Goal: Task Accomplishment & Management: Use online tool/utility

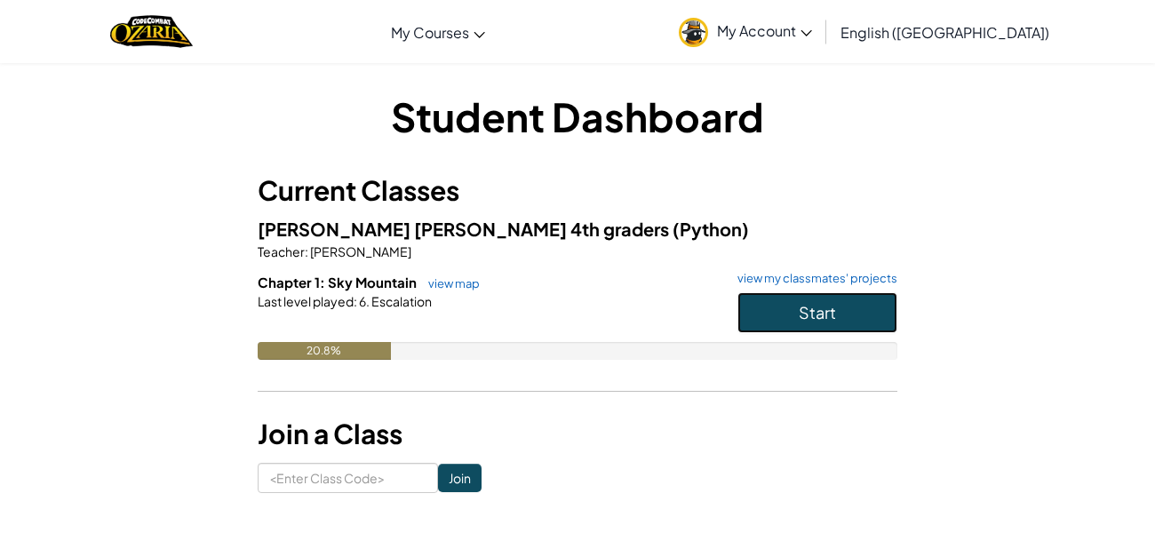
click at [820, 296] on button "Start" at bounding box center [817, 312] width 160 height 41
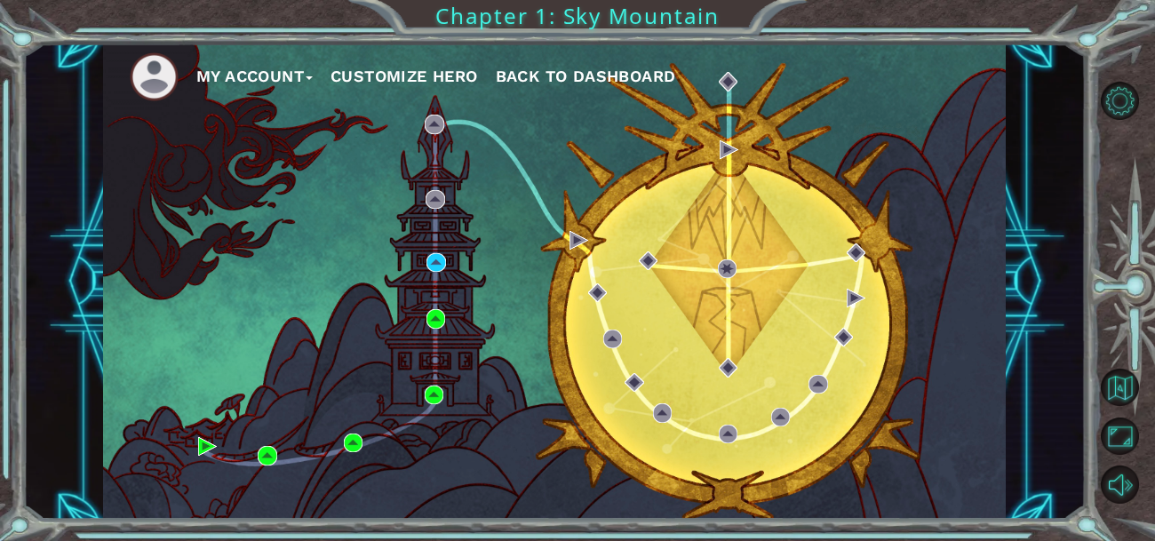
click at [434, 273] on div "My Account Customize Hero Back to Dashboard" at bounding box center [554, 282] width 902 height 476
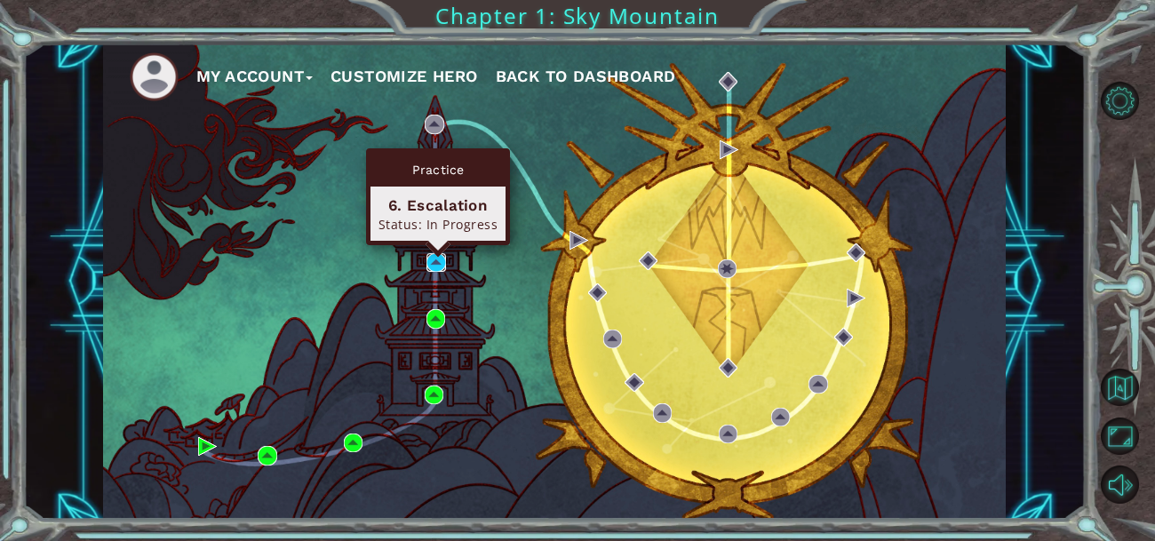
click at [435, 267] on img at bounding box center [435, 262] width 19 height 19
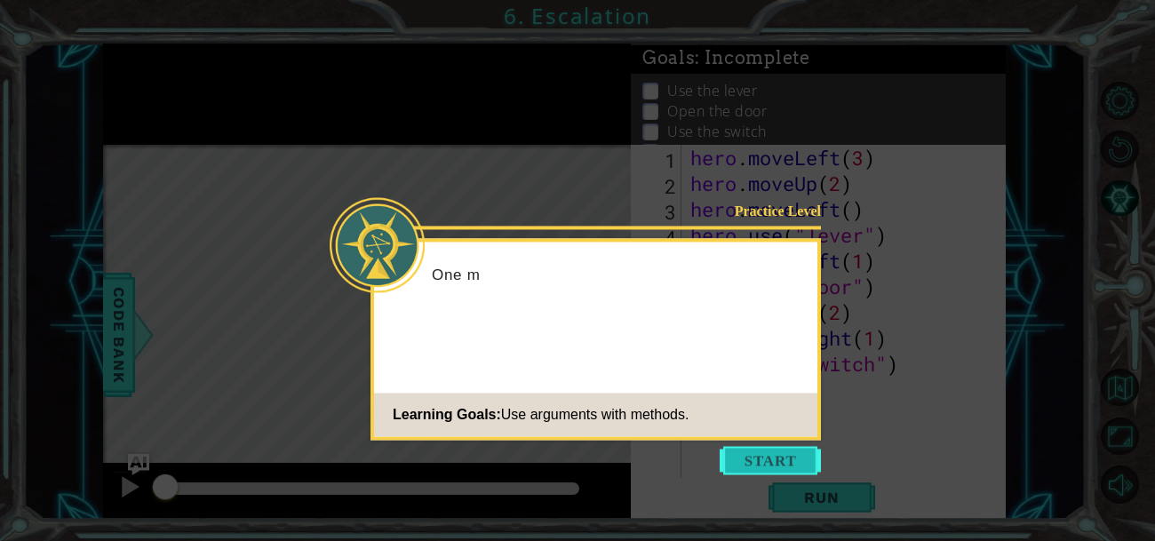
click at [761, 465] on button "Start" at bounding box center [769, 460] width 101 height 28
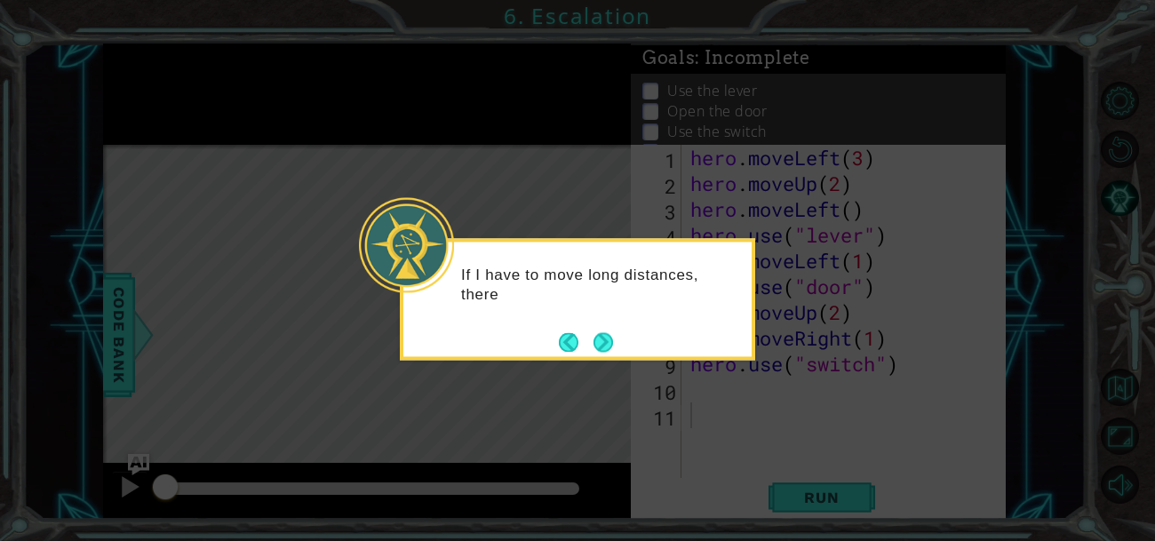
click at [593, 325] on div "If I have to move long distances, there" at bounding box center [577, 294] width 348 height 90
click at [591, 334] on button "Back" at bounding box center [576, 342] width 35 height 20
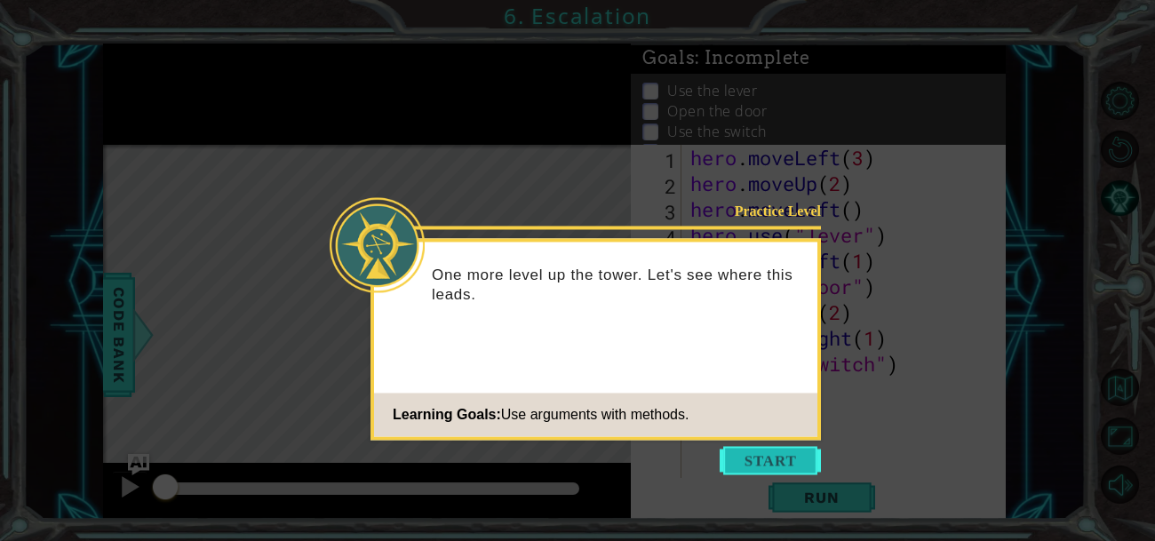
click at [746, 458] on button "Start" at bounding box center [769, 460] width 101 height 28
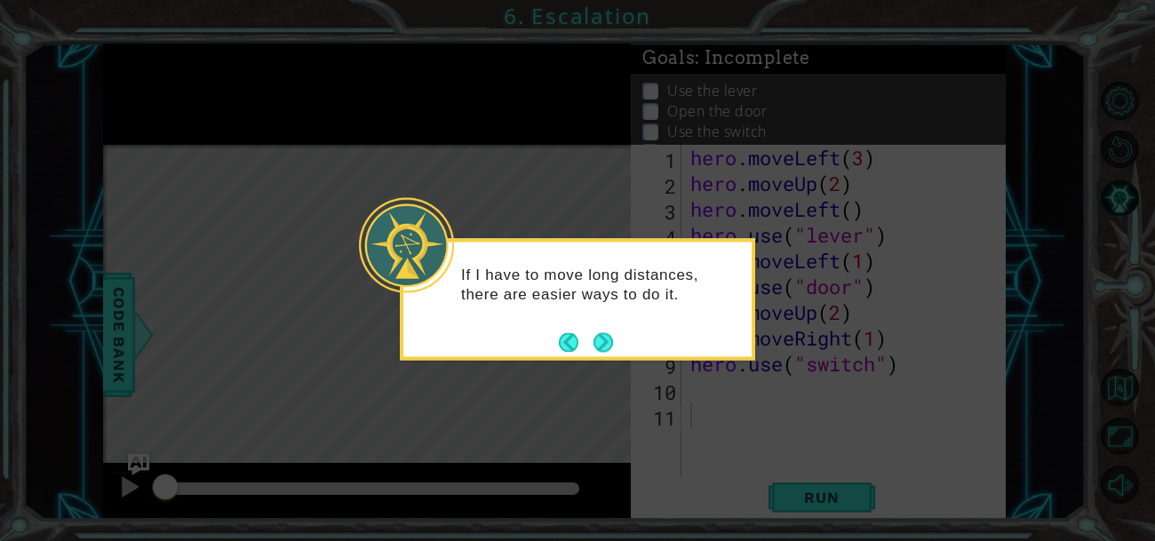
click at [860, 538] on icon at bounding box center [577, 270] width 1155 height 541
click at [619, 339] on div "If I have to move long distances, there are easier ways to do it." at bounding box center [577, 299] width 355 height 122
click at [612, 341] on button "Next" at bounding box center [603, 342] width 20 height 20
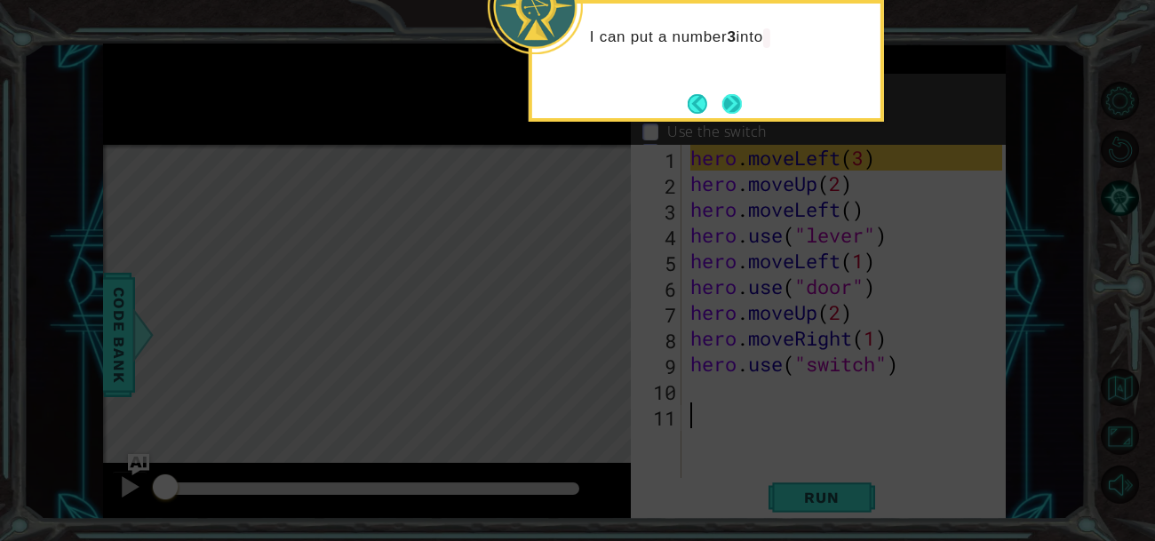
click at [730, 103] on button "Next" at bounding box center [732, 104] width 20 height 20
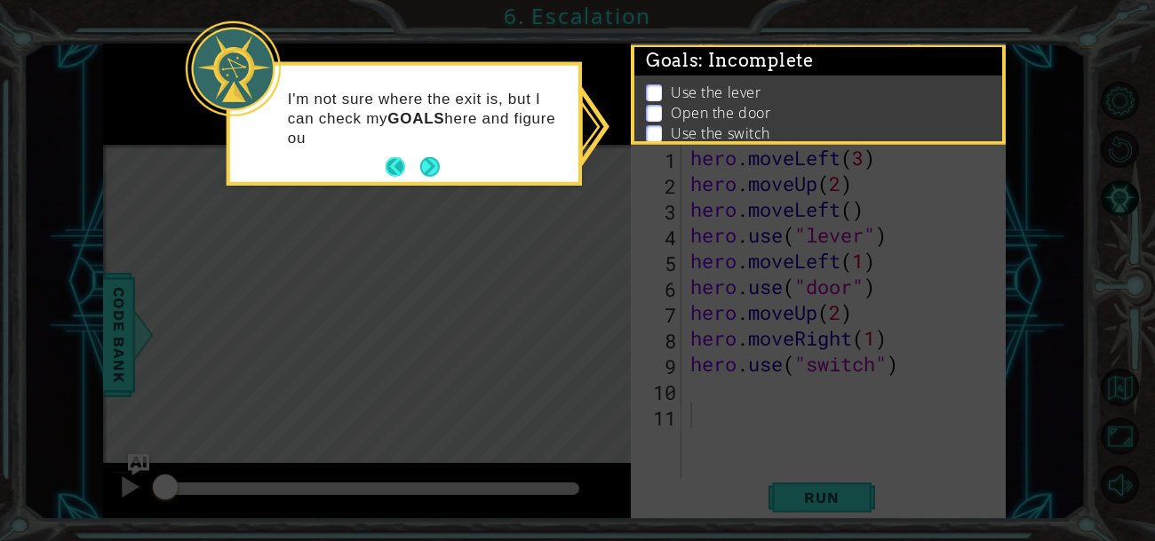
click at [416, 174] on button "Back" at bounding box center [402, 167] width 35 height 20
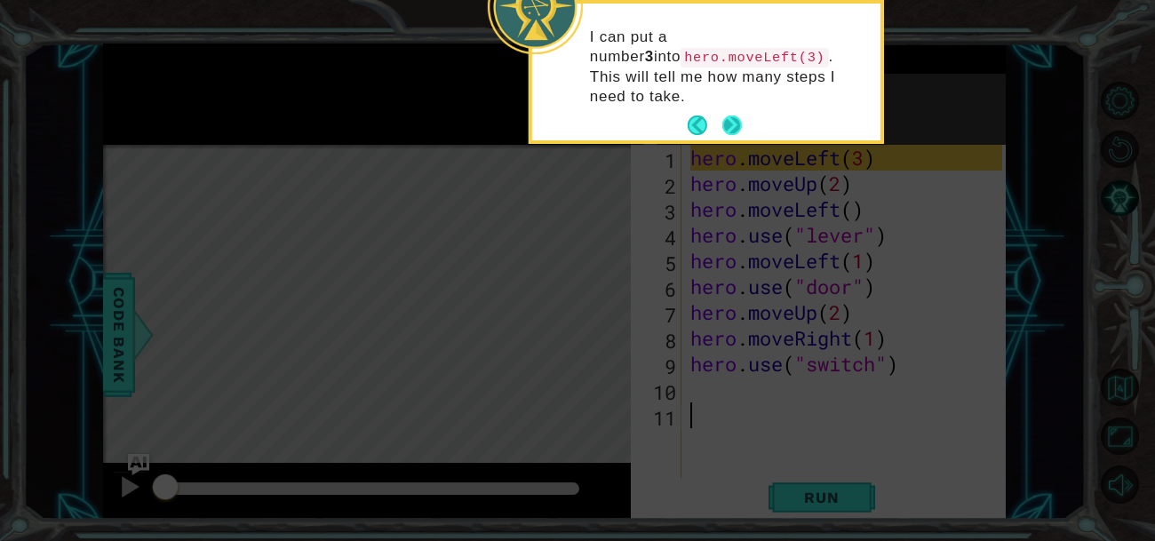
click at [722, 120] on button "Next" at bounding box center [732, 125] width 20 height 20
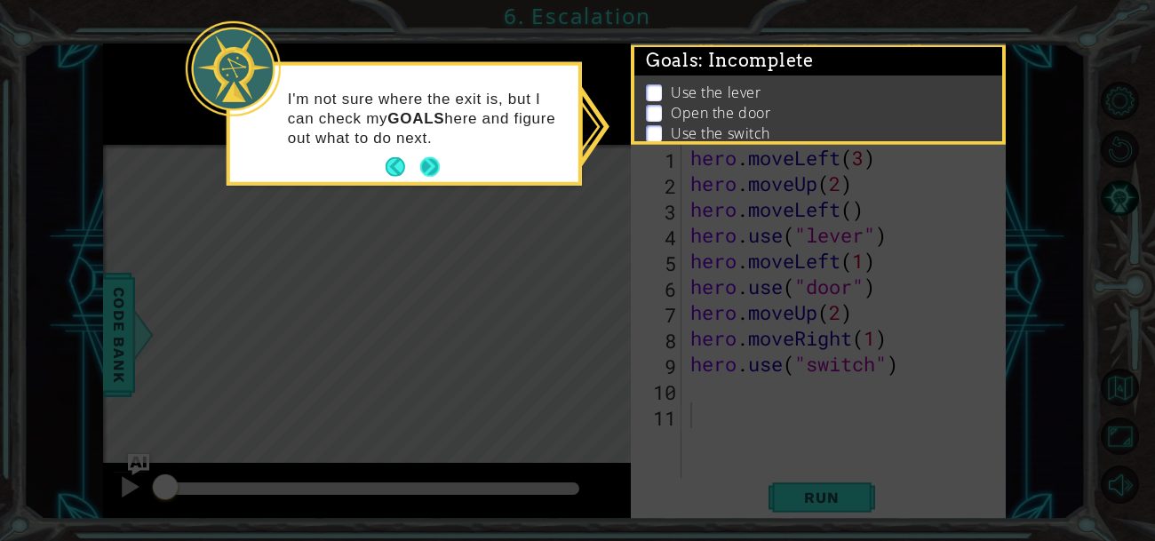
click at [434, 177] on button "Next" at bounding box center [430, 167] width 20 height 20
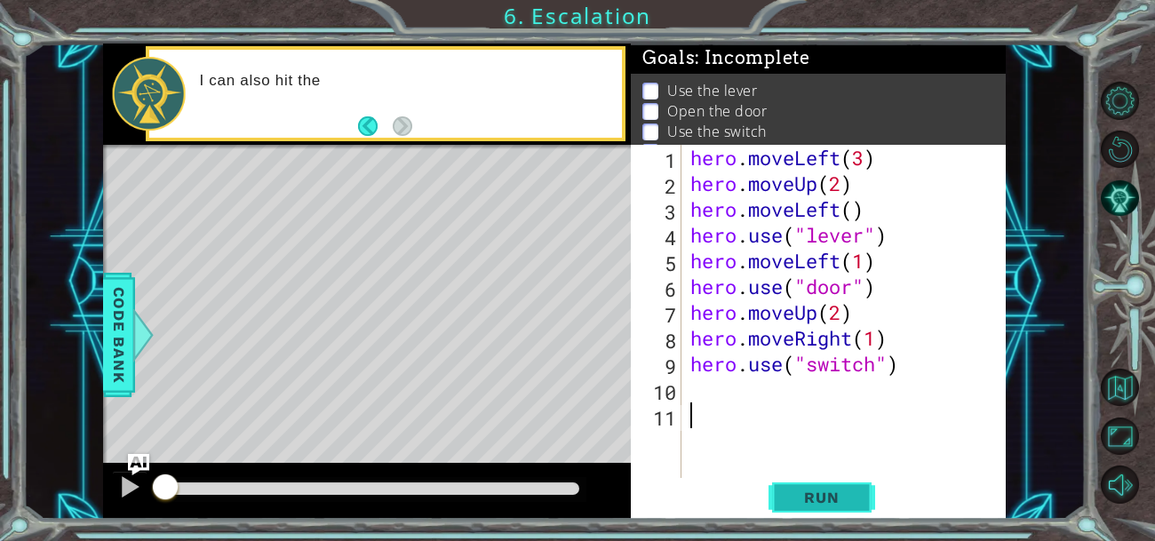
click at [783, 483] on button "Run" at bounding box center [821, 496] width 107 height 37
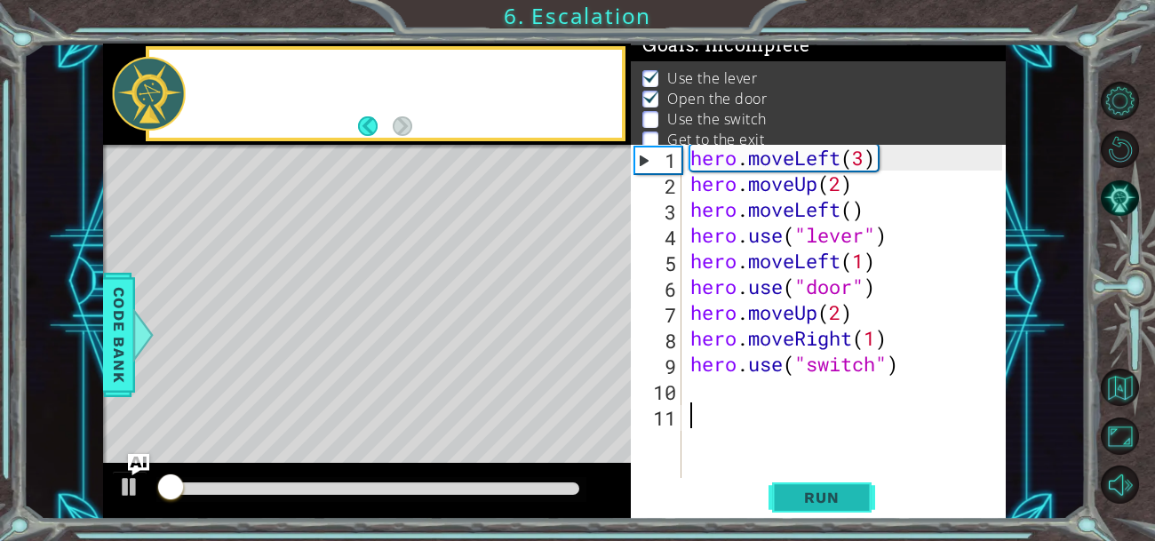
scroll to position [13, 0]
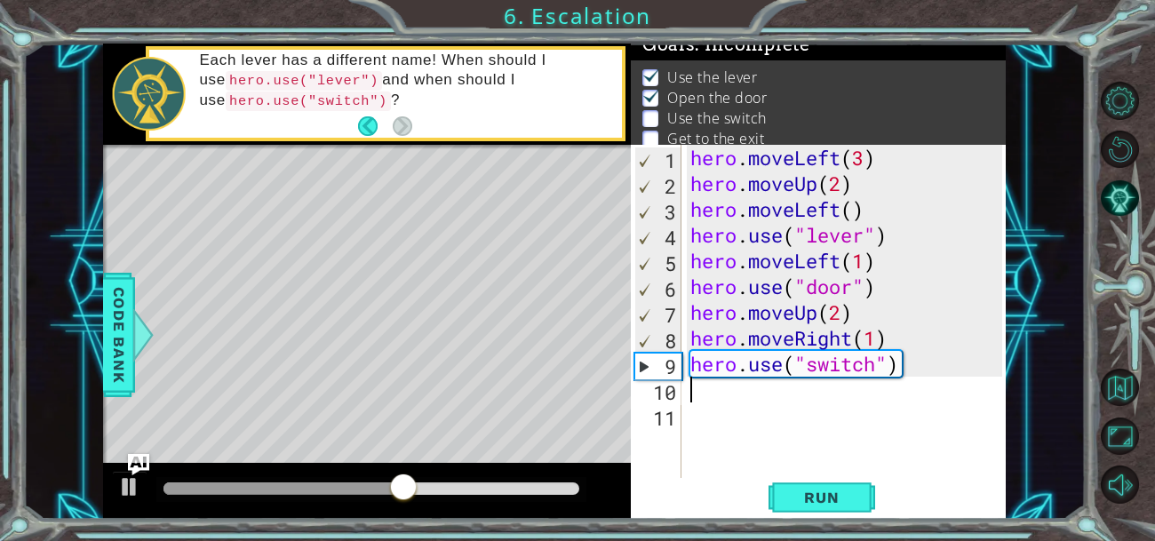
click at [702, 395] on div "hero . moveLeft ( 3 ) hero . moveUp ( 2 ) hero . moveLeft ( ) hero . use ( "lev…" at bounding box center [849, 338] width 324 height 386
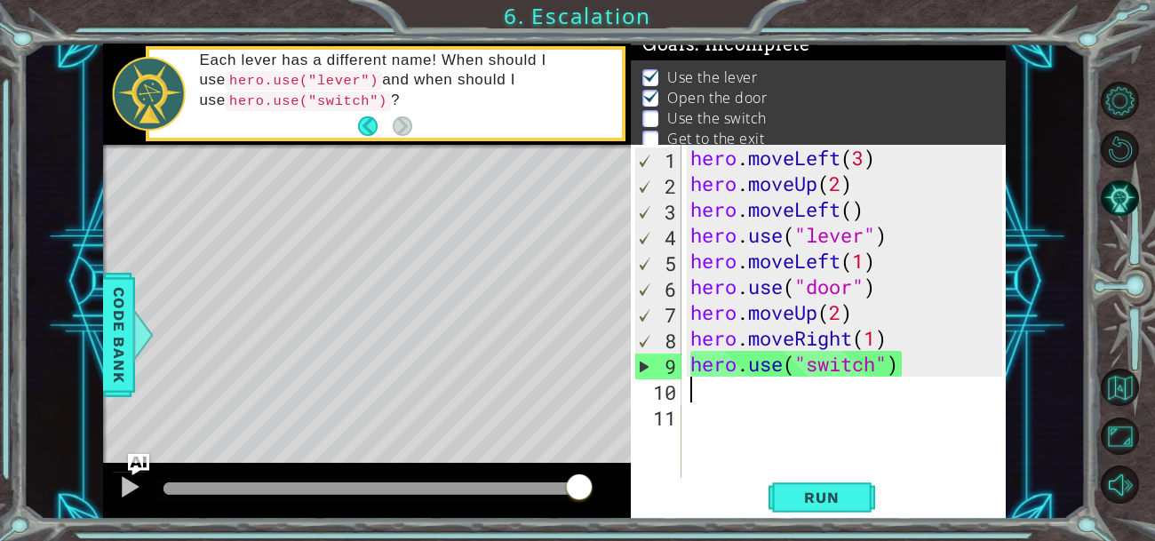
click at [702, 395] on div "hero . moveLeft ( 3 ) hero . moveUp ( 2 ) hero . moveLeft ( ) hero . use ( "lev…" at bounding box center [849, 338] width 324 height 386
click at [851, 509] on button "Run" at bounding box center [821, 496] width 107 height 37
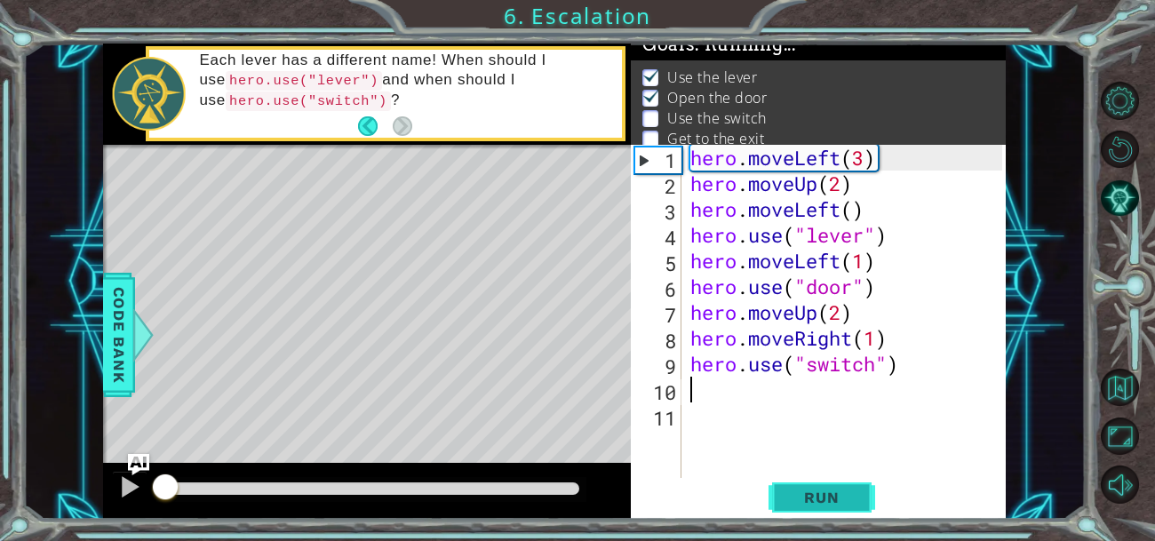
click at [818, 502] on span "Run" at bounding box center [821, 497] width 70 height 18
click at [829, 501] on span "Run" at bounding box center [821, 497] width 70 height 18
click at [823, 493] on span "Run" at bounding box center [821, 497] width 70 height 18
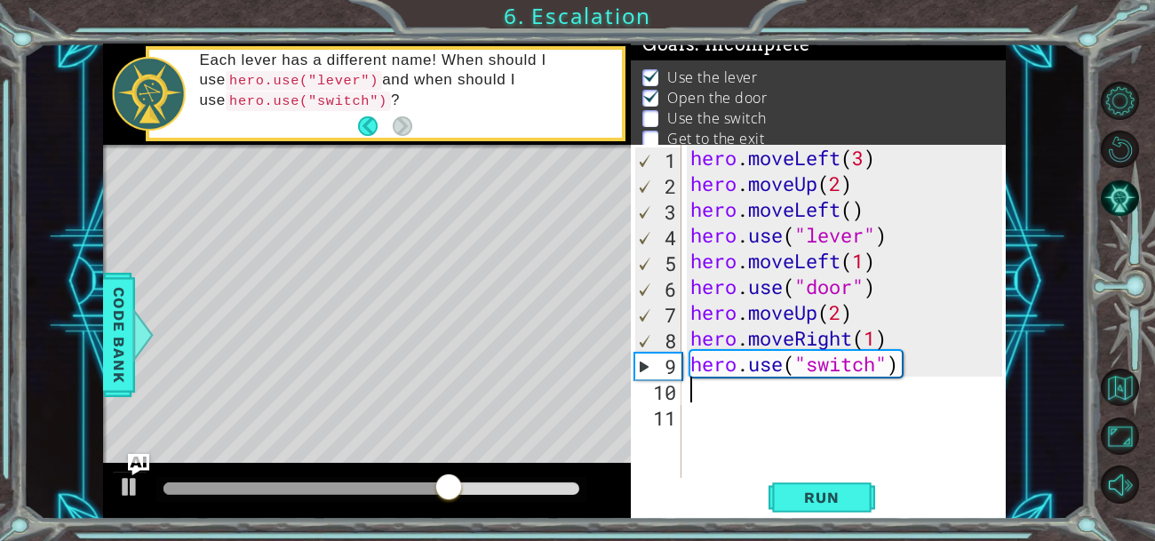
click at [878, 339] on div "hero . moveLeft ( 3 ) hero . moveUp ( 2 ) hero . moveLeft ( ) hero . use ( "lev…" at bounding box center [849, 338] width 324 height 386
type textarea "hero.moveRight(2)"
click at [834, 507] on button "Run" at bounding box center [821, 496] width 107 height 37
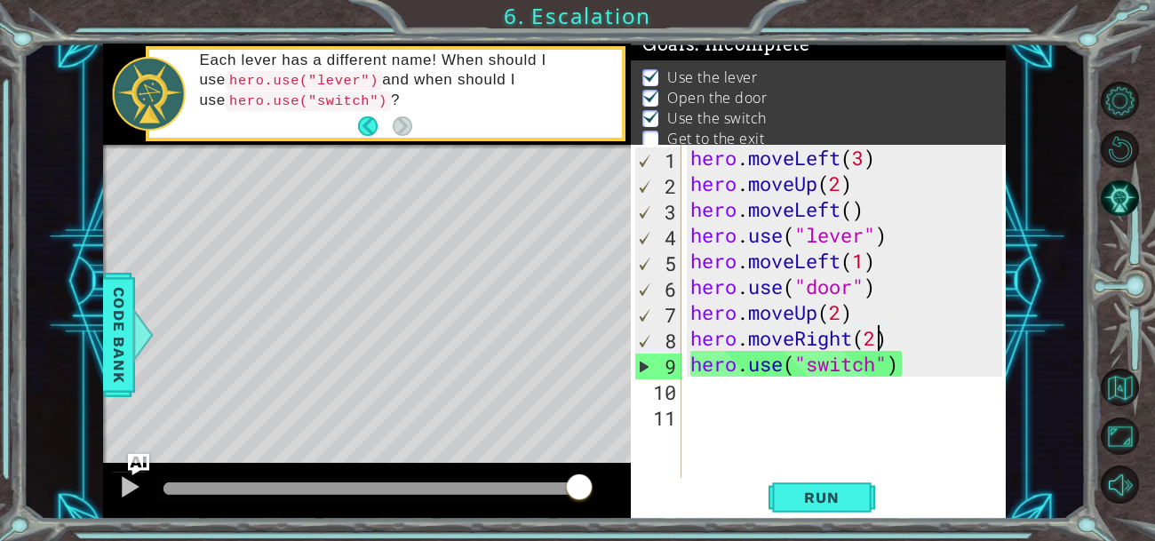
click at [687, 397] on div "hero . moveLeft ( 3 ) hero . moveUp ( 2 ) hero . moveLeft ( ) hero . use ( "lev…" at bounding box center [849, 338] width 324 height 386
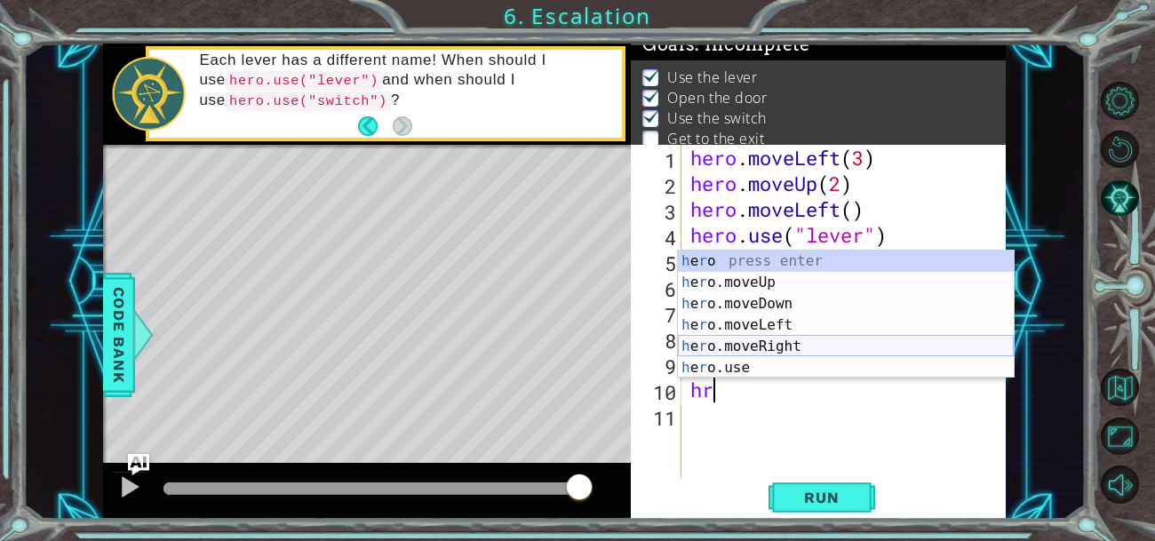
click at [753, 345] on div "h e r o press enter h e r o.moveUp press enter h e r o.moveDown press enter h e…" at bounding box center [846, 335] width 336 height 171
type textarea "hero.moveRight(1)"
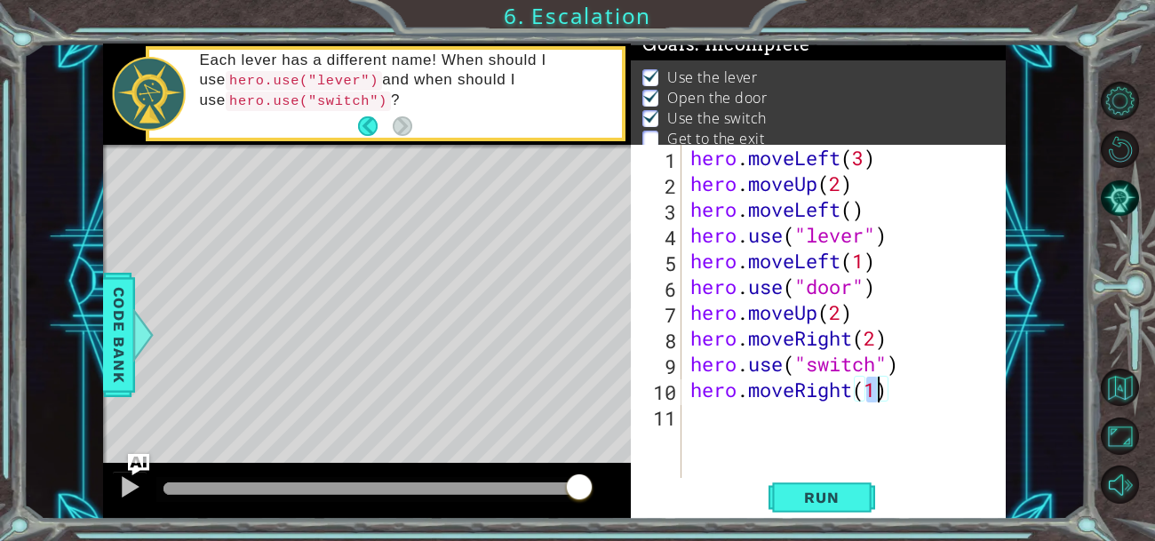
click at [698, 417] on div "hero . moveLeft ( 3 ) hero . moveUp ( 2 ) hero . moveLeft ( ) hero . use ( "lev…" at bounding box center [849, 338] width 324 height 386
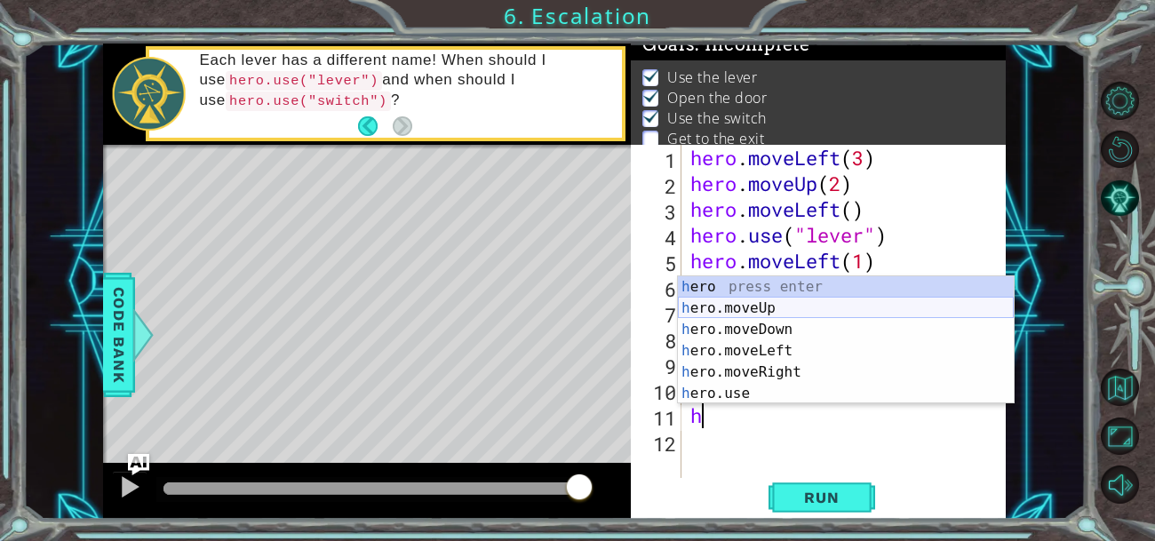
click at [752, 300] on div "h ero press enter h ero.moveUp press enter h ero.moveDown press enter h ero.mov…" at bounding box center [846, 361] width 336 height 171
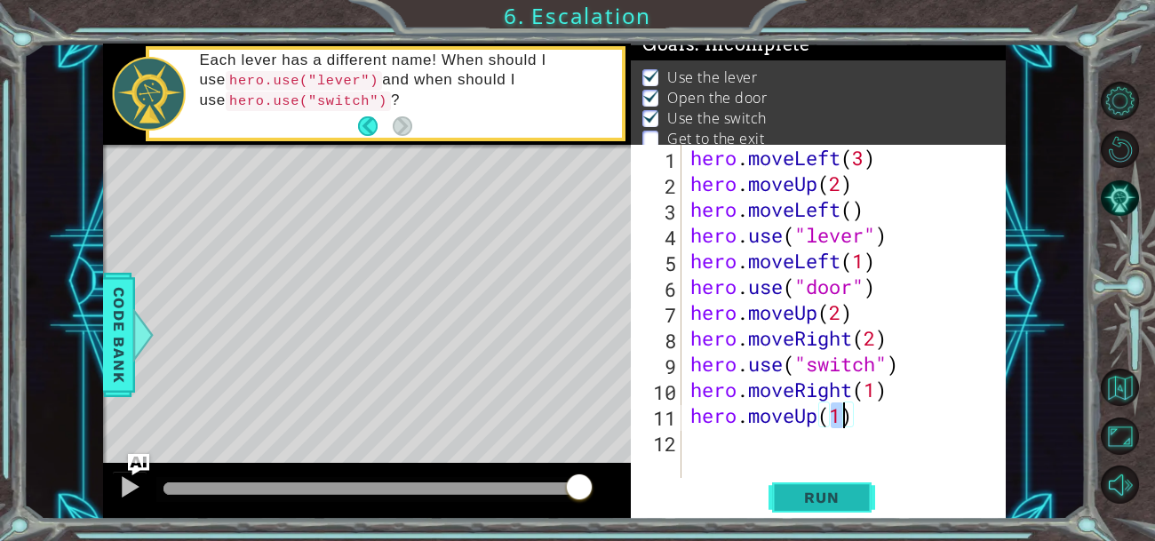
type textarea "hero.moveUp(1)"
click at [793, 483] on button "Run" at bounding box center [821, 496] width 107 height 37
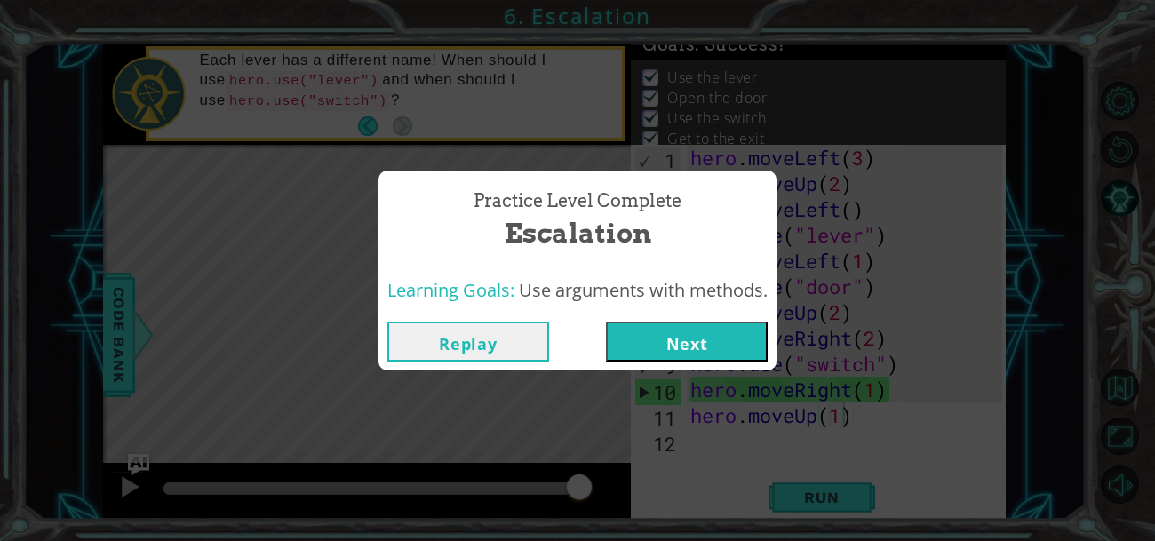
click at [676, 330] on button "Next" at bounding box center [687, 342] width 162 height 40
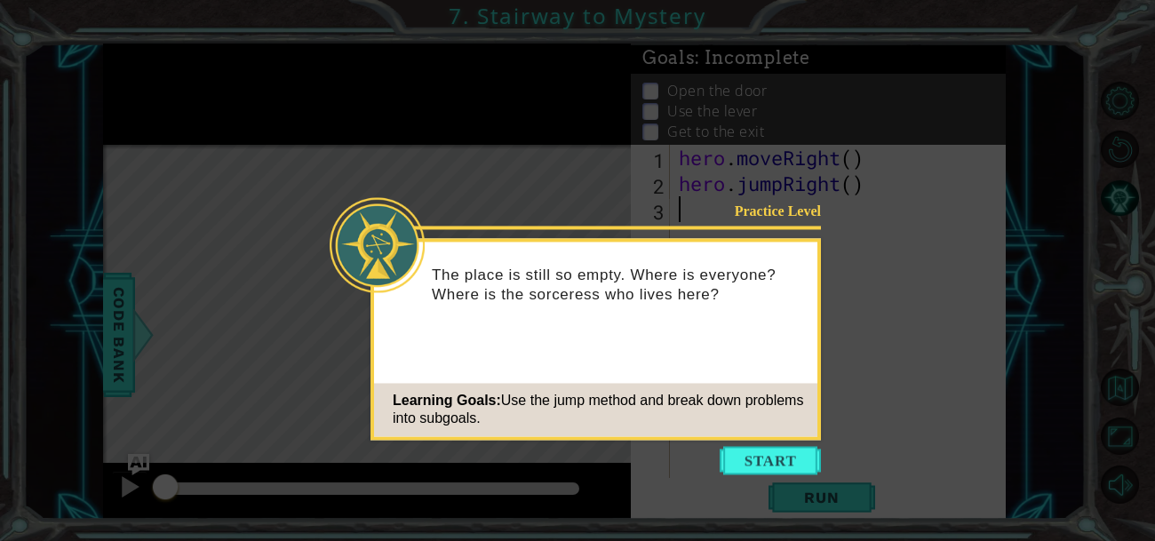
click at [758, 501] on icon at bounding box center [577, 270] width 1155 height 541
click at [773, 481] on icon at bounding box center [577, 270] width 1155 height 541
click at [799, 377] on div "Practice Level The place is still so empty. Where is everyone? Where is the sor…" at bounding box center [595, 339] width 450 height 202
click at [755, 454] on button "Start" at bounding box center [769, 460] width 101 height 28
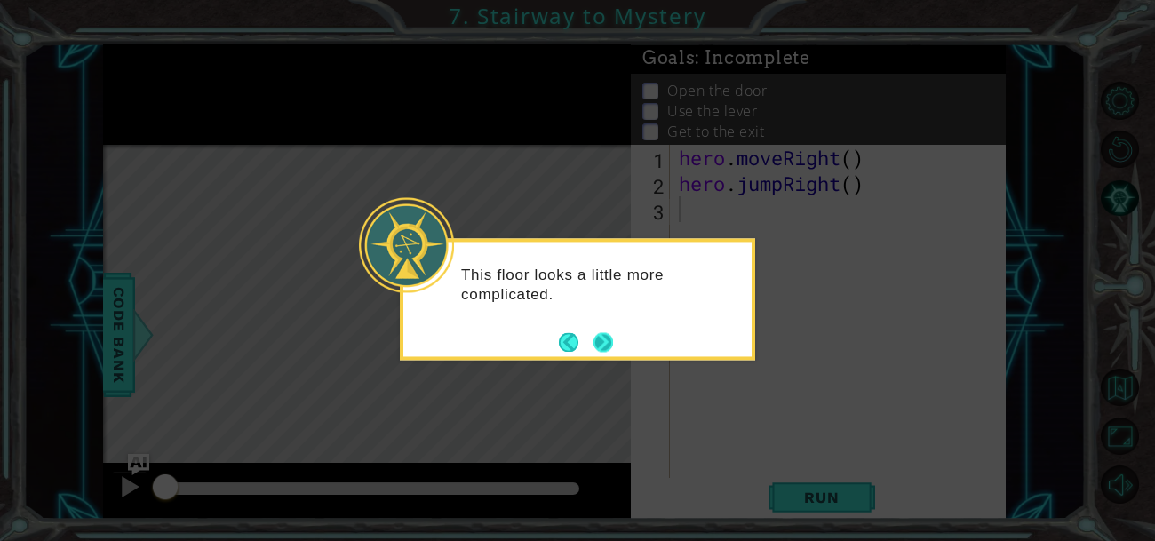
click at [593, 334] on button "Next" at bounding box center [603, 342] width 20 height 20
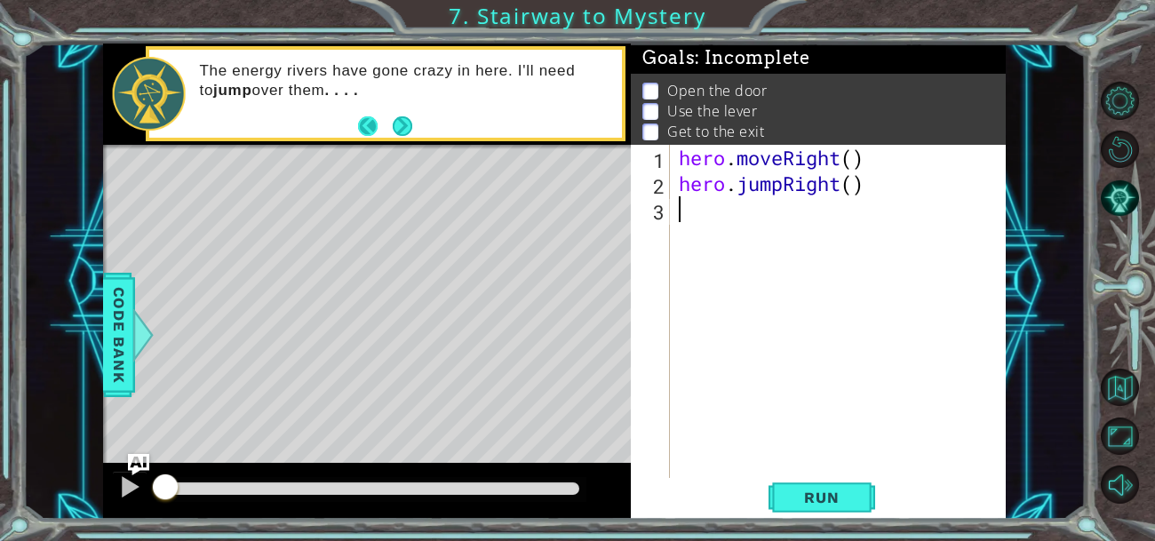
click at [380, 127] on button "Back" at bounding box center [375, 126] width 35 height 20
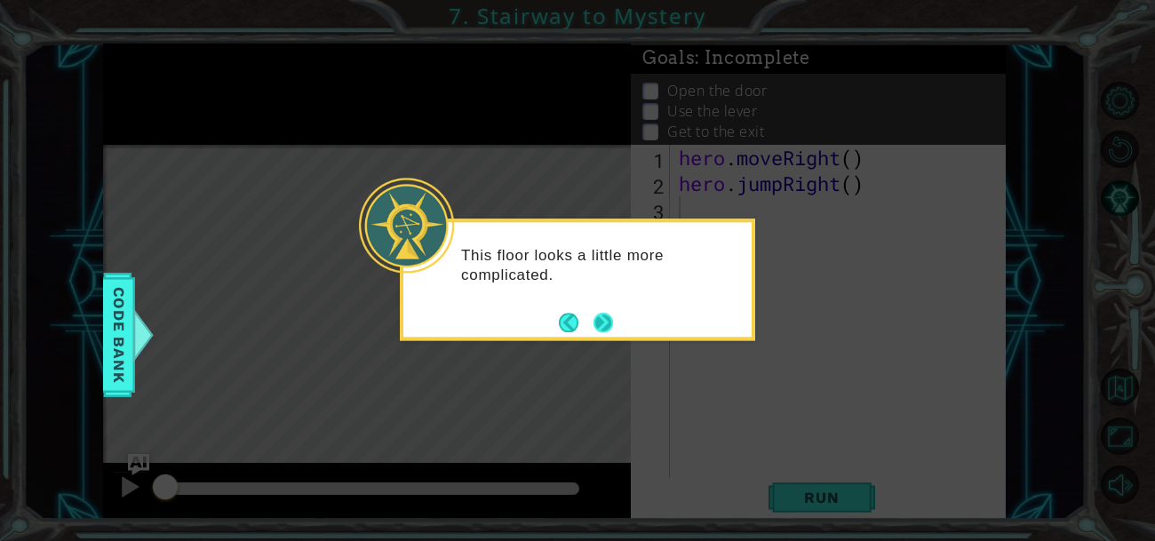
click at [613, 318] on button "Next" at bounding box center [603, 323] width 20 height 20
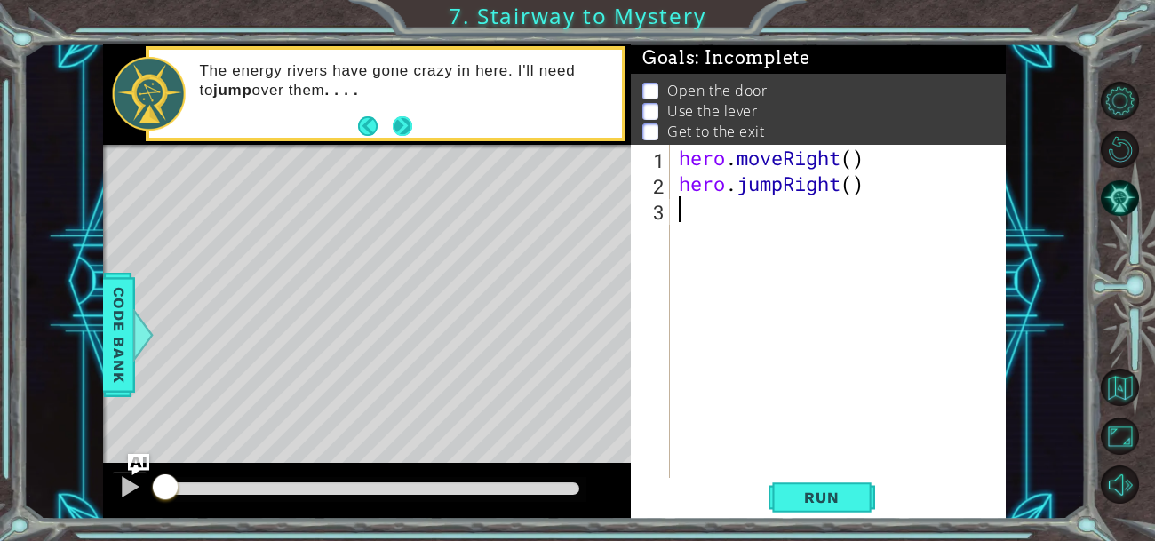
click at [393, 123] on button "Next" at bounding box center [403, 126] width 20 height 20
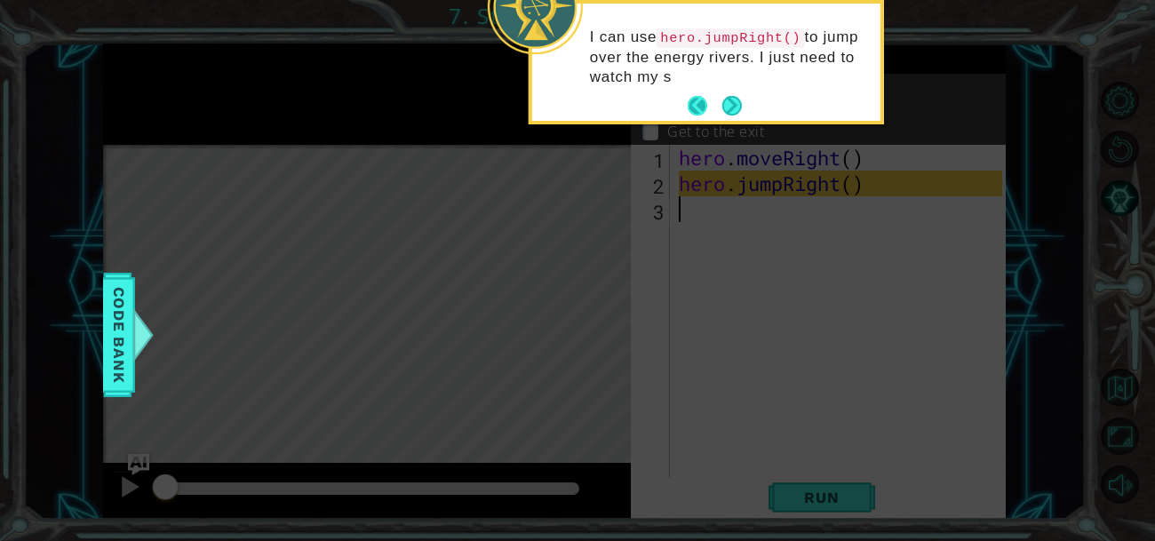
click at [706, 102] on button "Back" at bounding box center [704, 106] width 35 height 20
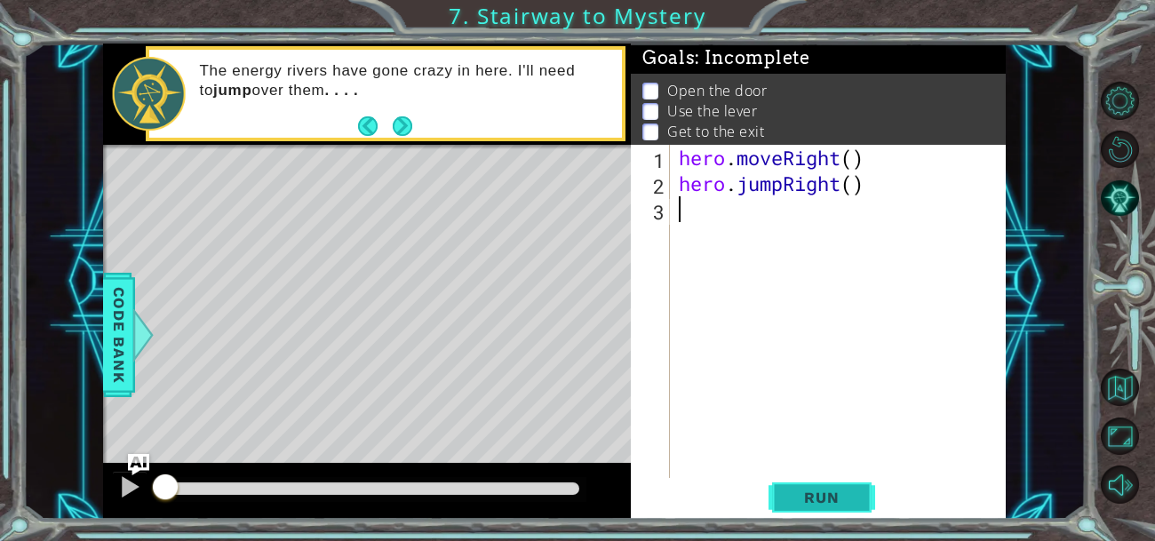
click at [814, 496] on span "Run" at bounding box center [821, 497] width 70 height 18
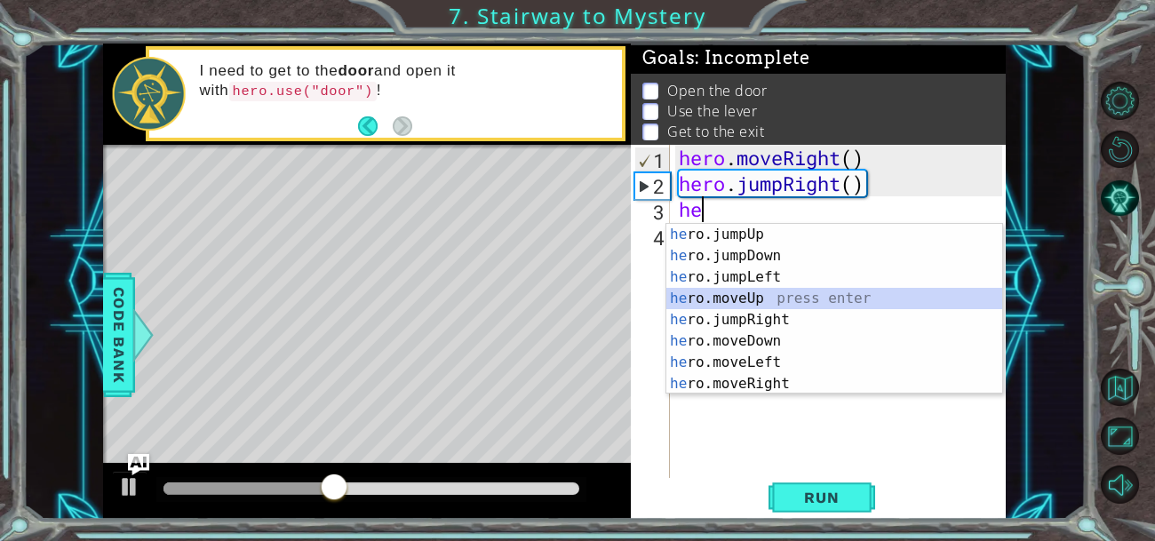
click at [712, 298] on div "he ro.jumpUp press enter he ro.jumpDown press enter he ro.jumpLeft press enter …" at bounding box center [834, 330] width 336 height 213
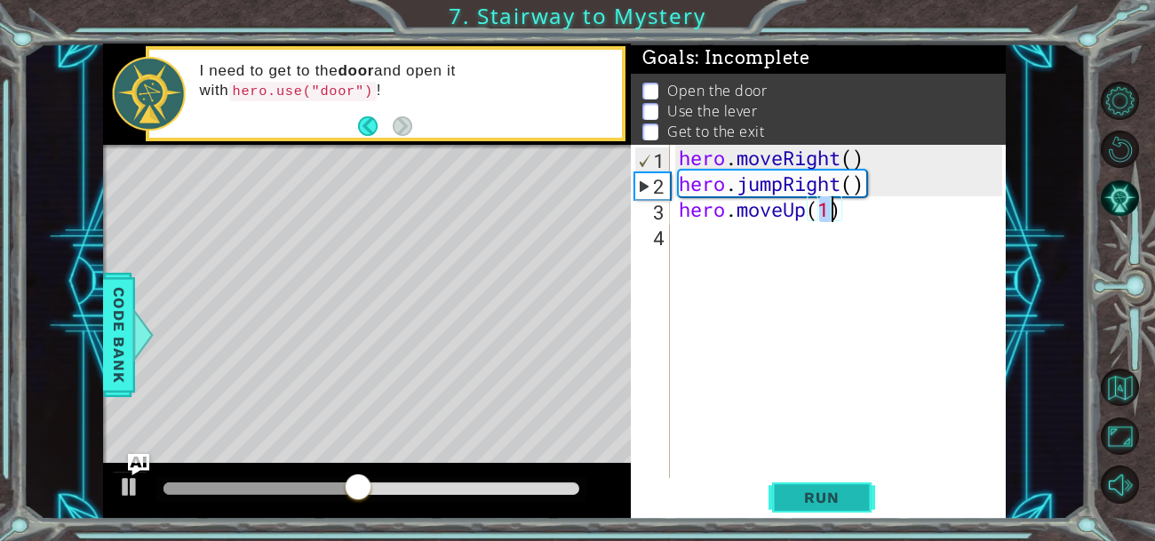
type textarea "hero.moveUp(1)"
click at [801, 492] on span "Run" at bounding box center [821, 497] width 70 height 18
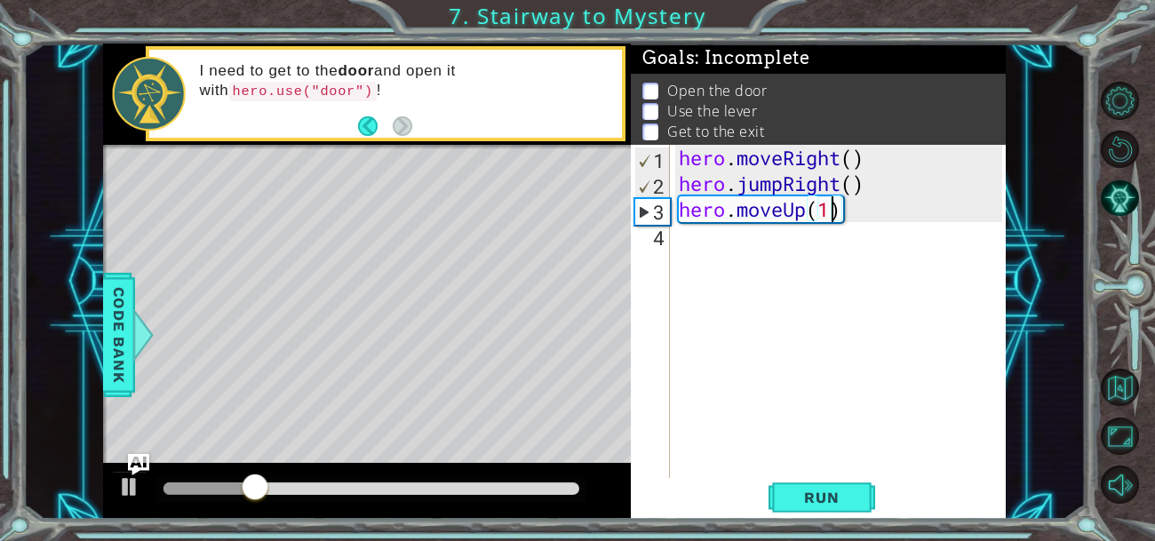
click at [672, 230] on div "hero.moveUp(1) 1 2 3 4 hero . moveRight ( ) hero . jumpRight ( ) hero . moveUp …" at bounding box center [816, 312] width 371 height 335
click at [680, 240] on div "hero . moveRight ( ) hero . jumpRight ( ) hero . moveUp ( 1 )" at bounding box center [843, 338] width 336 height 386
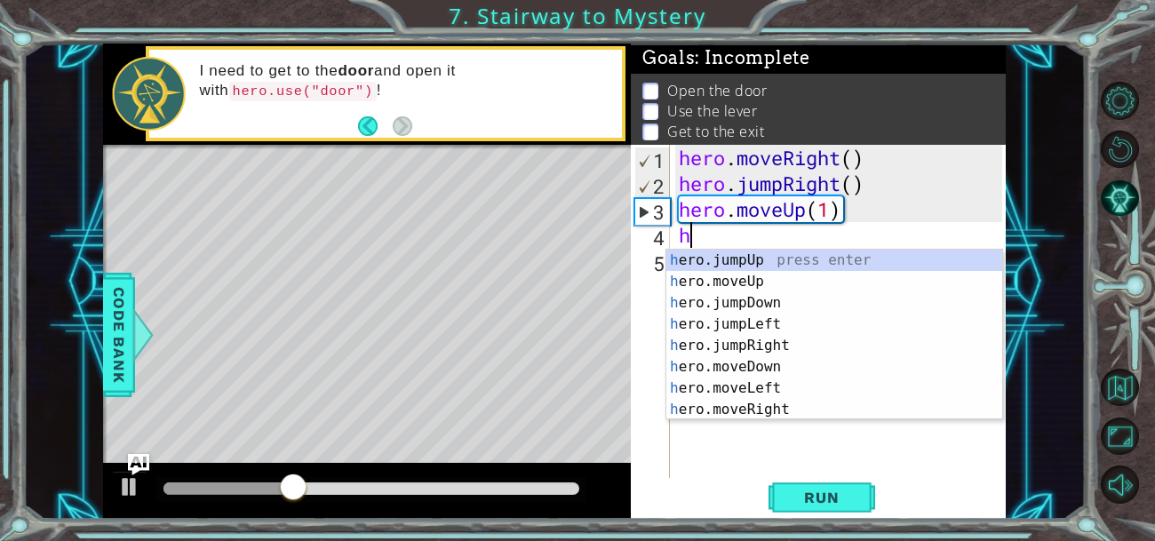
type textarea "he"
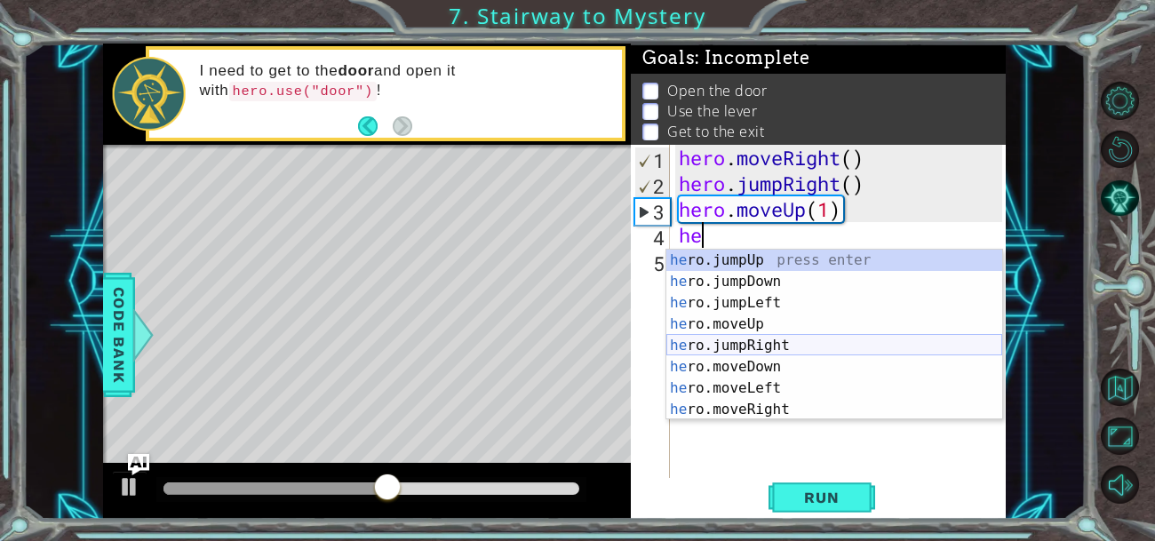
click at [733, 336] on div "he ro.jumpUp press enter he ro.jumpDown press enter he ro.jumpLeft press enter …" at bounding box center [834, 356] width 336 height 213
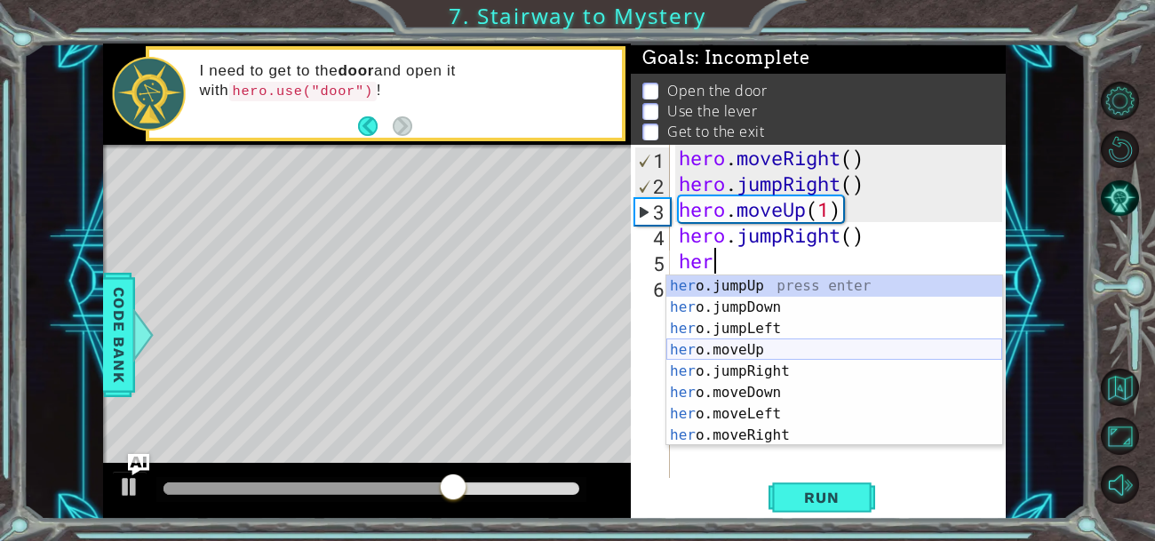
click at [727, 353] on div "her o.jumpUp press enter her o.jumpDown press enter her o.jumpLeft press enter …" at bounding box center [834, 381] width 336 height 213
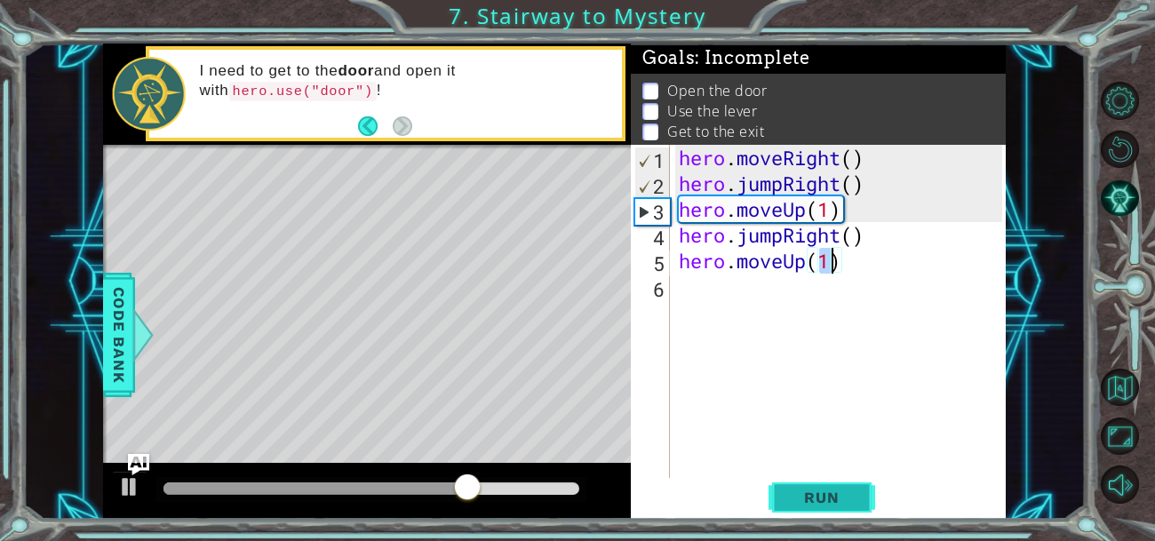
click at [790, 509] on button "Run" at bounding box center [821, 496] width 107 height 37
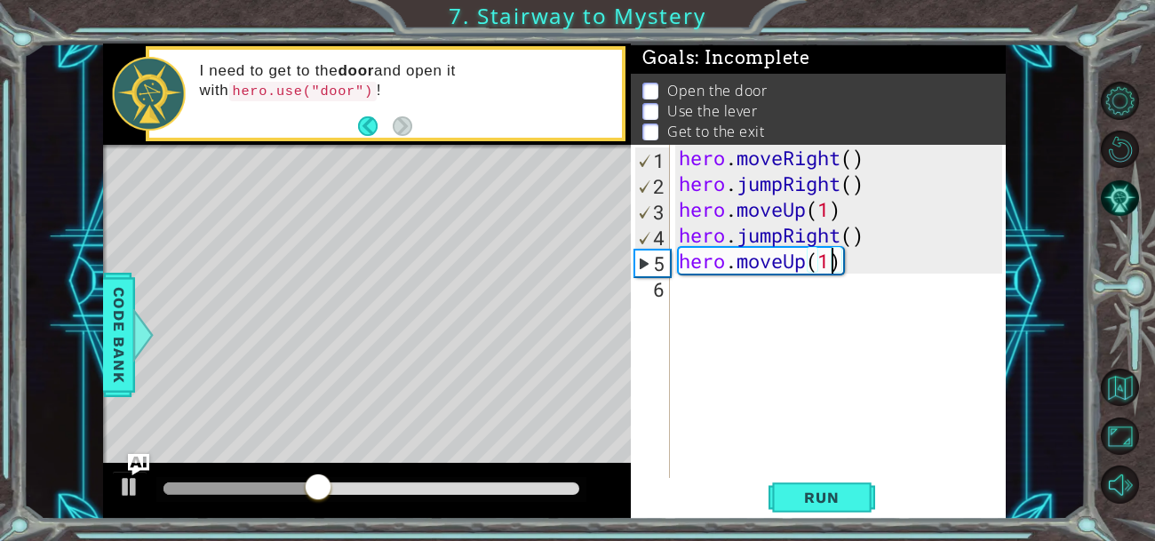
click at [870, 234] on div "hero . moveRight ( ) hero . jumpRight ( ) hero . moveUp ( 1 ) hero . jumpRight …" at bounding box center [843, 338] width 336 height 386
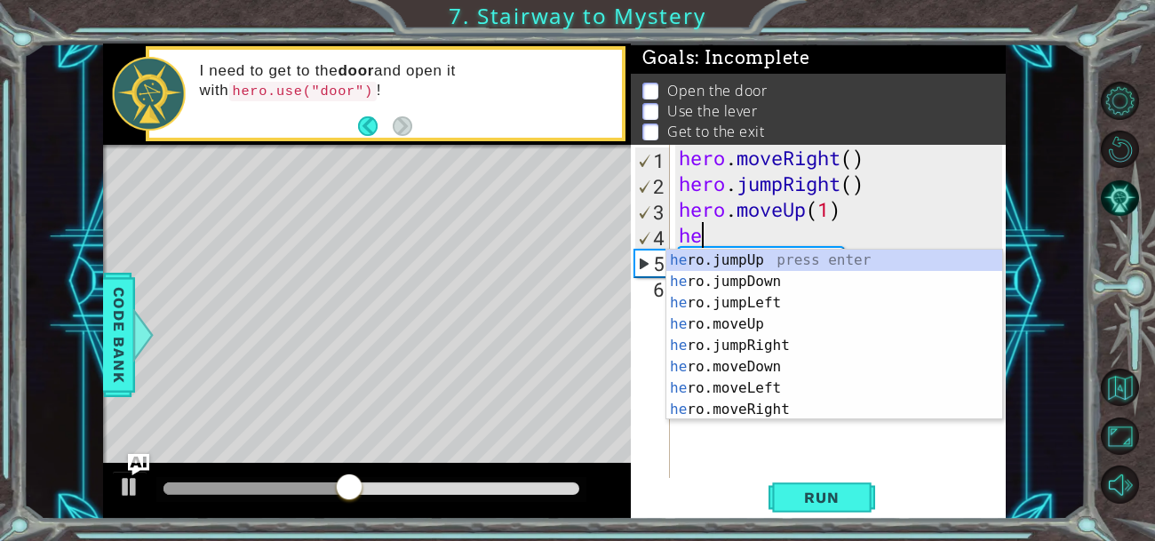
type textarea "h"
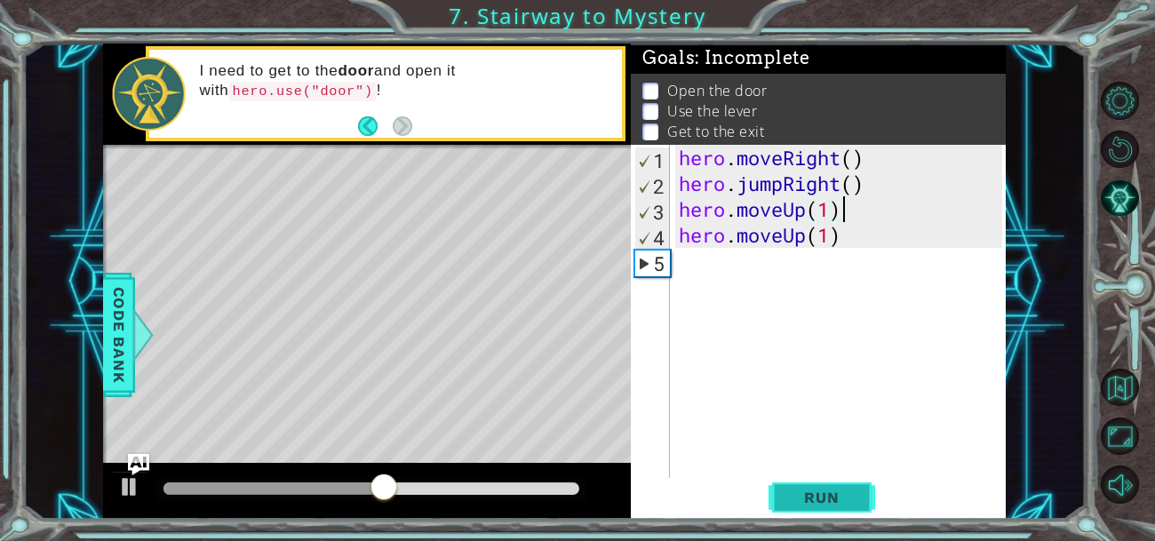
click at [795, 486] on button "Run" at bounding box center [821, 496] width 107 height 37
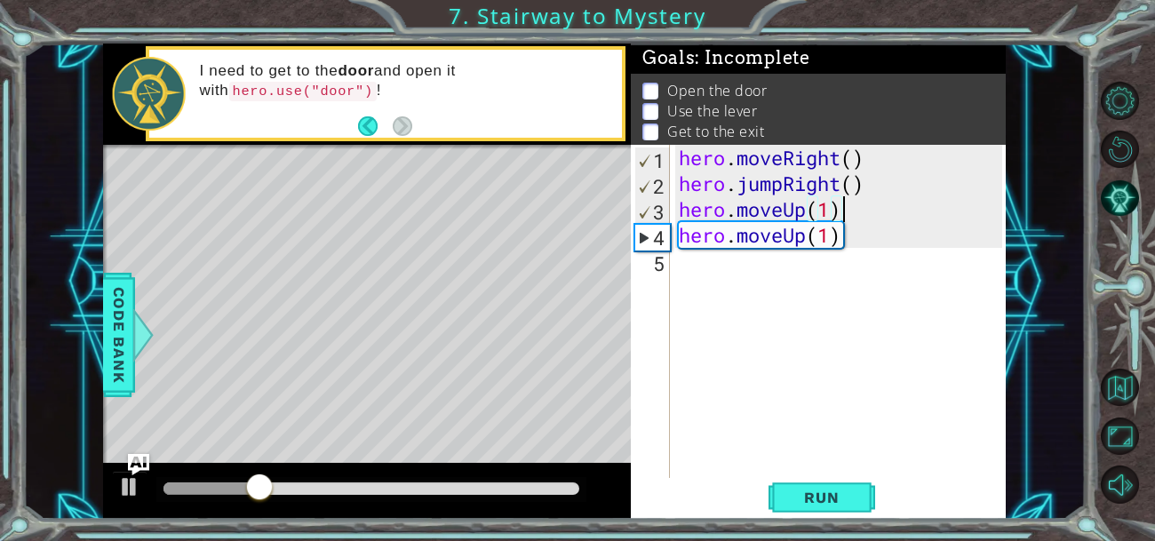
click at [848, 236] on div "hero . moveRight ( ) hero . jumpRight ( ) hero . moveUp ( 1 ) hero . moveUp ( 1…" at bounding box center [843, 338] width 336 height 386
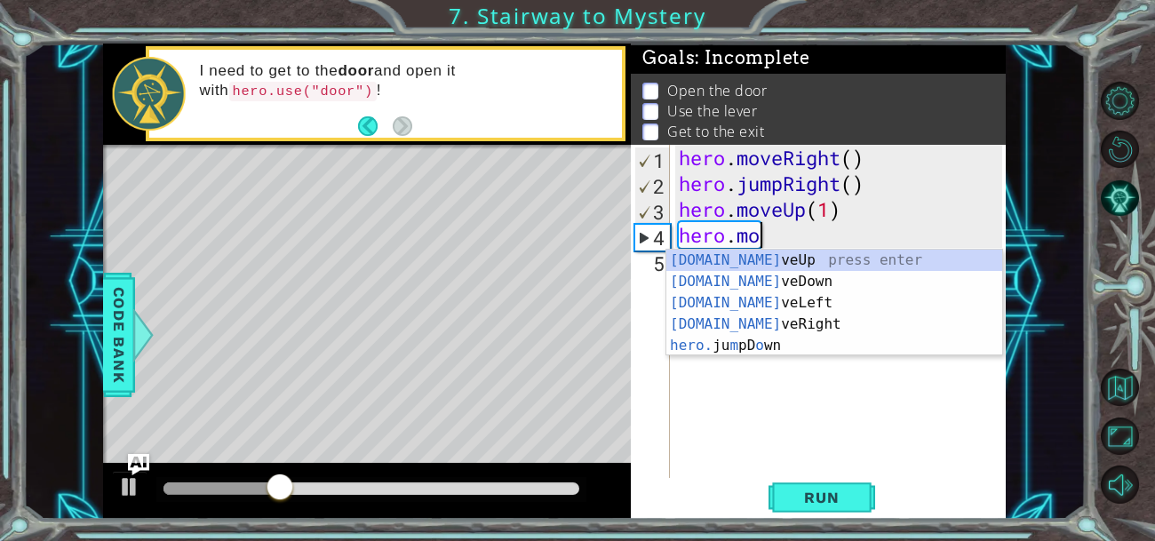
type textarea "hero."
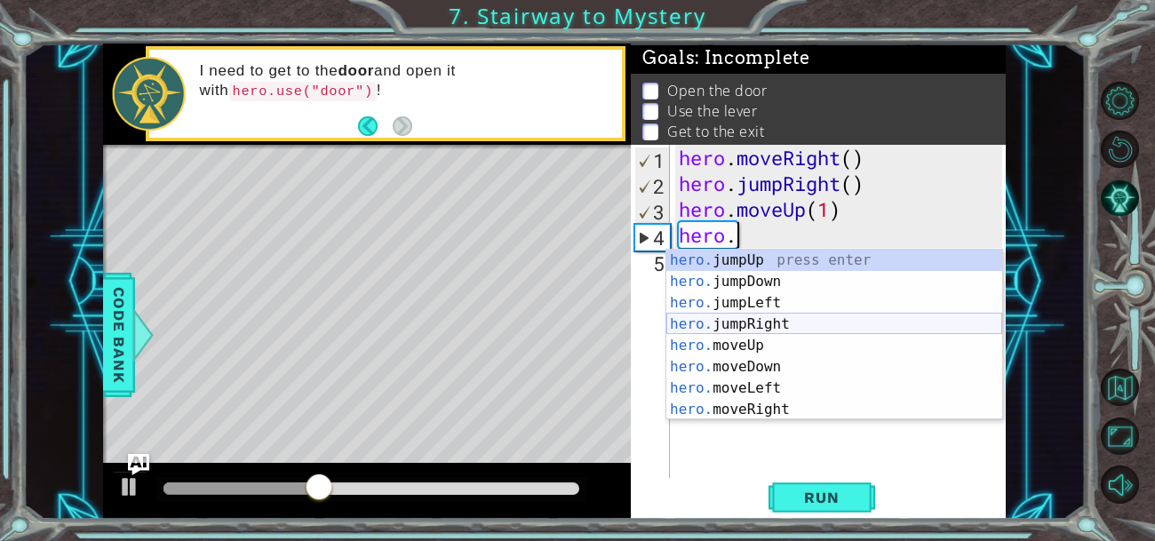
click at [703, 321] on div "hero. jumpUp press enter hero. jumpDown press enter hero. jumpLeft press enter …" at bounding box center [834, 356] width 336 height 213
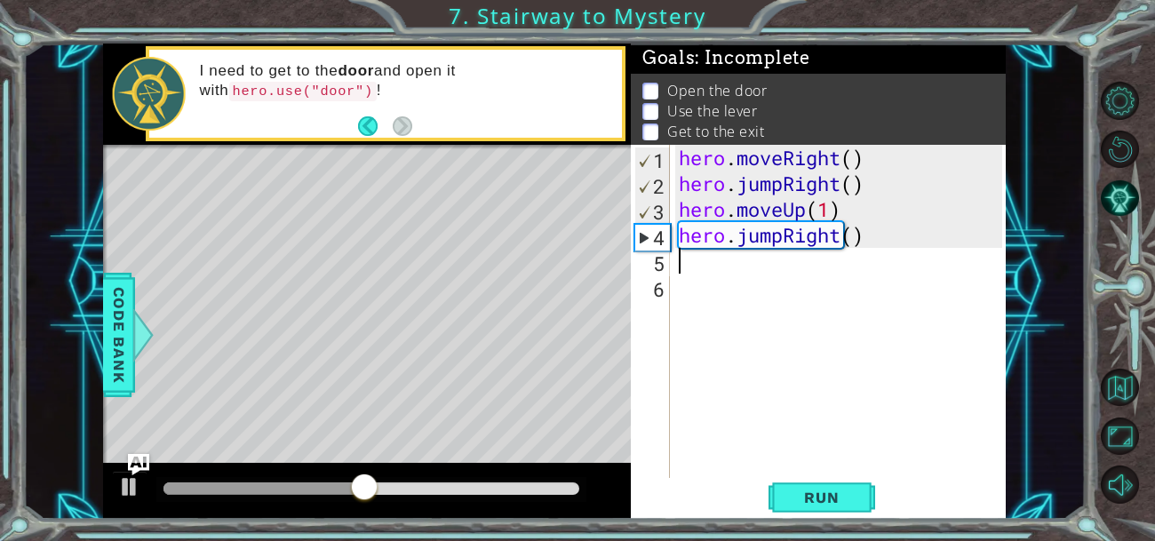
click at [874, 235] on div "hero . moveRight ( ) hero . jumpRight ( ) hero . moveUp ( 1 ) hero . jumpRight …" at bounding box center [843, 338] width 336 height 386
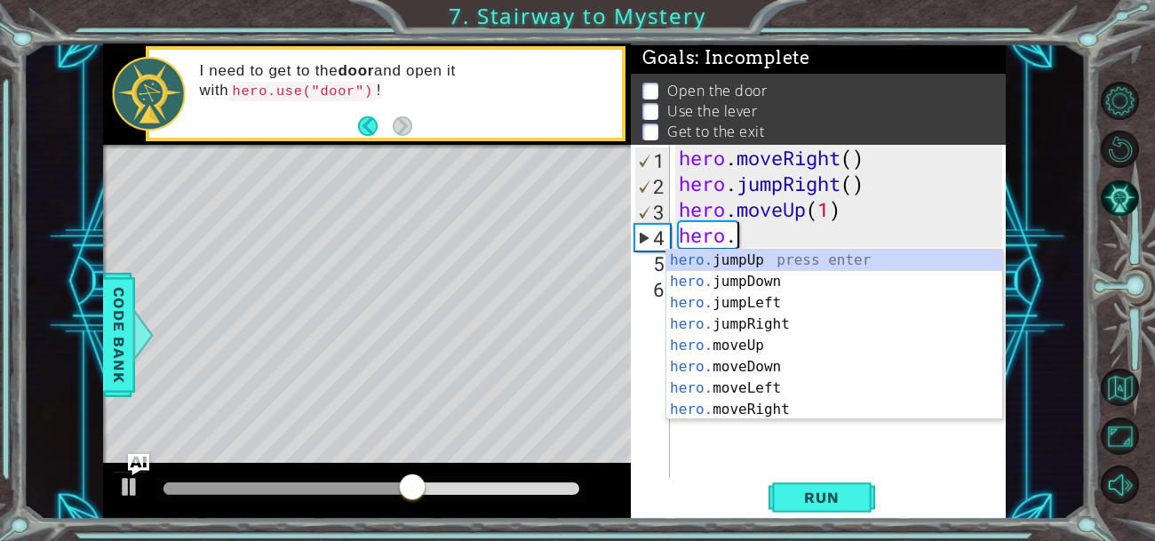
scroll to position [0, 1]
click at [705, 409] on div "hero. jumpUp press enter hero. jumpDown press enter hero. jumpLeft press enter …" at bounding box center [834, 356] width 336 height 213
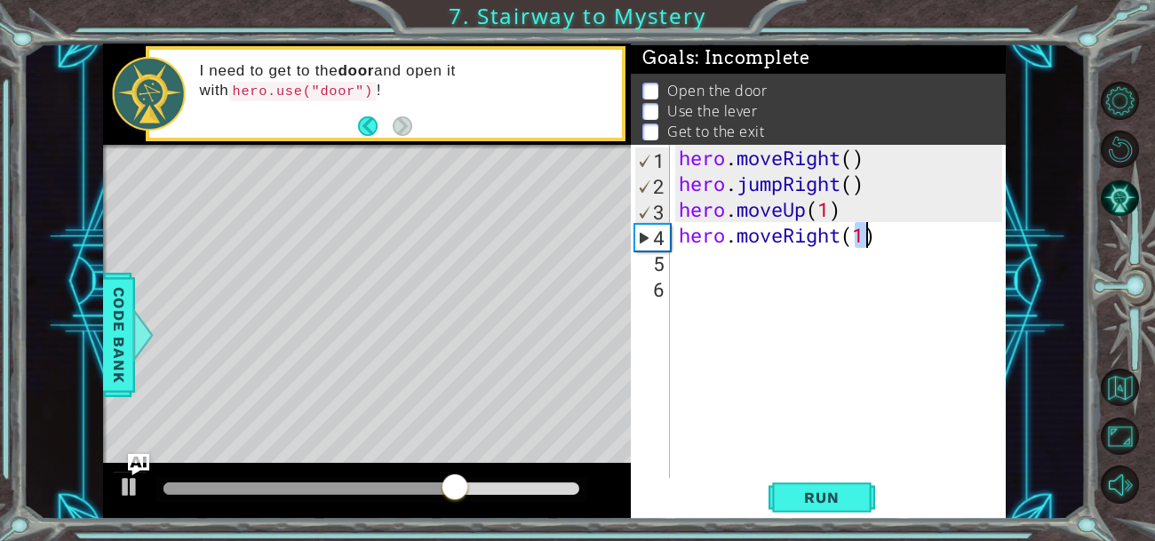
type textarea "hero.moveRight(1)"
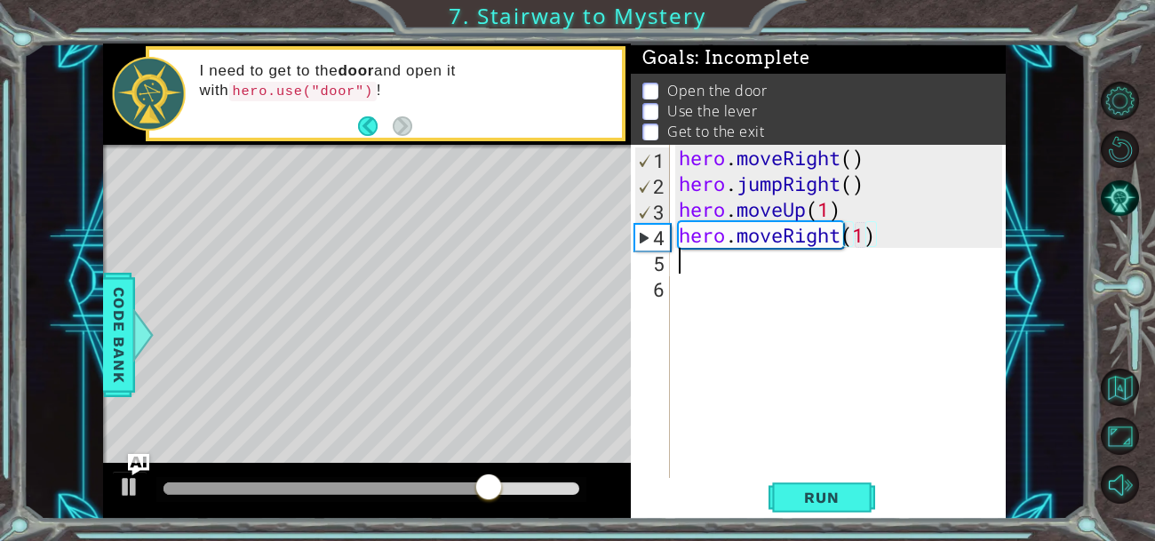
click at [679, 258] on div "hero . moveRight ( ) hero . jumpRight ( ) hero . moveUp ( 1 ) hero . moveRight …" at bounding box center [843, 338] width 336 height 386
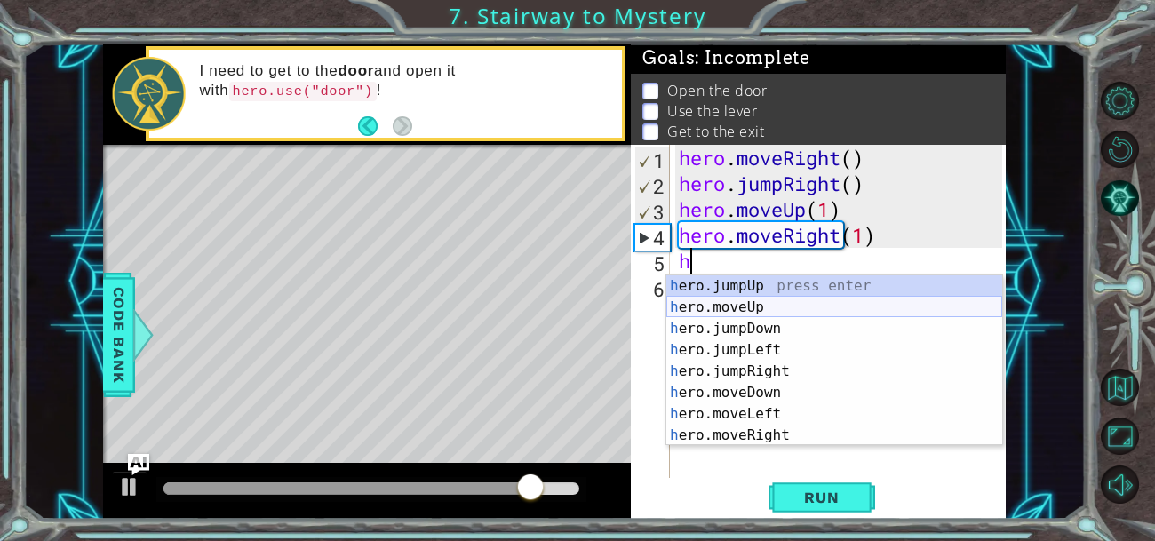
click at [719, 307] on div "h ero.jumpUp press enter h ero.moveUp press enter h ero.jumpDown press enter h …" at bounding box center [834, 381] width 336 height 213
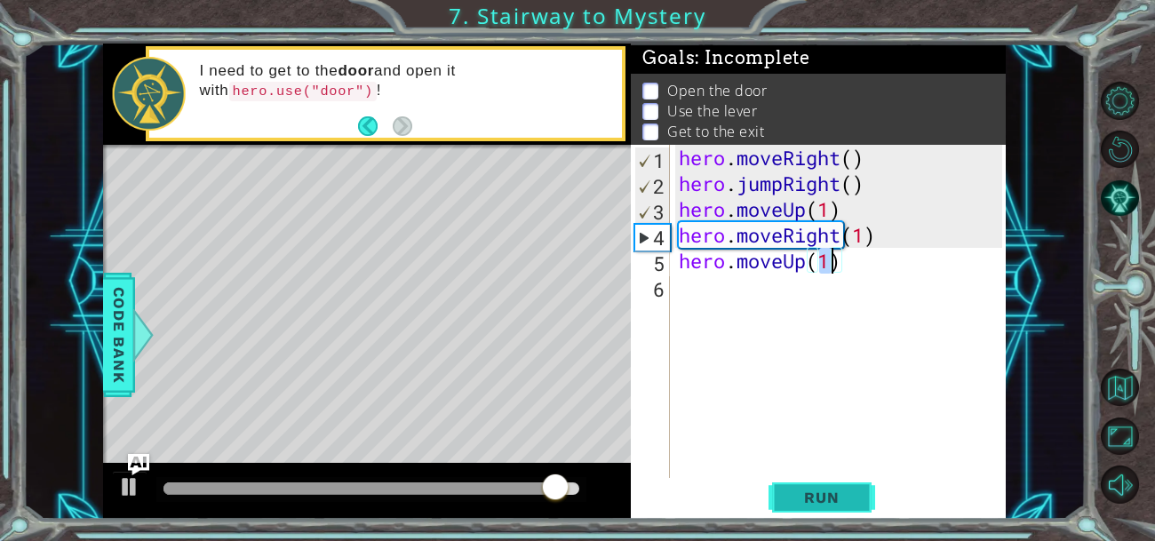
click at [799, 506] on button "Run" at bounding box center [821, 496] width 107 height 37
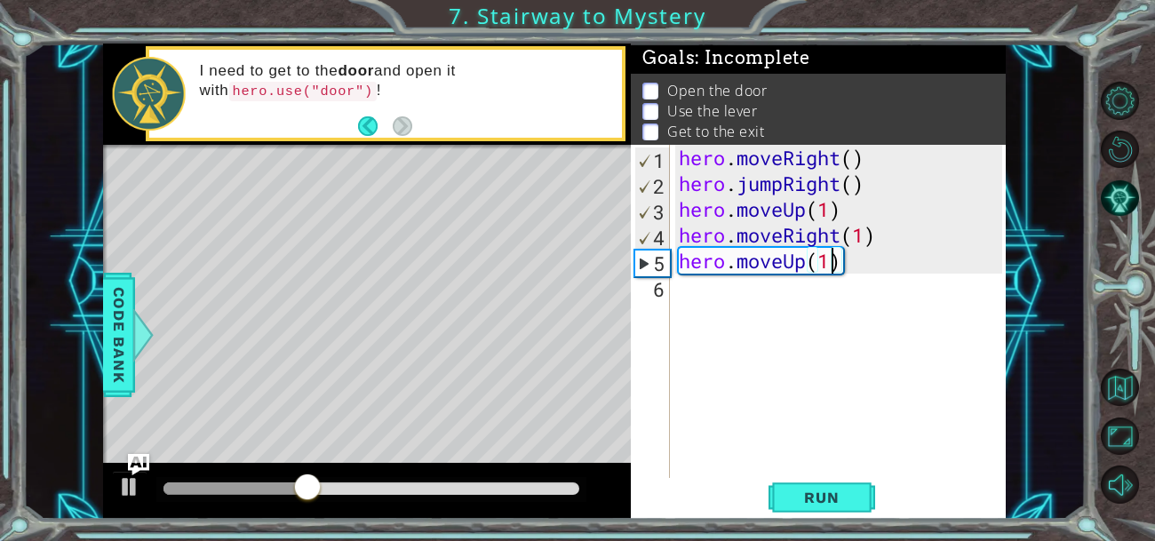
click at [846, 253] on div "hero . moveRight ( ) hero . jumpRight ( ) hero . moveUp ( 1 ) hero . moveRight …" at bounding box center [843, 338] width 336 height 386
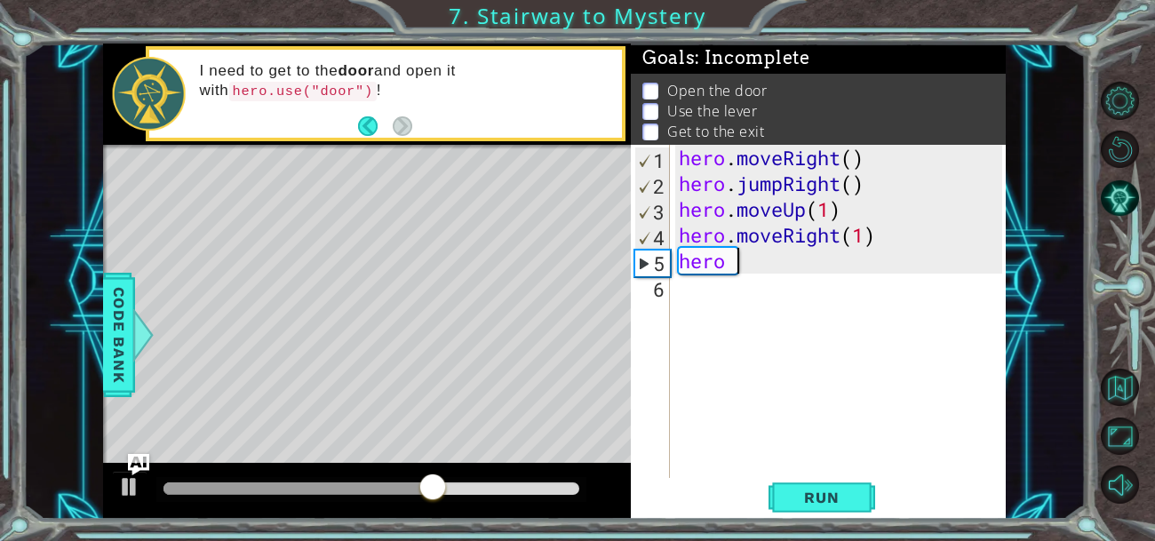
scroll to position [0, 2]
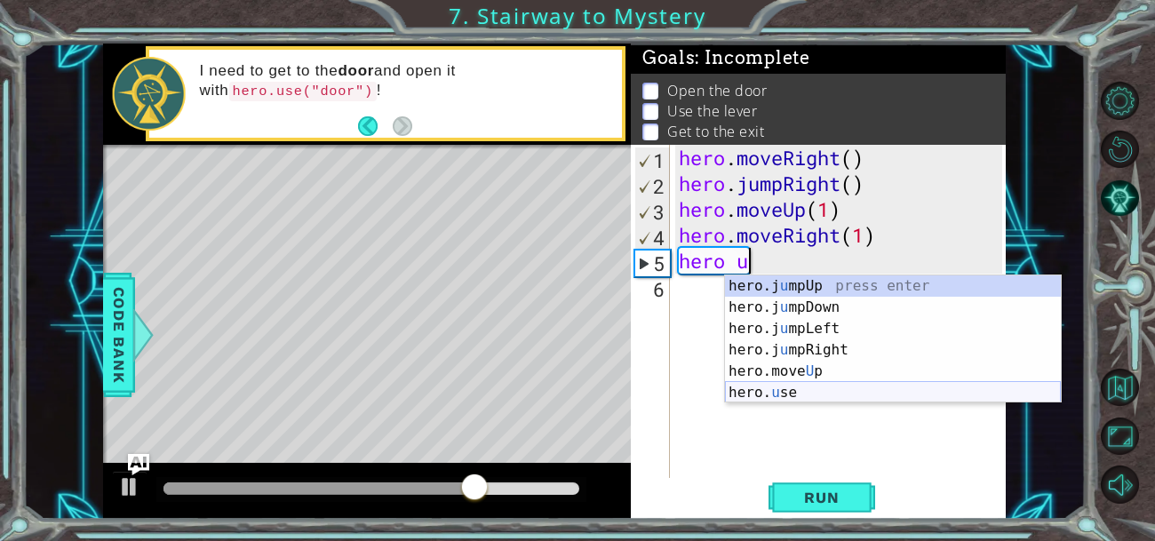
click at [761, 383] on div "hero.j u mpUp press enter hero.j u mpDown press enter hero.j u mpLeft press ent…" at bounding box center [893, 360] width 336 height 171
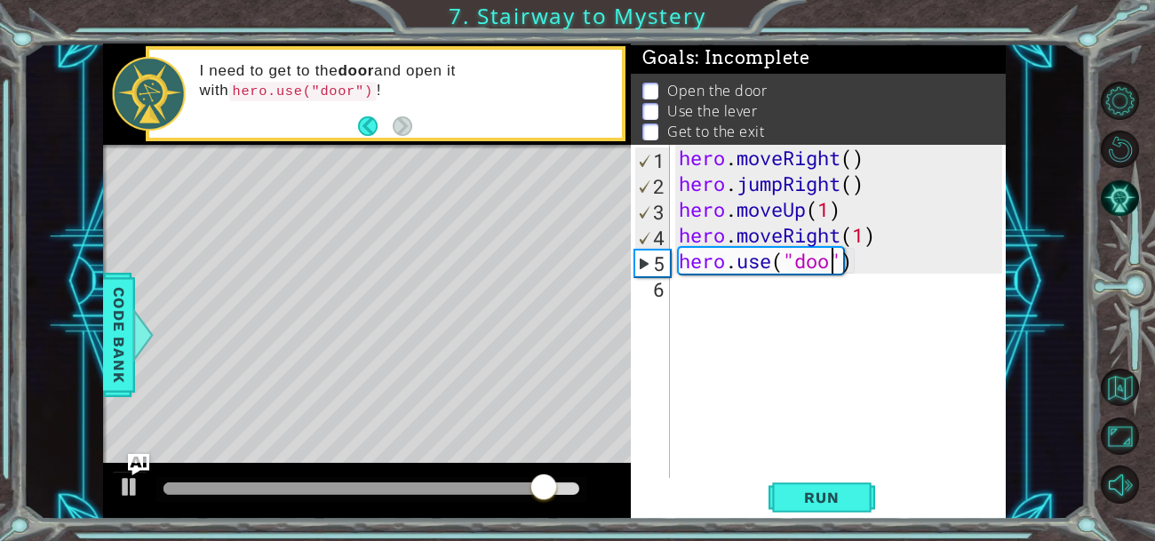
scroll to position [0, 6]
type textarea "hero.use("door")"
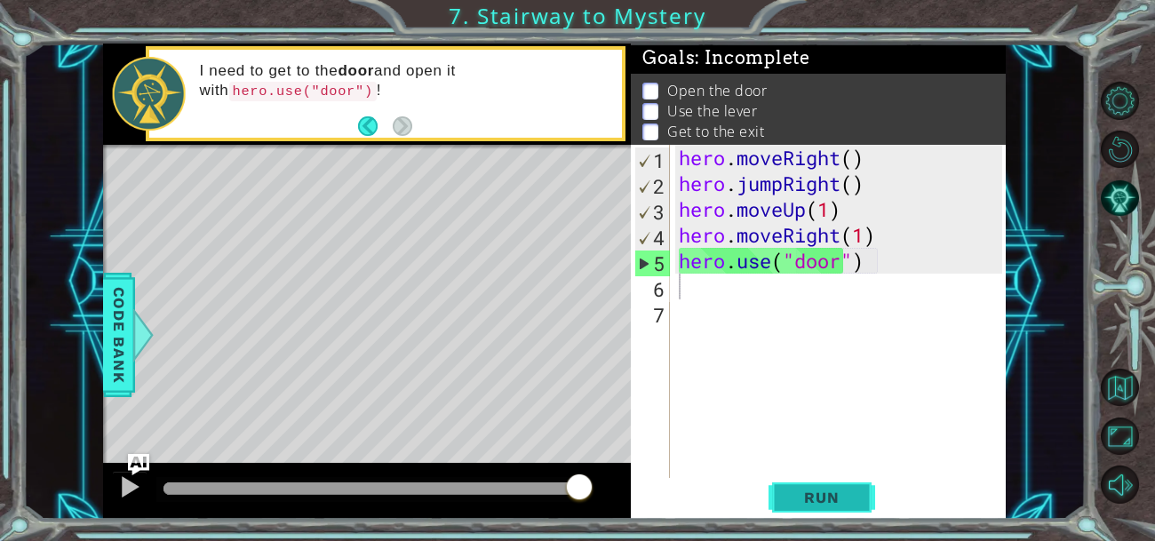
click at [828, 503] on span "Run" at bounding box center [821, 497] width 70 height 18
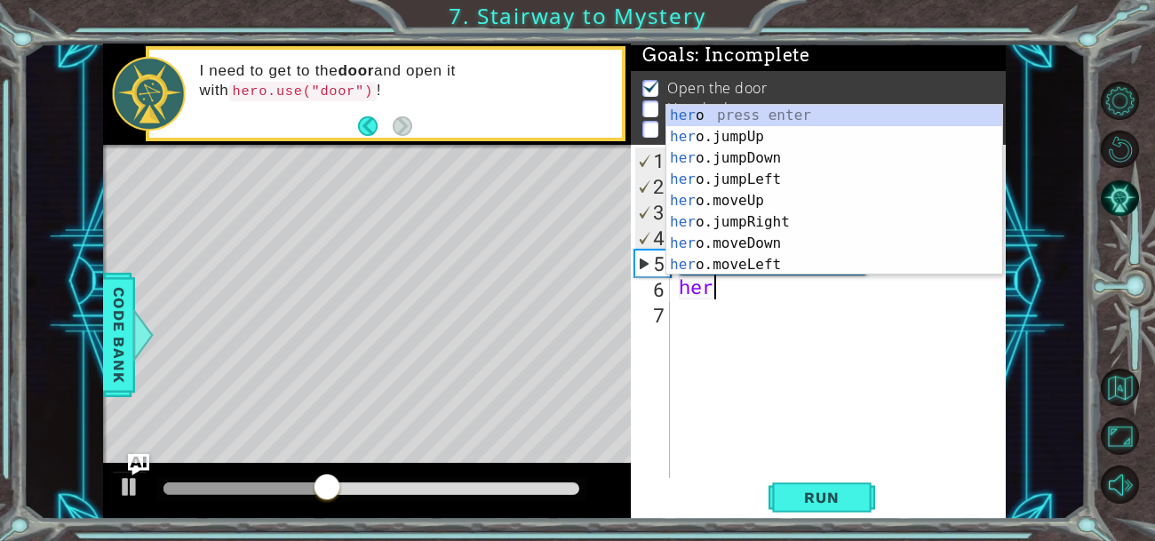
type textarea "hero"
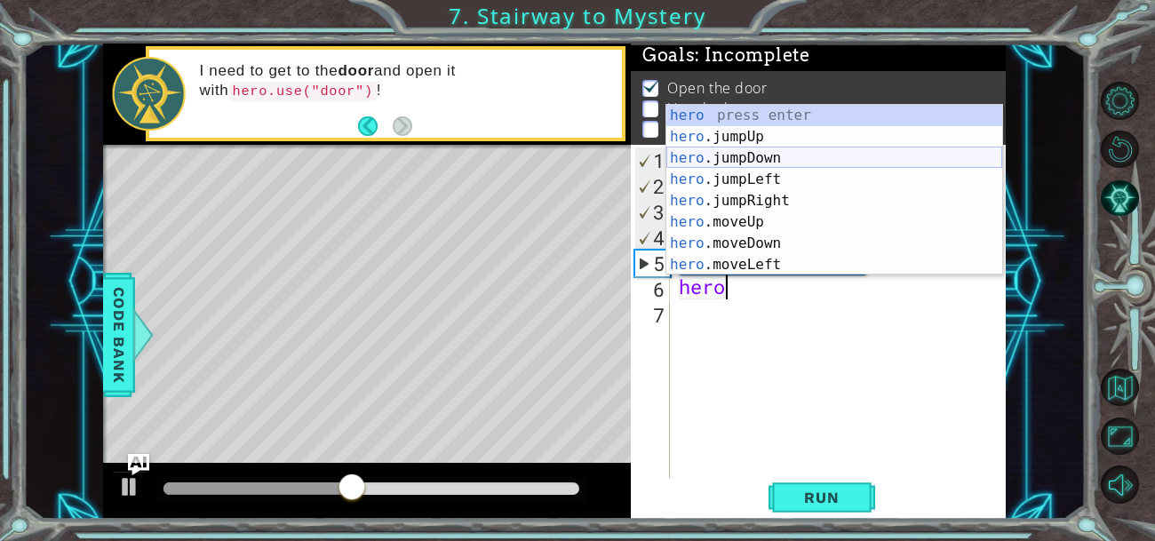
click at [716, 164] on div "hero press enter hero .jumpUp press enter hero .jumpDown press enter hero .jump…" at bounding box center [834, 211] width 336 height 213
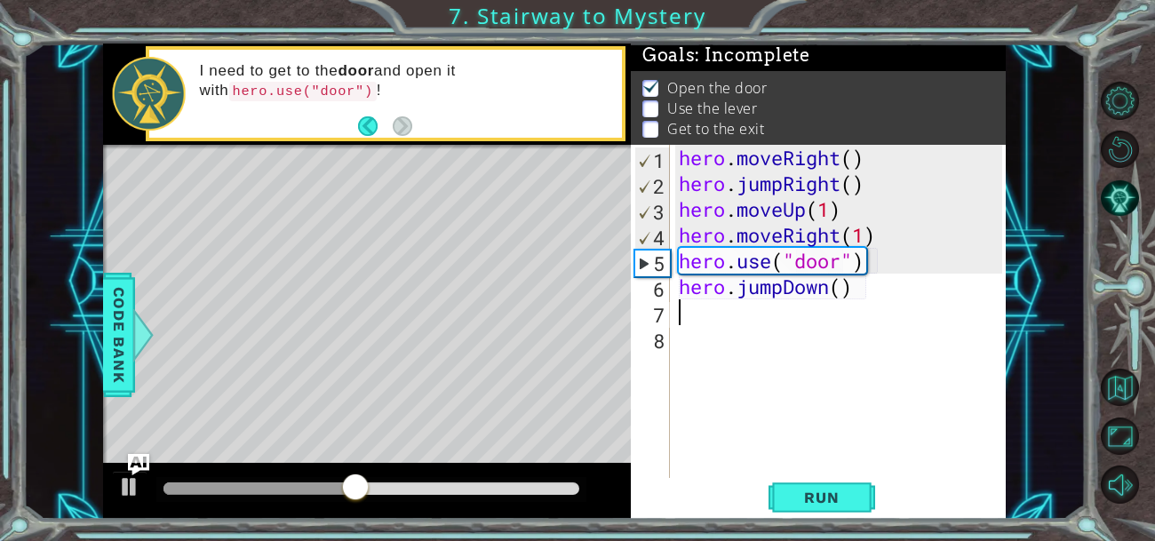
scroll to position [0, 0]
click at [839, 286] on div "hero . moveRight ( ) hero . jumpRight ( ) hero . moveUp ( 1 ) hero . moveRight …" at bounding box center [843, 338] width 336 height 386
click at [809, 505] on span "Run" at bounding box center [821, 497] width 70 height 18
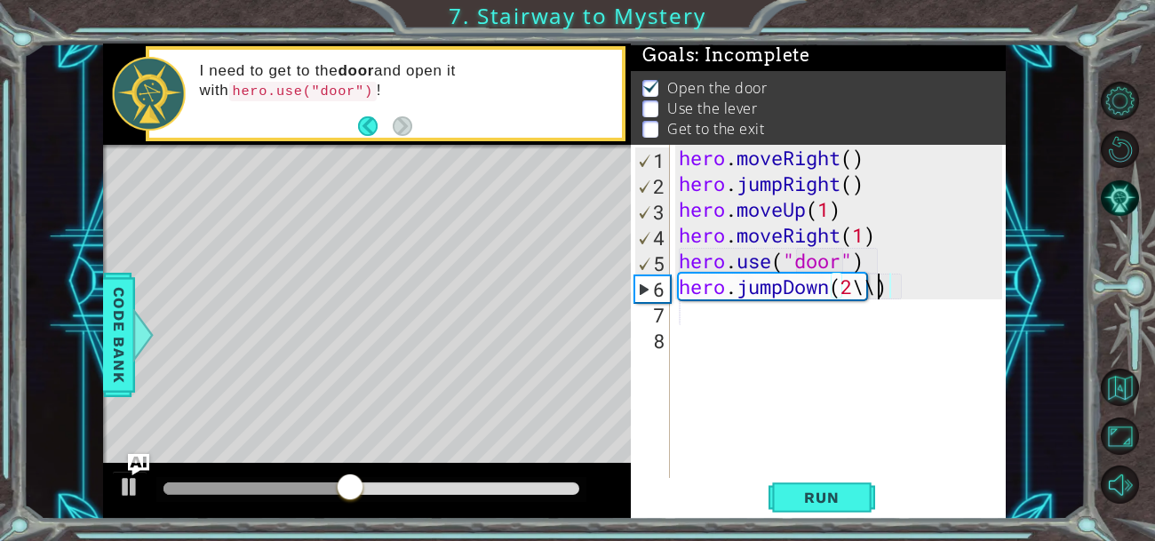
scroll to position [0, 6]
click at [866, 296] on div "hero . moveRight ( ) hero . jumpRight ( ) hero . moveUp ( 1 ) hero . moveRight …" at bounding box center [843, 338] width 336 height 386
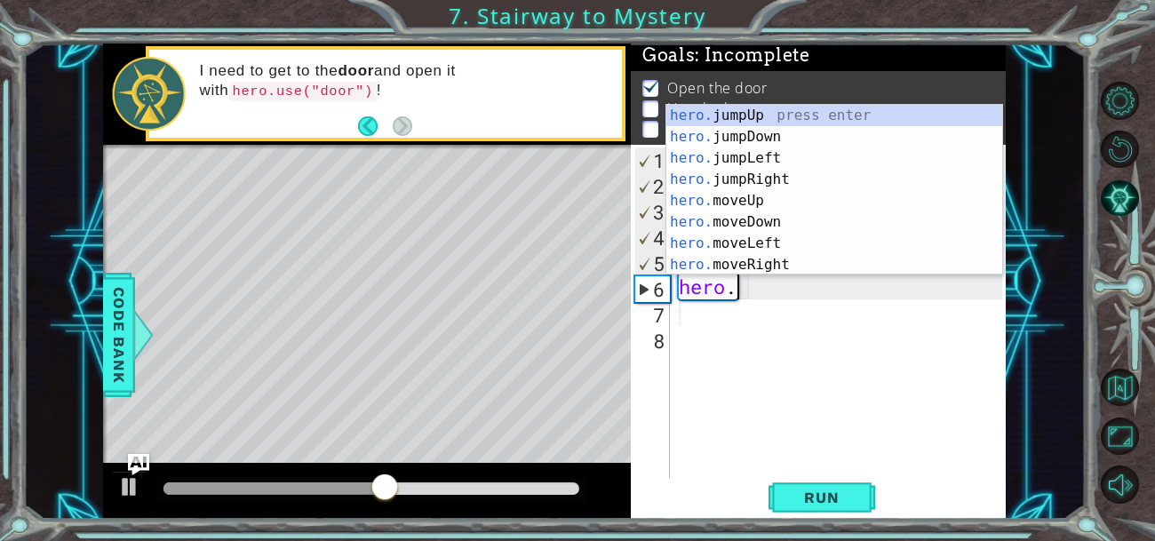
scroll to position [0, 1]
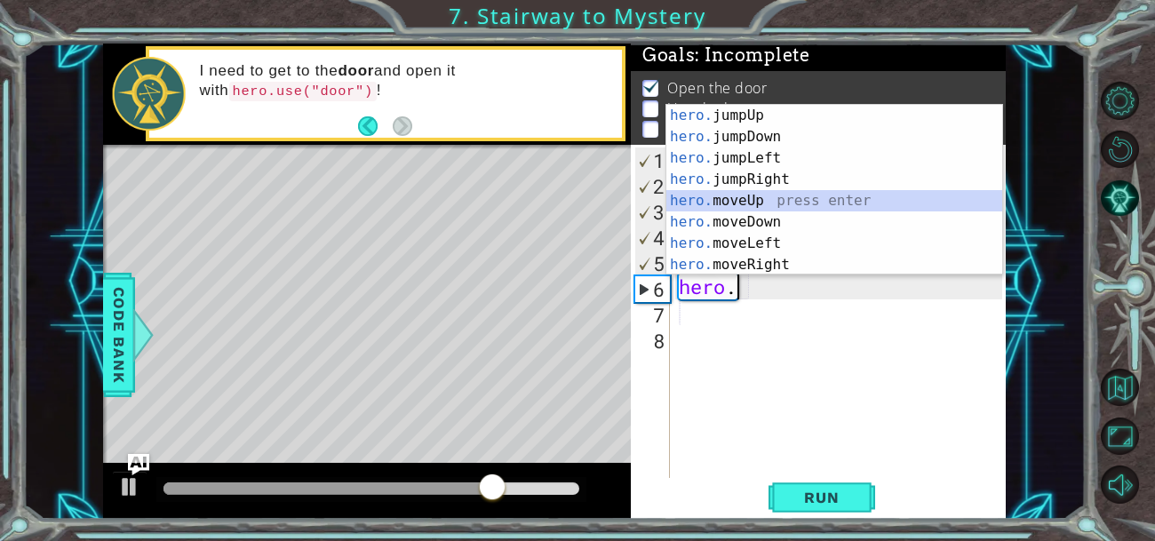
click at [727, 201] on div "hero. jumpUp press enter hero. jumpDown press enter hero. jumpLeft press enter …" at bounding box center [834, 211] width 336 height 213
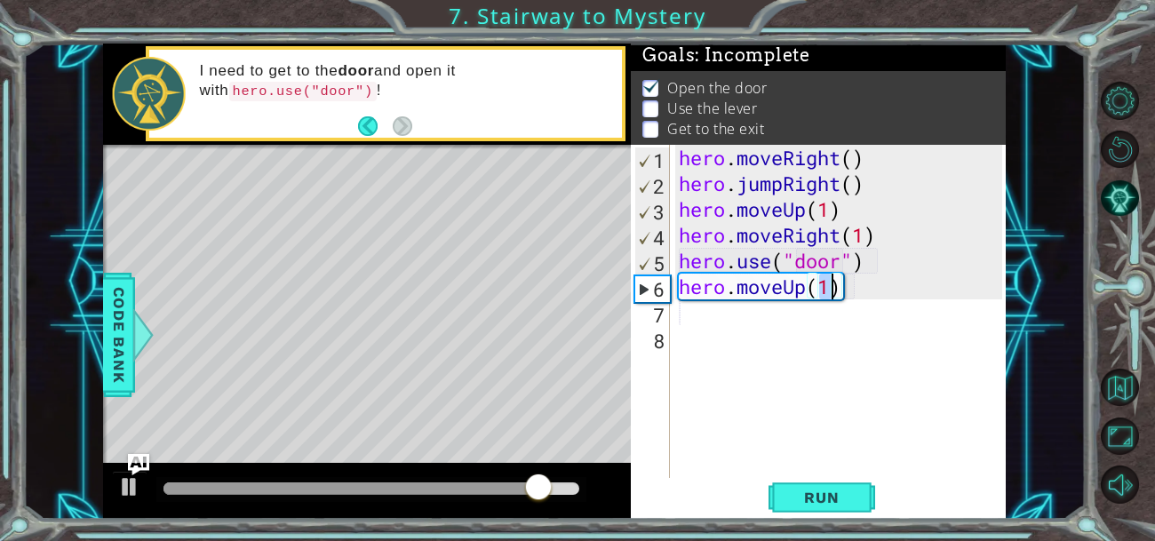
scroll to position [0, 5]
type textarea "hero.moveUp(2)"
click at [830, 503] on span "Run" at bounding box center [821, 497] width 70 height 18
click at [684, 317] on div "hero . moveRight ( ) hero . jumpRight ( ) hero . moveUp ( 1 ) hero . moveRight …" at bounding box center [843, 338] width 336 height 386
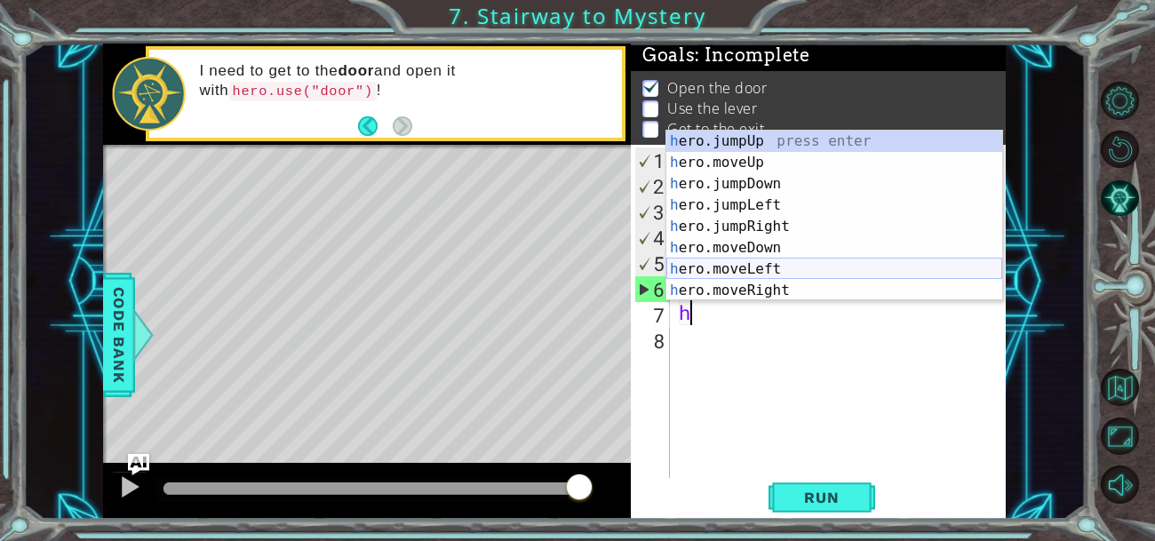
click at [689, 272] on div "h ero.jumpUp press enter h ero.moveUp press enter h ero.jumpDown press enter h …" at bounding box center [834, 237] width 336 height 213
type textarea "hero.moveLeft(1)"
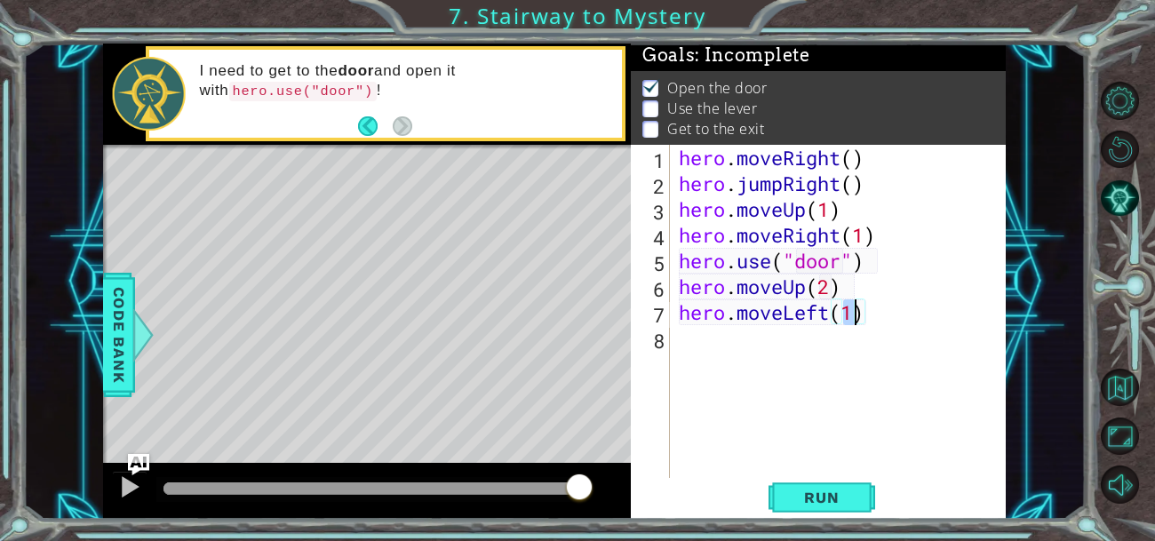
click at [680, 339] on div "hero . moveRight ( ) hero . jumpRight ( ) hero . moveUp ( 1 ) hero . moveRight …" at bounding box center [843, 338] width 336 height 386
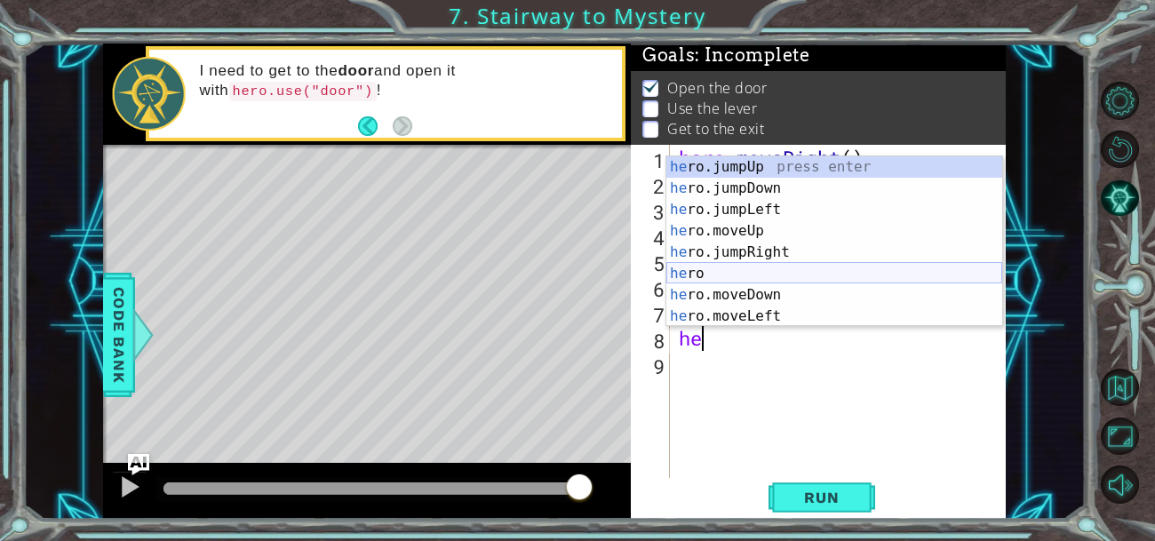
click at [689, 274] on div "he ro.jumpUp press enter he ro.jumpDown press enter he ro.jumpLeft press enter …" at bounding box center [834, 262] width 336 height 213
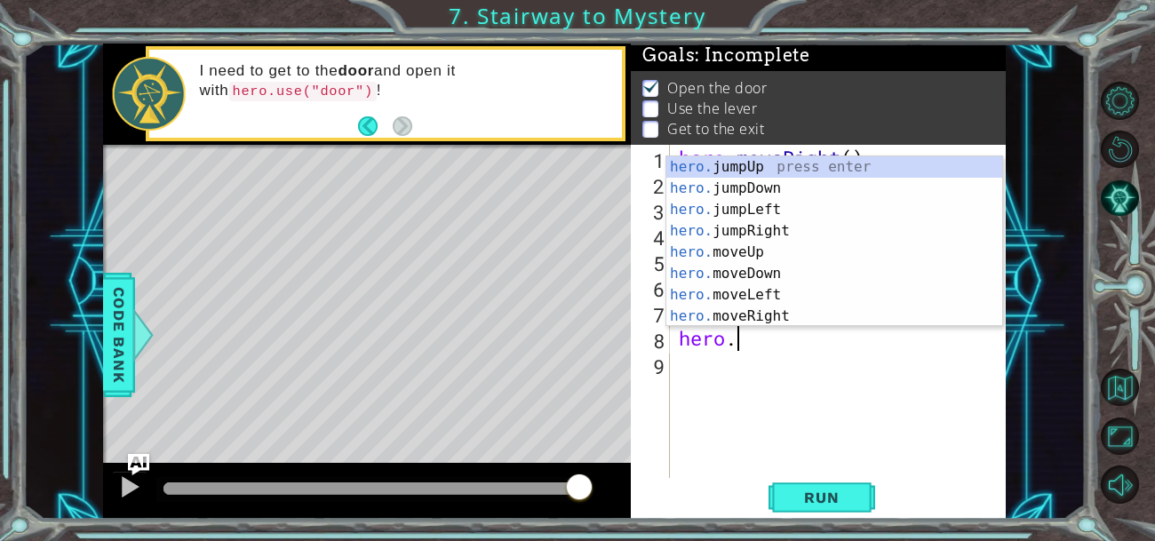
scroll to position [0, 2]
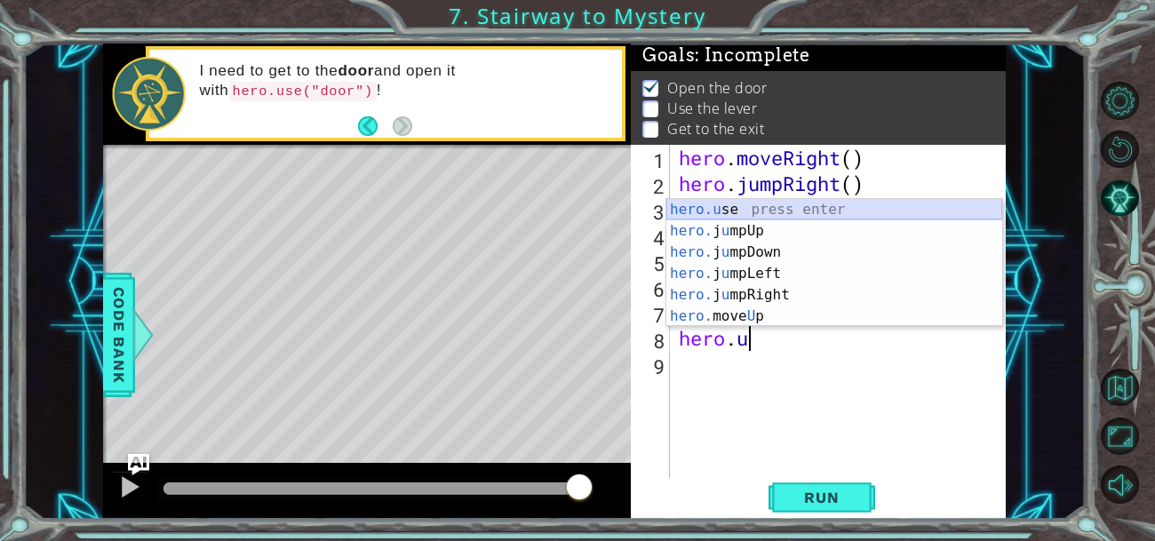
click at [759, 215] on div "hero.u se press enter hero. j u mpUp press enter hero. j u mpDown press enter h…" at bounding box center [834, 284] width 336 height 171
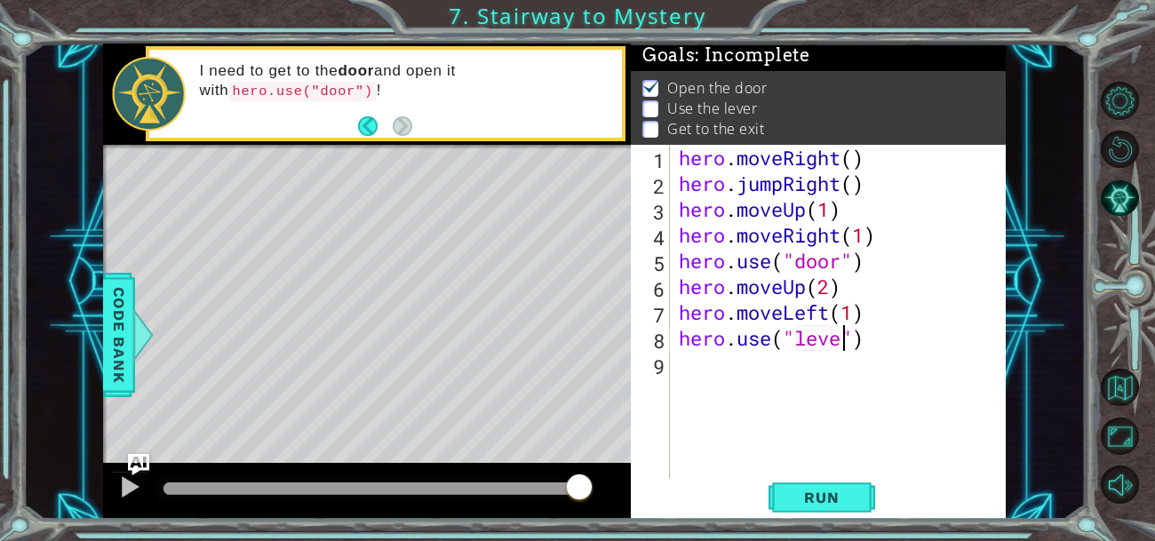
scroll to position [0, 7]
type textarea "hero.use("lever")"
click at [822, 480] on button "Run" at bounding box center [821, 496] width 107 height 37
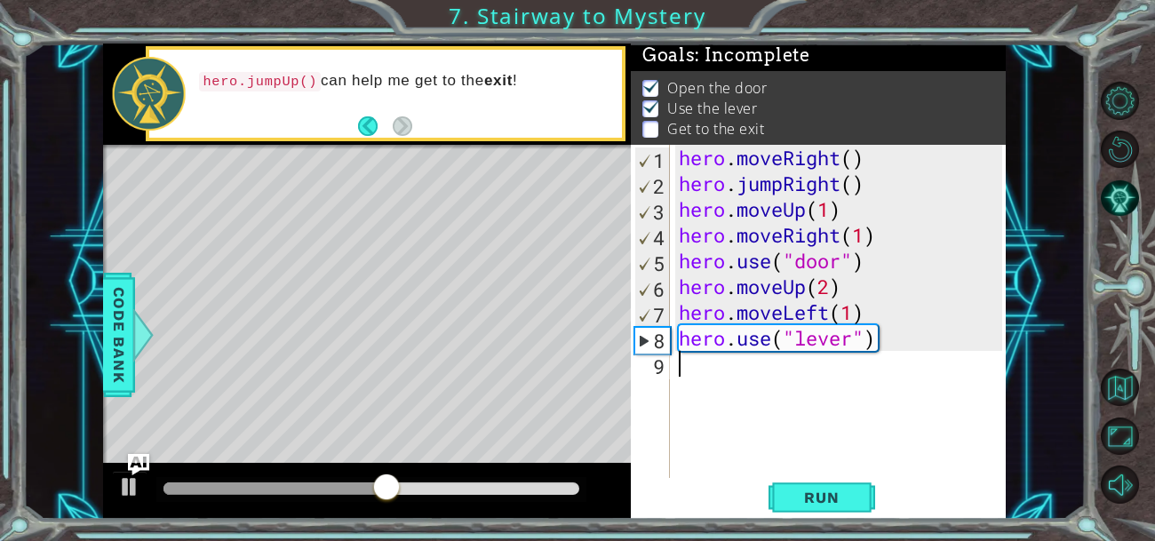
click at [677, 367] on div "hero . moveRight ( ) hero . jumpRight ( ) hero . moveUp ( 1 ) hero . moveRight …" at bounding box center [843, 338] width 336 height 386
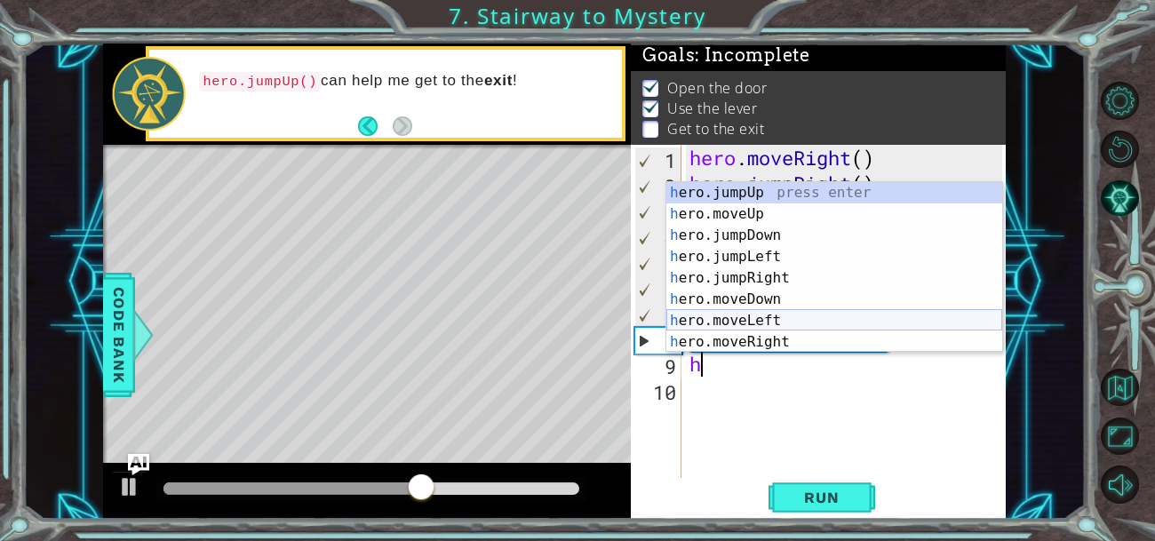
click at [703, 315] on div "h ero.jumpUp press enter h ero.moveUp press enter h ero.jumpDown press enter h …" at bounding box center [834, 288] width 336 height 213
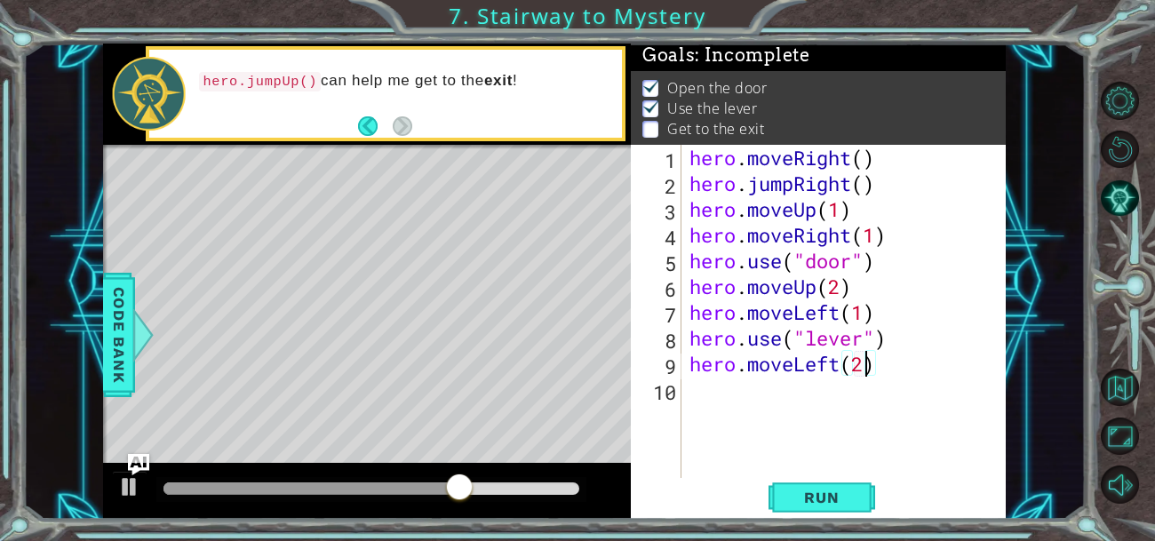
scroll to position [0, 7]
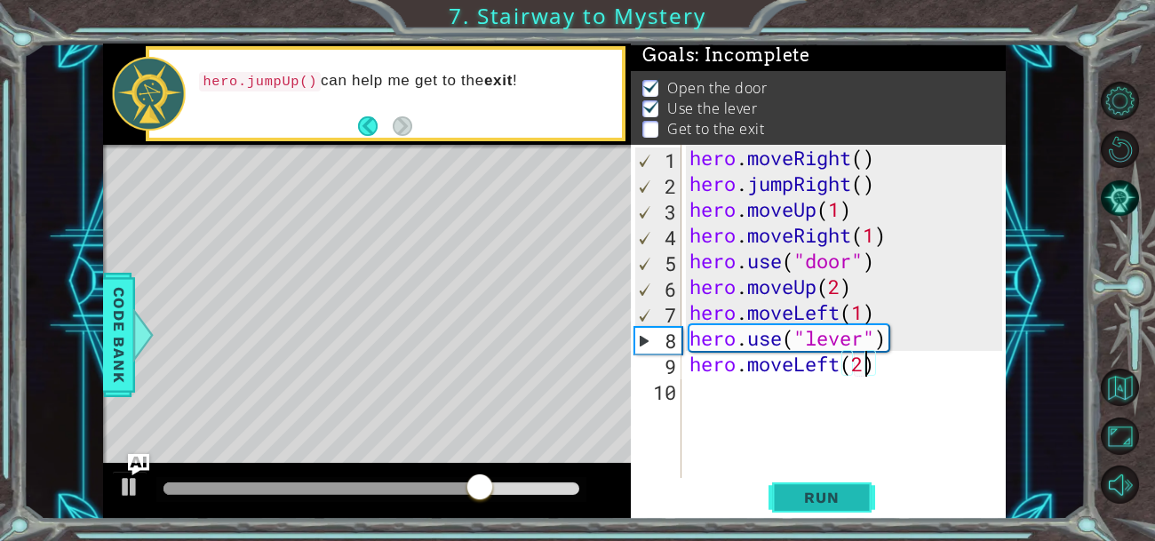
type textarea "hero.moveLeft(2)"
click at [813, 497] on span "Run" at bounding box center [821, 497] width 70 height 18
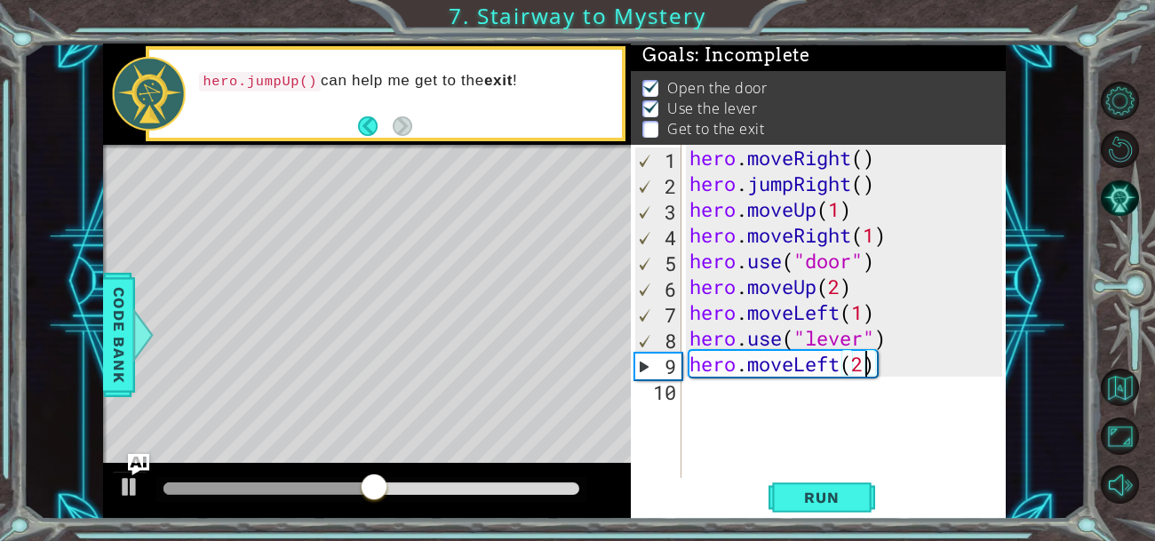
click at [679, 386] on div "10" at bounding box center [657, 392] width 47 height 26
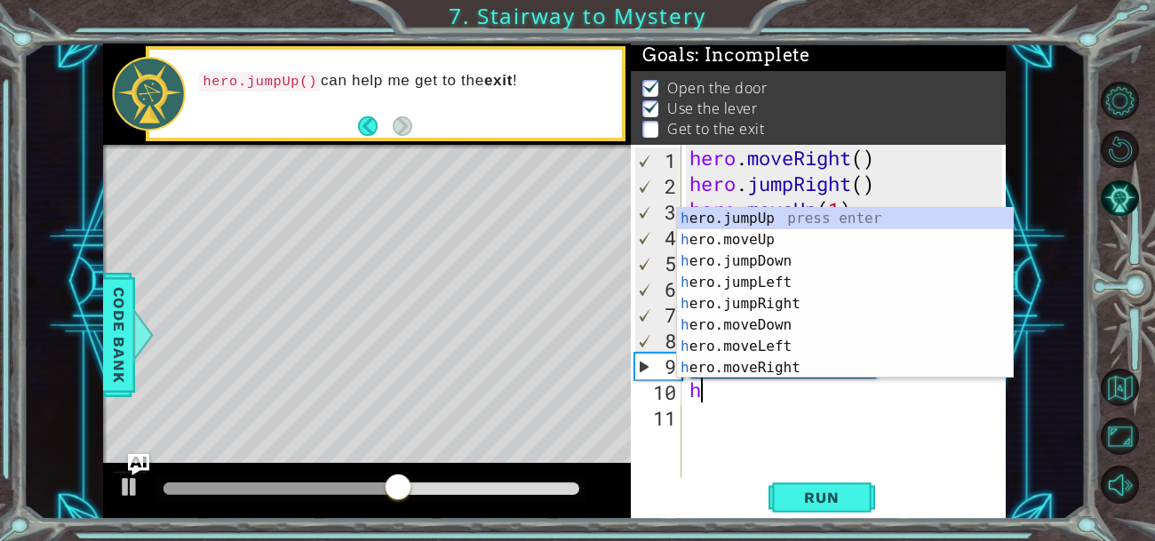
type textarea "her"
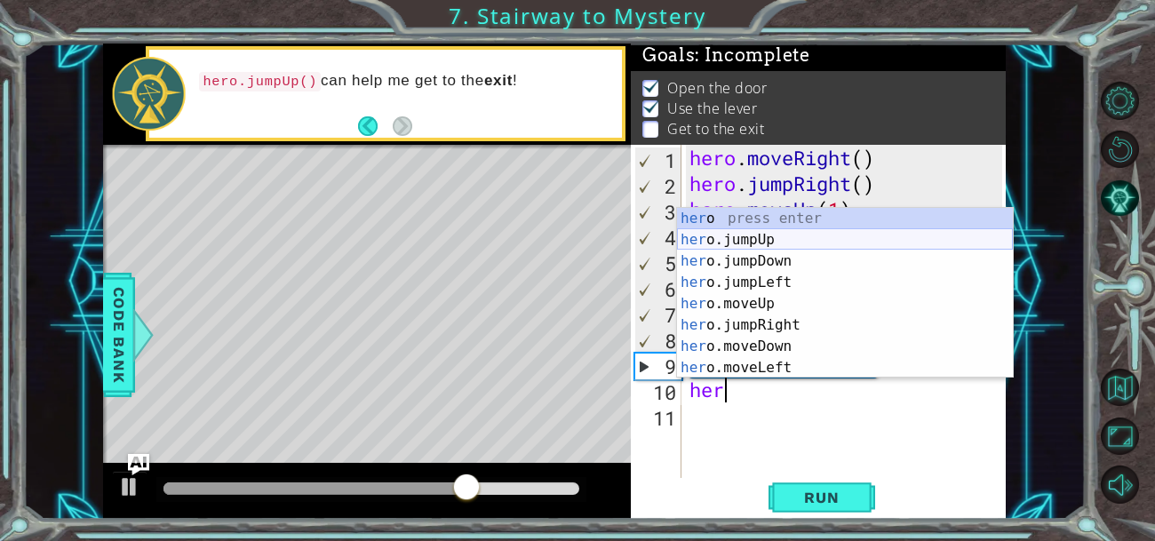
click at [711, 249] on div "her o press enter her o.jumpUp press enter her o.jumpDown press enter her o.jum…" at bounding box center [845, 314] width 336 height 213
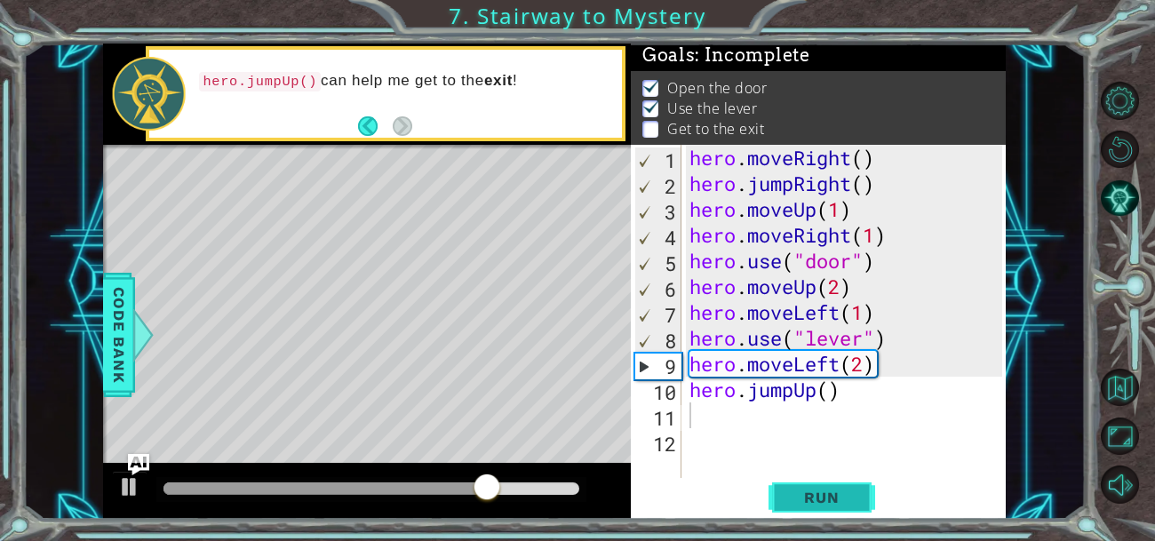
click at [820, 480] on button "Run" at bounding box center [821, 496] width 107 height 37
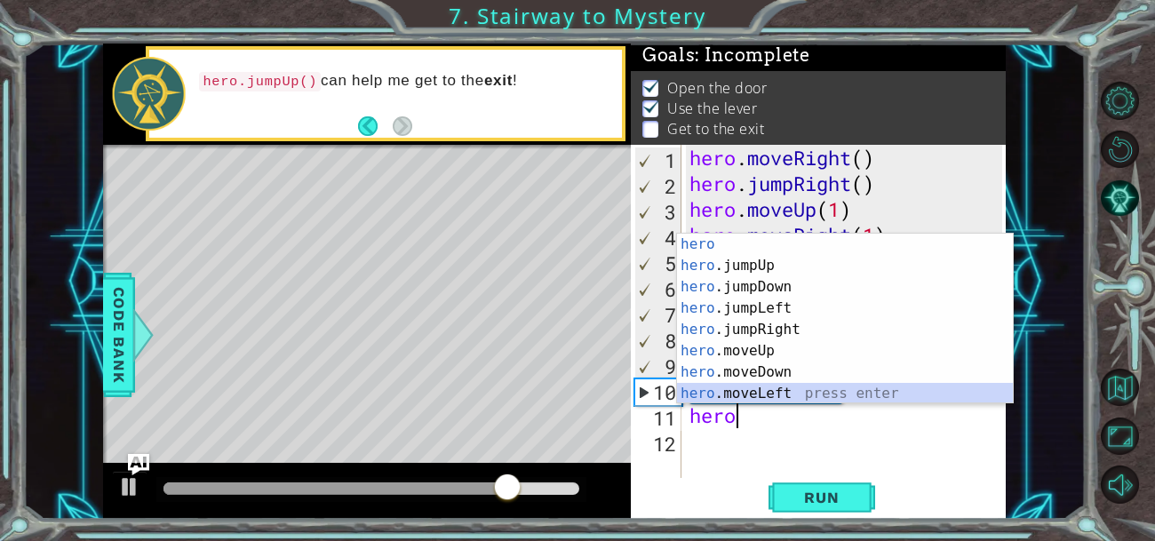
click at [755, 399] on div "hero press enter hero .jumpUp press enter hero .jumpDown press enter hero .jump…" at bounding box center [845, 340] width 336 height 213
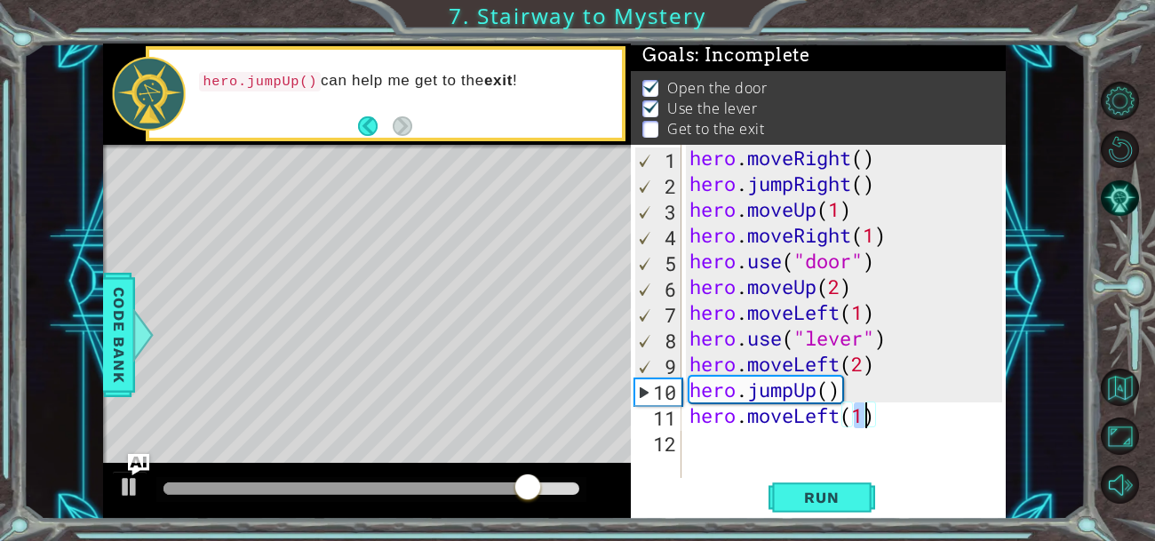
type textarea "hero.moveLeft(2)"
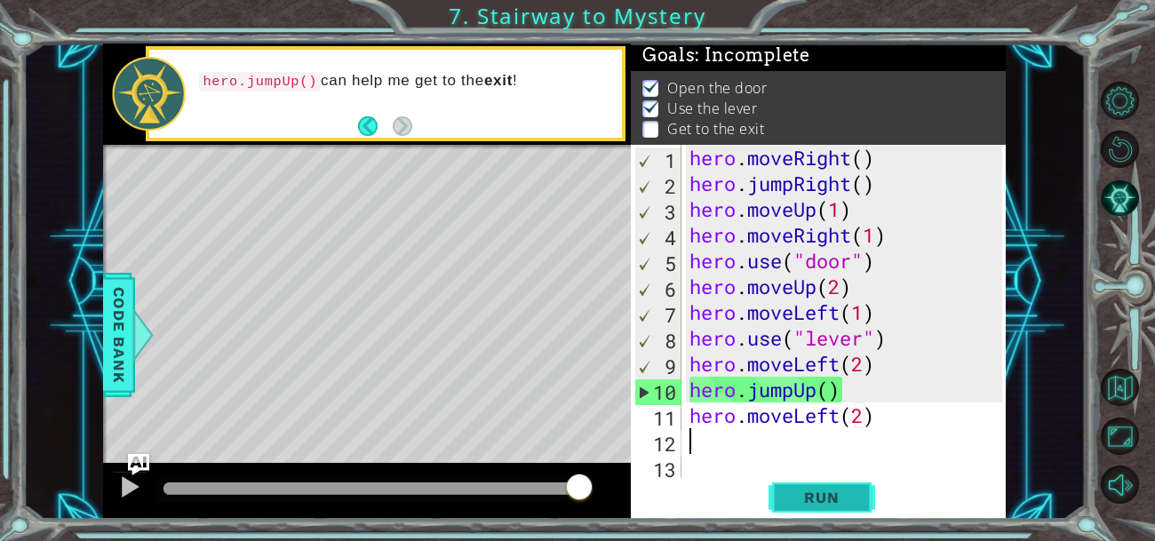
click at [812, 503] on span "Run" at bounding box center [821, 497] width 70 height 18
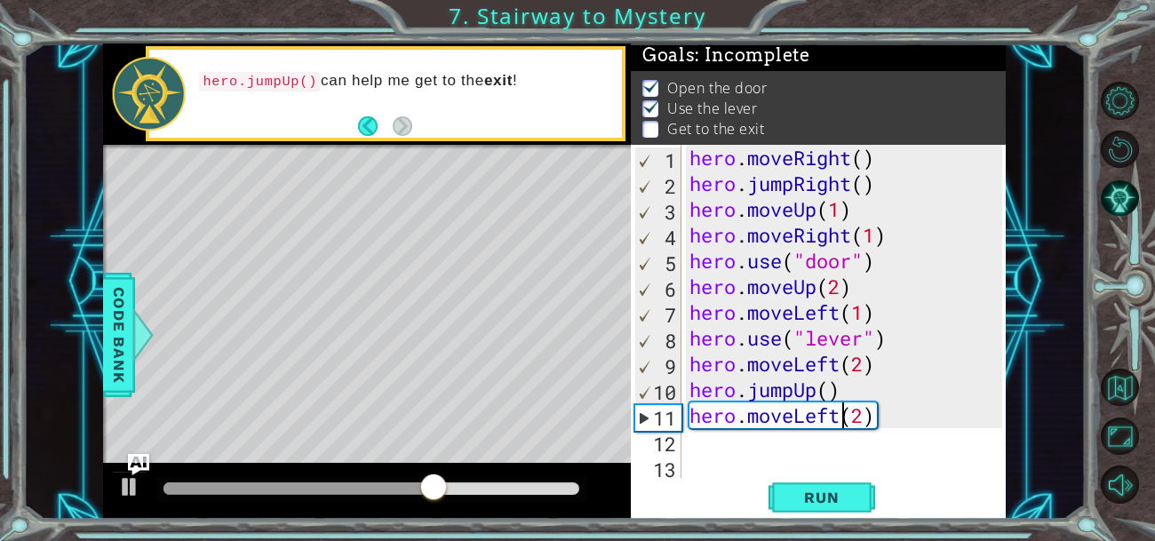
click at [840, 416] on div "hero . moveRight ( ) hero . jumpRight ( ) hero . moveUp ( 1 ) hero . moveRight …" at bounding box center [848, 338] width 325 height 386
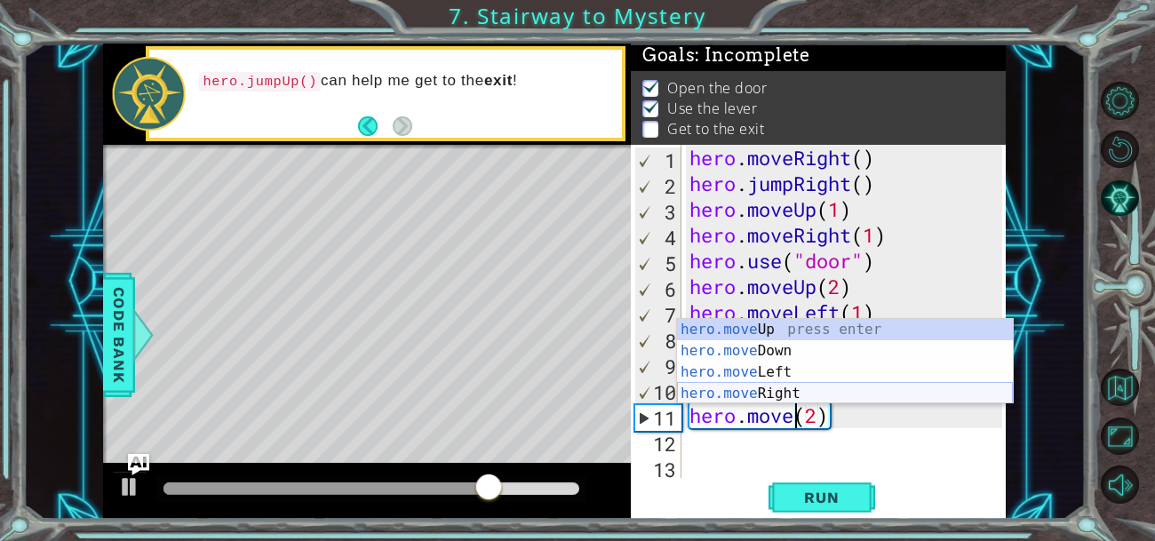
click at [753, 387] on div "hero.move Up press enter hero.move Down press enter hero.move Left press enter …" at bounding box center [845, 383] width 336 height 128
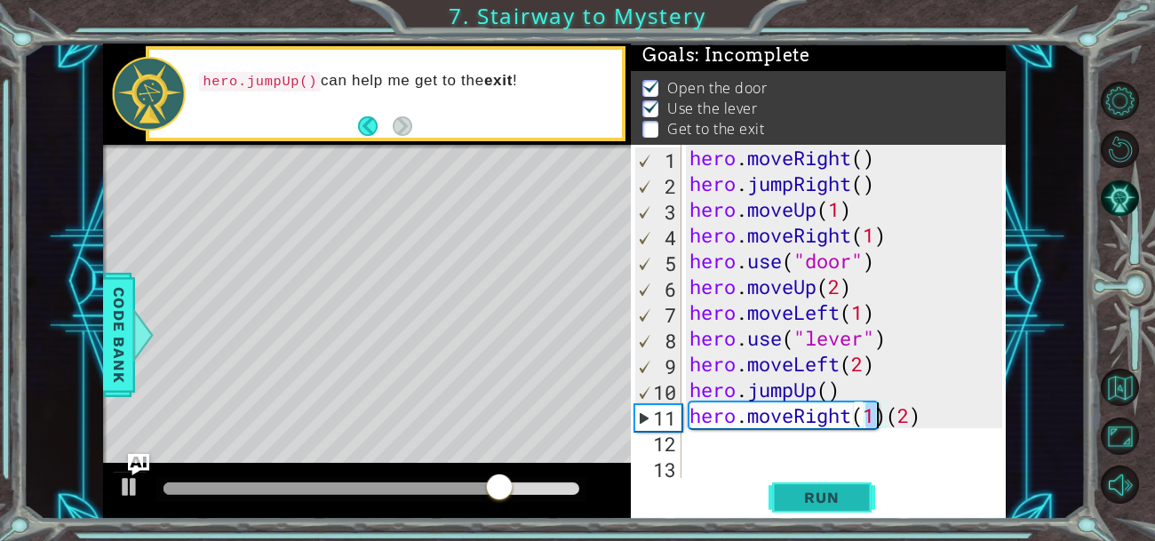
click at [819, 482] on button "Run" at bounding box center [821, 496] width 107 height 37
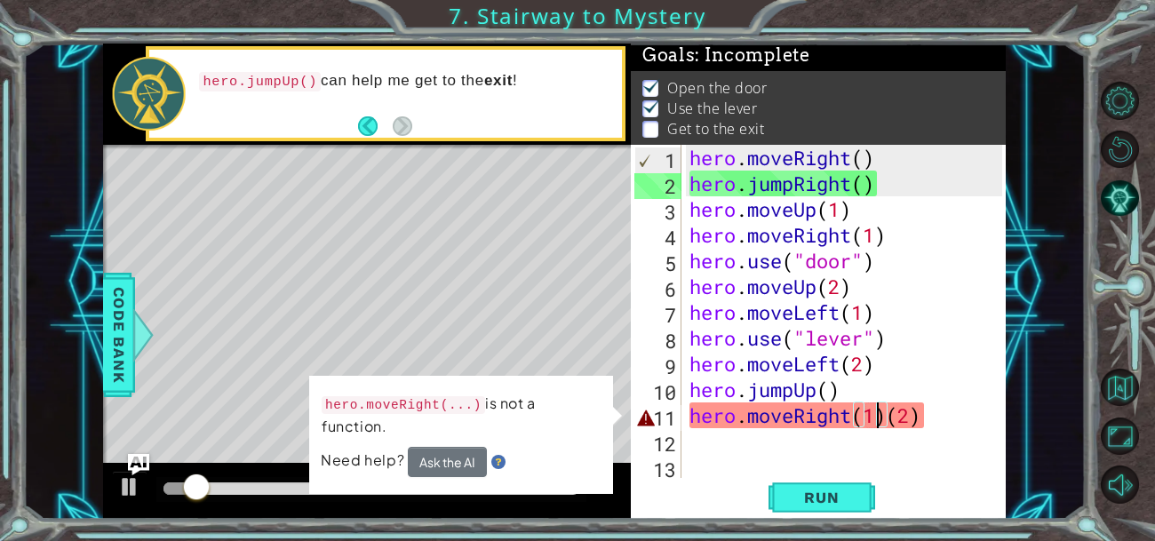
click at [885, 414] on div "hero . moveRight ( ) hero . jumpRight ( ) hero . moveUp ( 1 ) hero . moveRight …" at bounding box center [848, 338] width 325 height 386
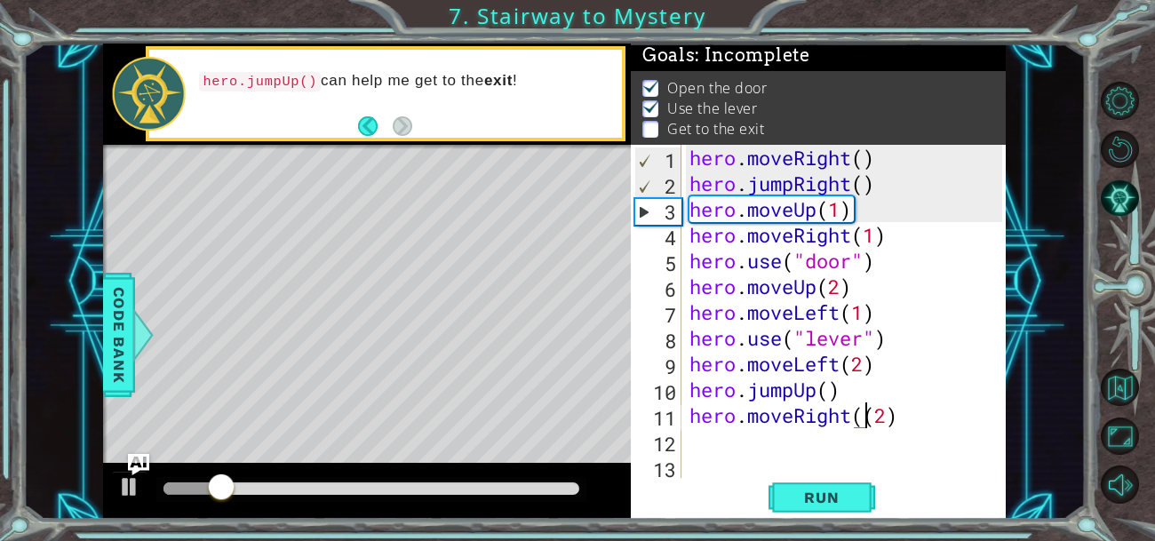
type textarea "hero.moveRight(2)"
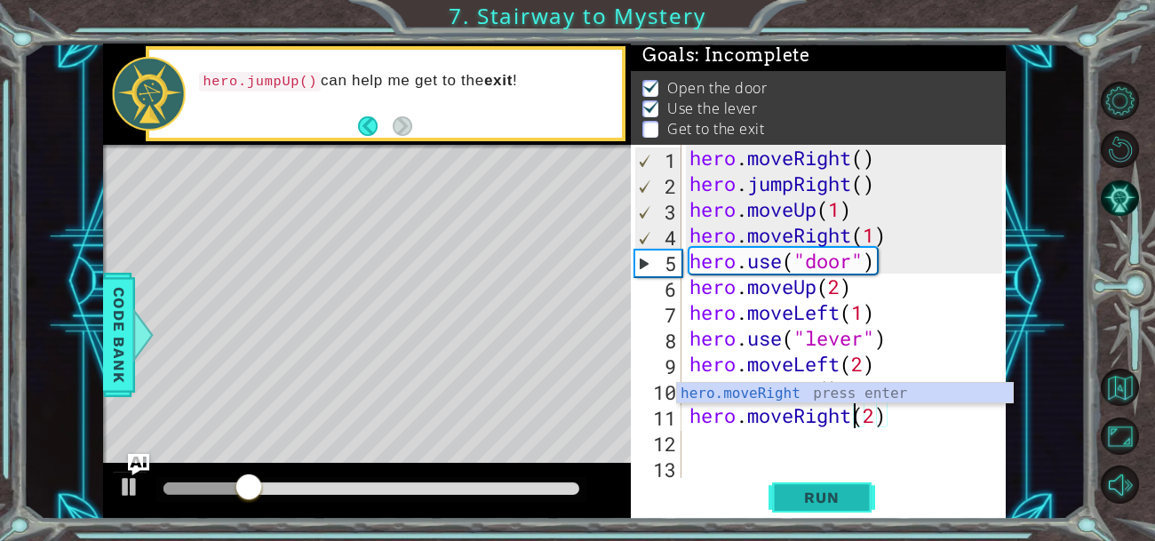
click at [818, 493] on span "Run" at bounding box center [821, 497] width 70 height 18
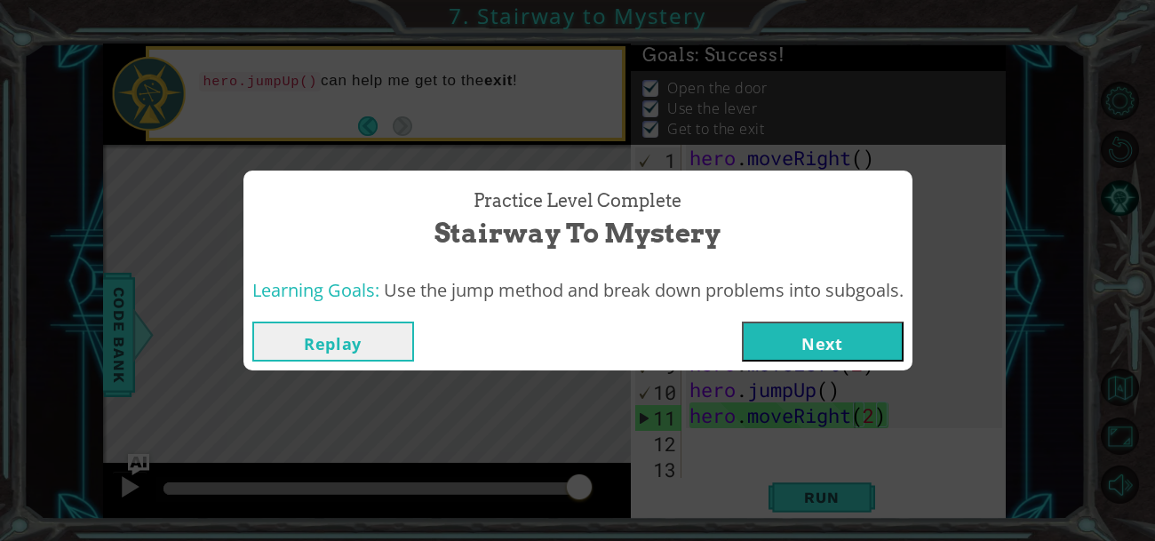
click at [774, 351] on button "Next" at bounding box center [823, 342] width 162 height 40
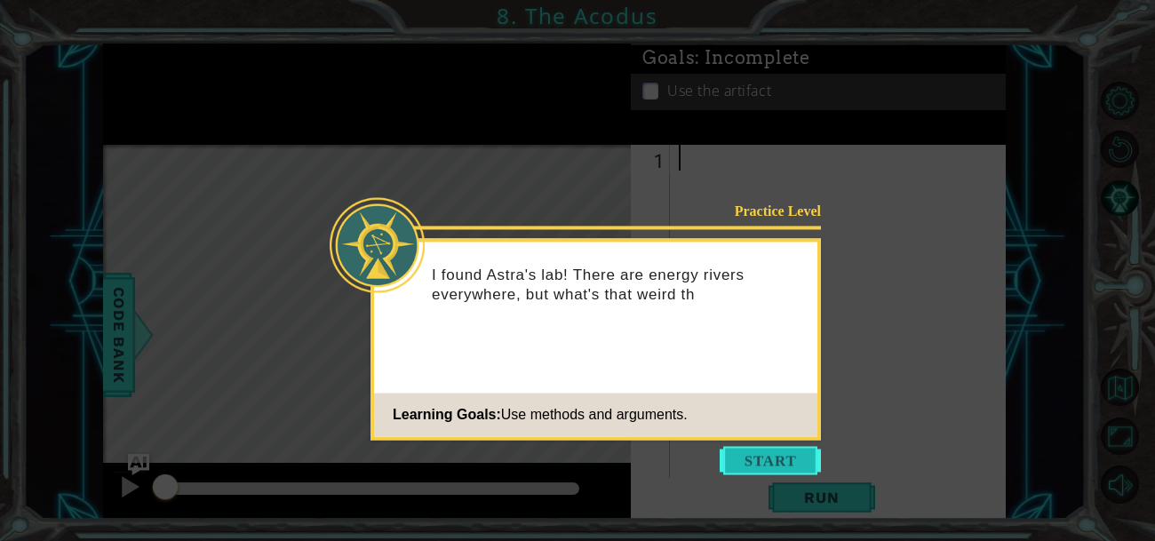
click at [748, 467] on button "Start" at bounding box center [769, 460] width 101 height 28
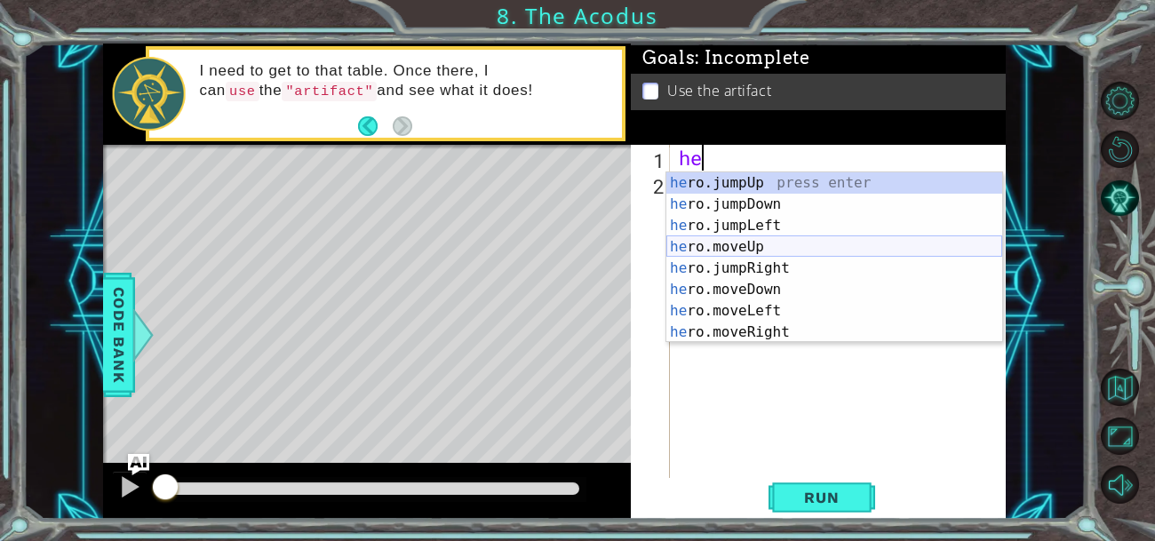
click at [725, 249] on div "he ro.jumpUp press enter he ro.jumpDown press enter he ro.jumpLeft press enter …" at bounding box center [834, 278] width 336 height 213
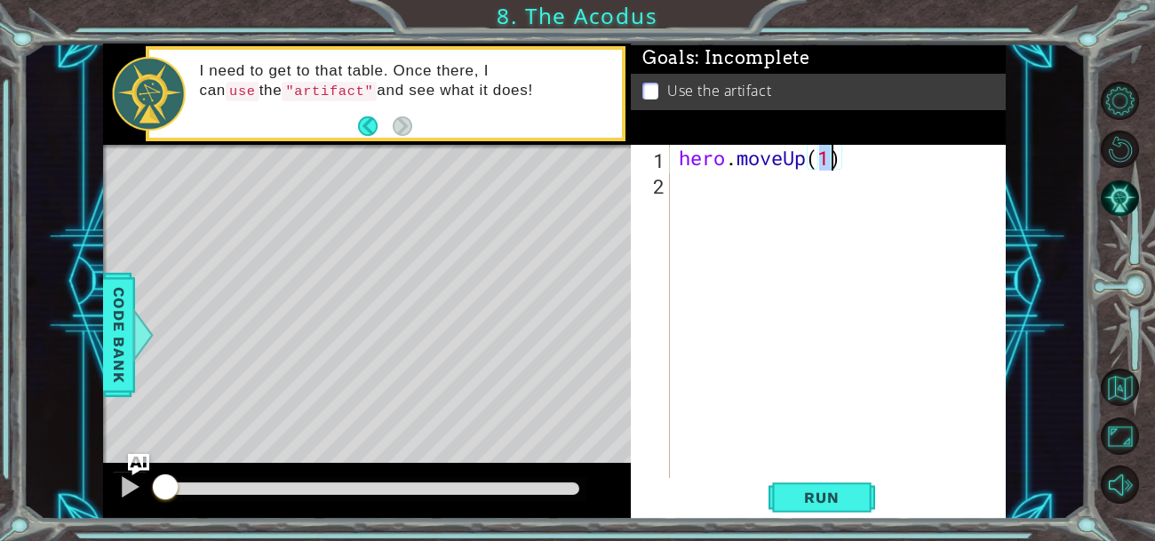
type textarea "hero.moveUp(2)"
click at [823, 485] on button "Run" at bounding box center [821, 496] width 107 height 37
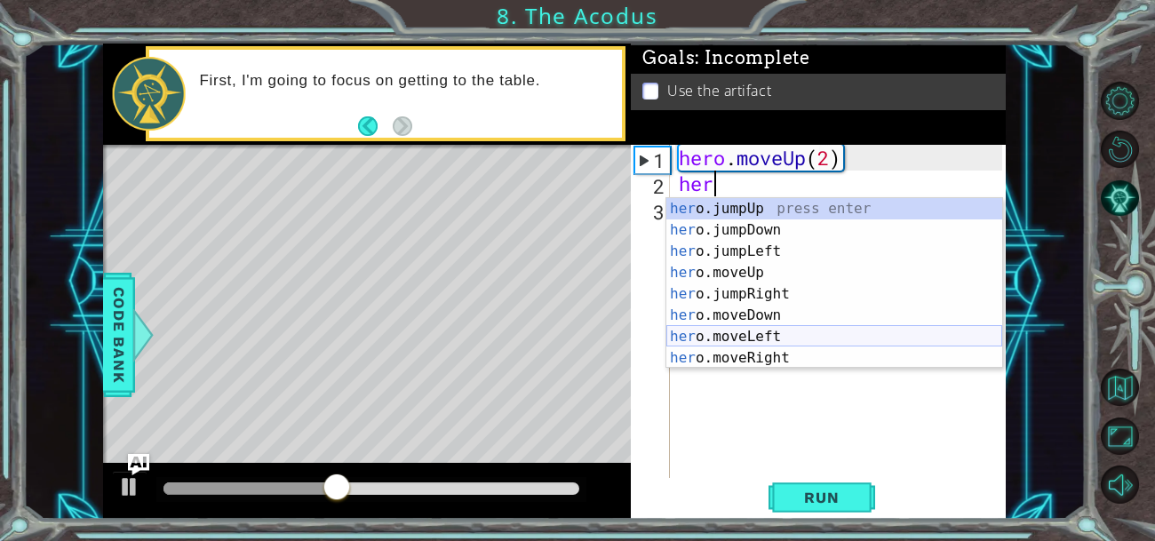
click at [710, 338] on div "her o.jumpUp press enter her o.jumpDown press enter her o.jumpLeft press enter …" at bounding box center [834, 304] width 336 height 213
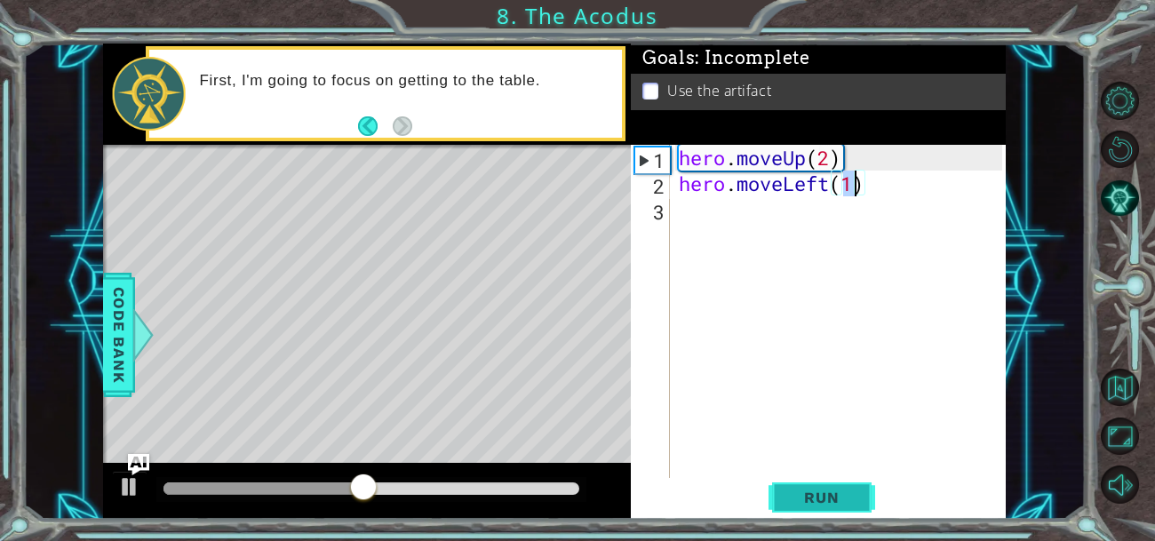
type textarea "hero.moveLeft(1)"
click at [820, 510] on button "Run" at bounding box center [821, 496] width 107 height 37
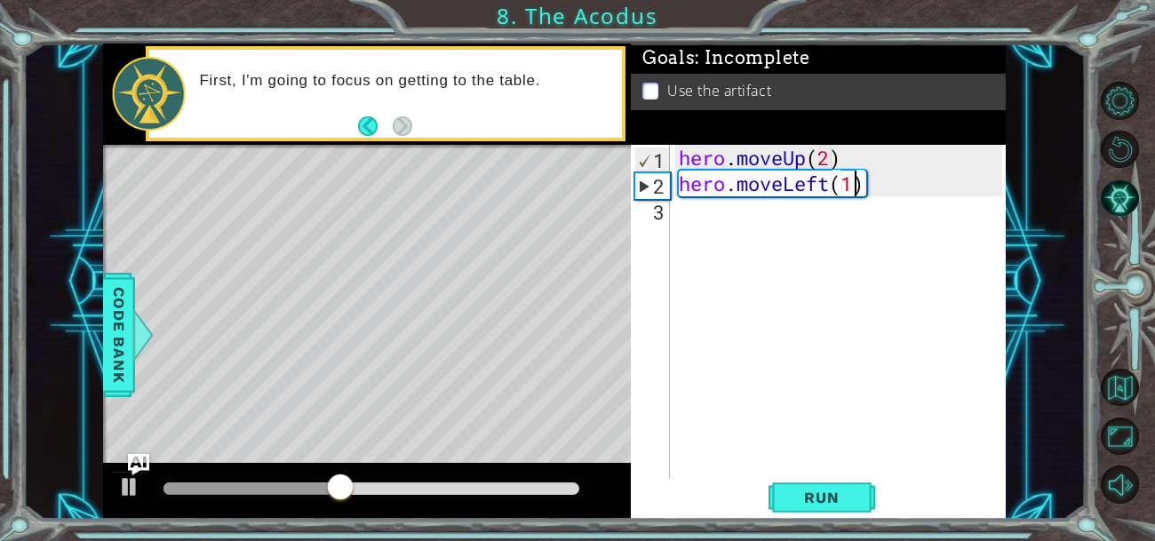
click at [672, 206] on div "hero.moveLeft(1) 1 2 3 hero . moveUp ( 2 ) hero . moveLeft ( 1 ) הההההההההההההה…" at bounding box center [816, 312] width 371 height 335
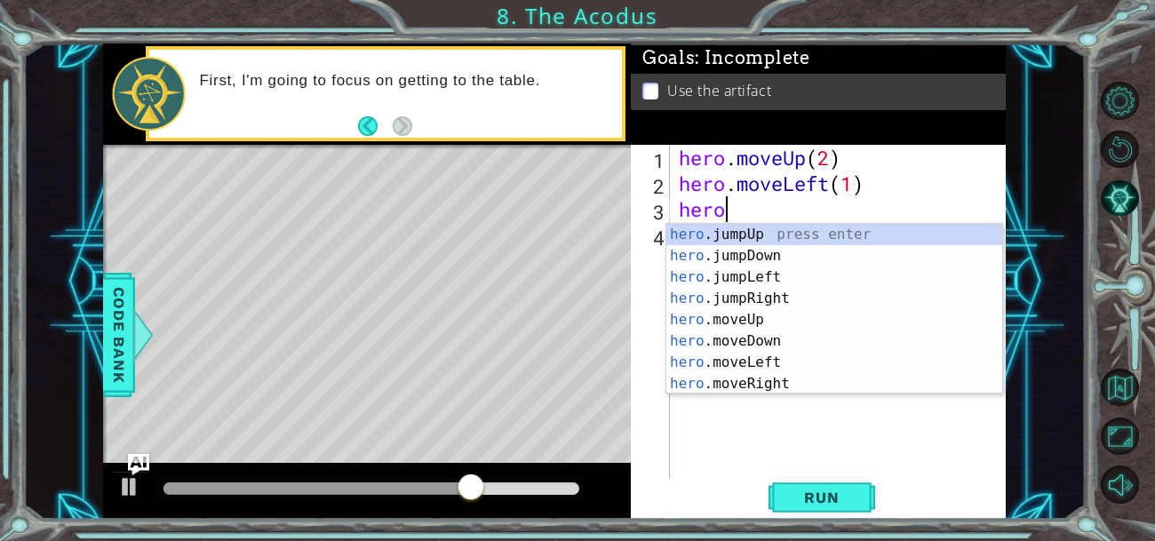
scroll to position [0, 1]
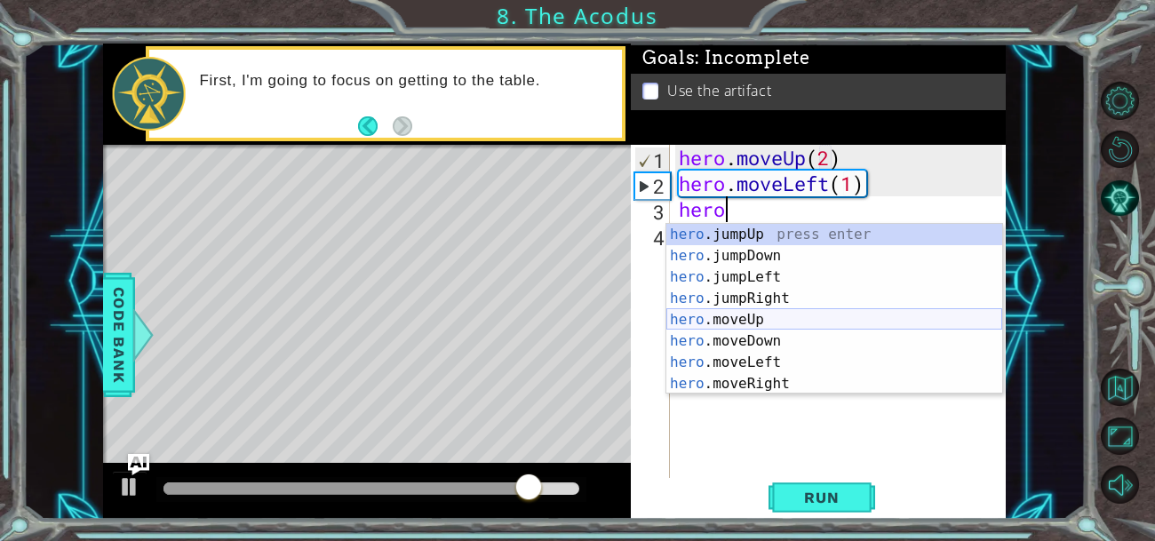
click at [744, 322] on div "hero .jumpUp press enter hero .jumpDown press enter hero .jumpLeft press enter …" at bounding box center [834, 330] width 336 height 213
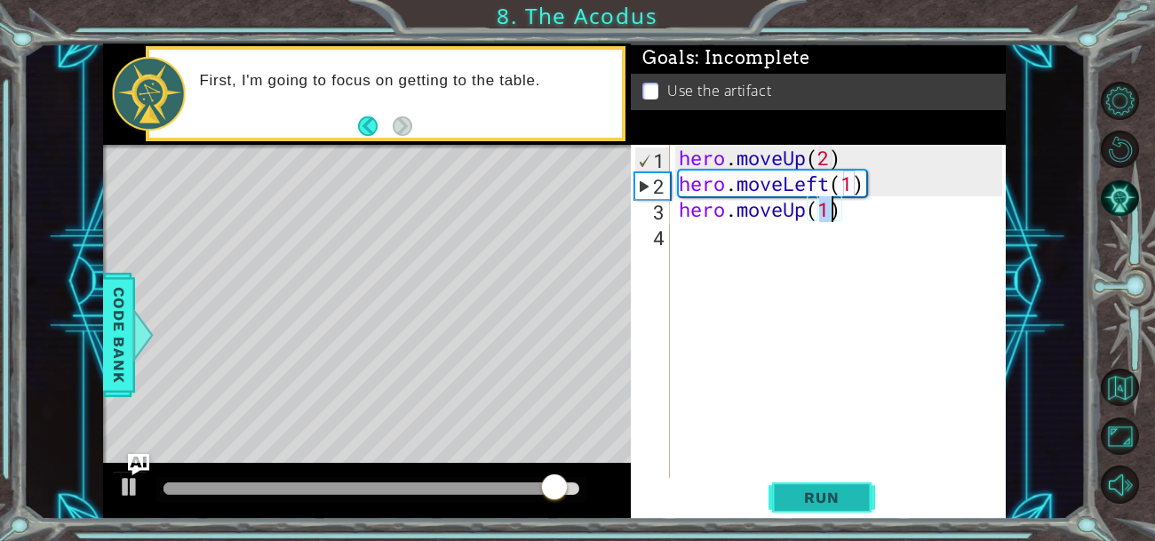
click at [799, 494] on span "Run" at bounding box center [821, 497] width 70 height 18
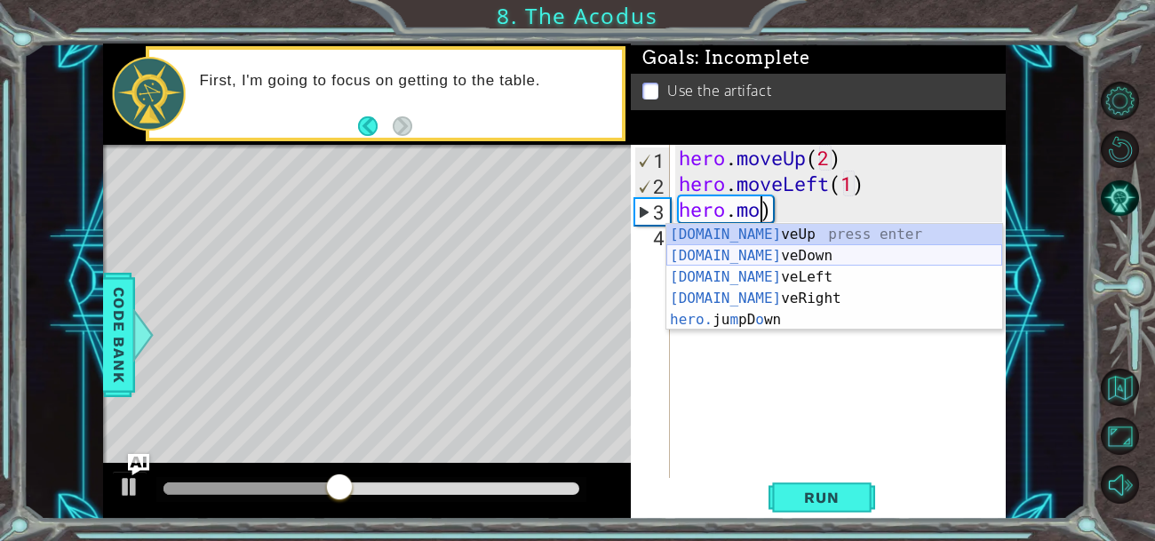
click at [789, 256] on div "[DOMAIN_NAME] veUp press enter [DOMAIN_NAME] veDown press enter [DOMAIN_NAME] v…" at bounding box center [834, 298] width 336 height 149
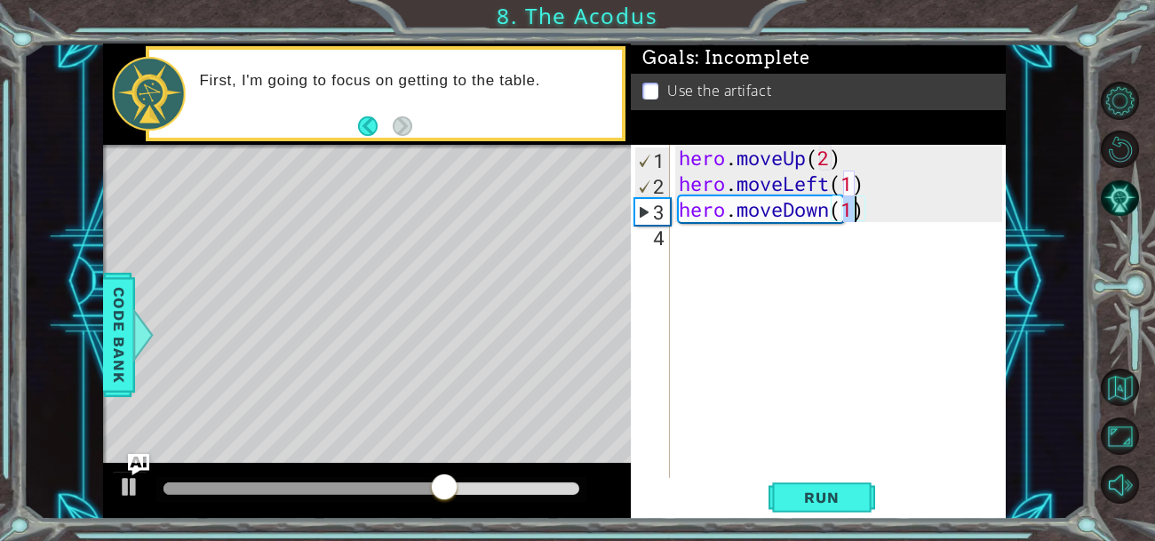
scroll to position [0, 7]
type textarea "hero.moveDown(2)"
click at [806, 494] on span "Run" at bounding box center [821, 497] width 70 height 18
click at [678, 228] on div "hero . moveUp ( 2 ) hero . moveLeft ( 1 ) hero . moveDown ( 2 )" at bounding box center [843, 338] width 336 height 386
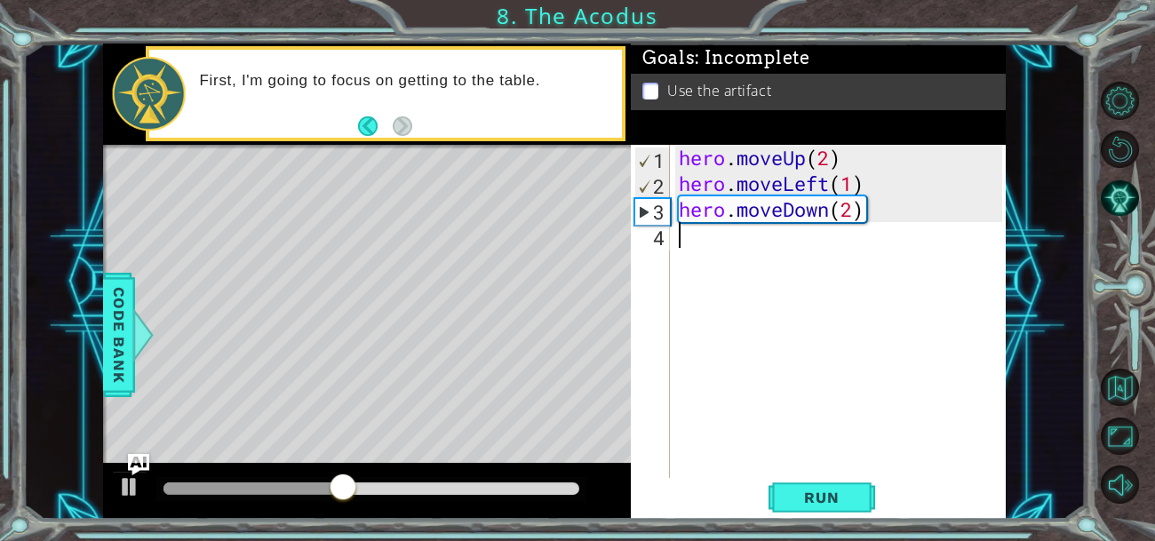
type textarea "h"
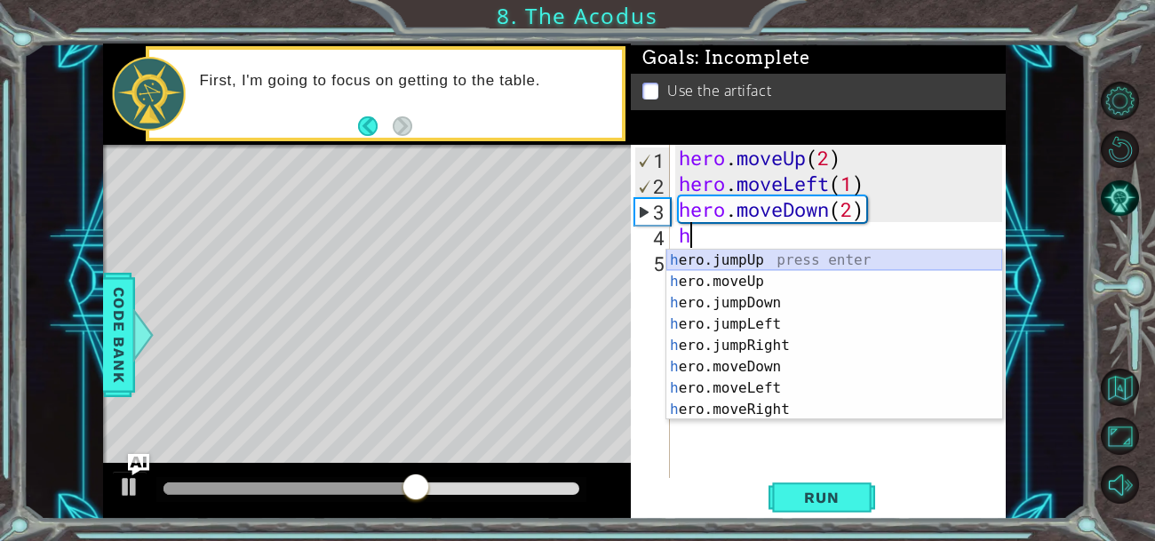
click at [707, 261] on div "h ero.jumpUp press enter h ero.moveUp press enter h ero.jumpDown press enter h …" at bounding box center [834, 356] width 336 height 213
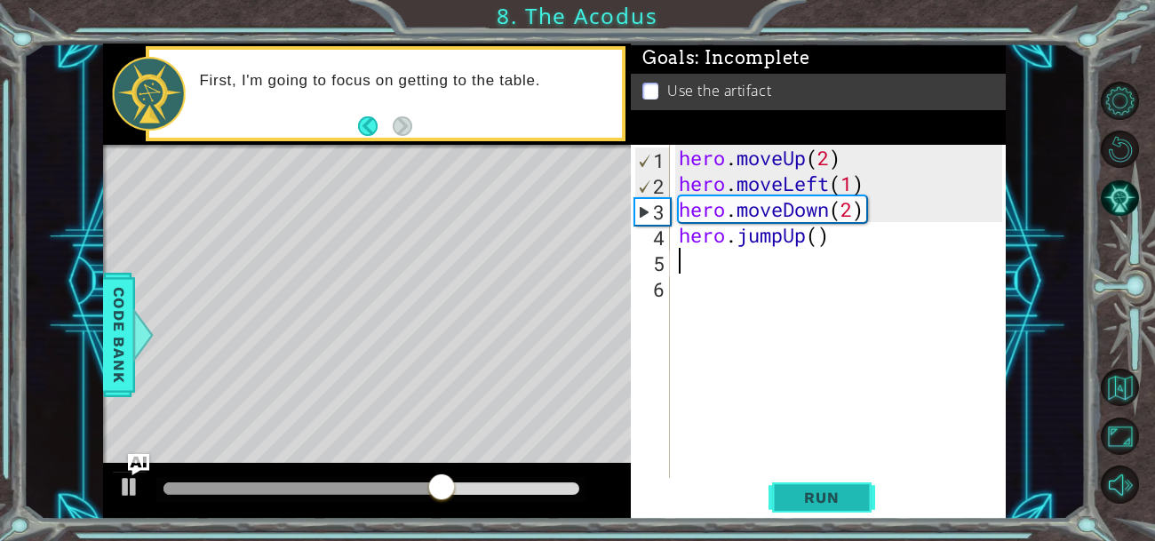
click at [797, 492] on span "Run" at bounding box center [821, 497] width 70 height 18
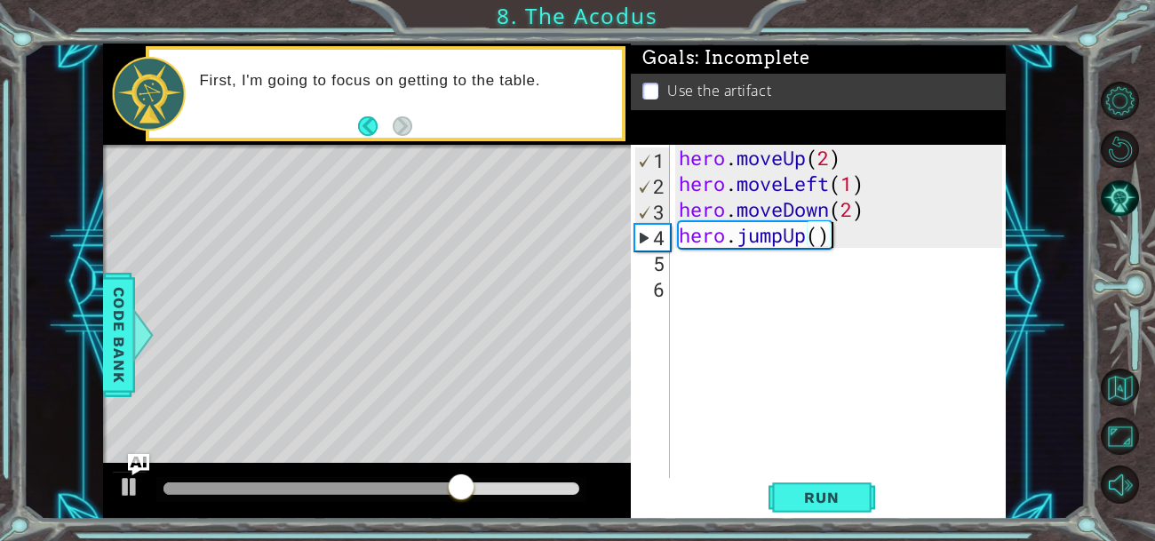
click at [831, 240] on div "hero . moveUp ( 2 ) hero . moveLeft ( 1 ) hero . moveDown ( 2 ) hero . jumpUp (…" at bounding box center [843, 338] width 336 height 386
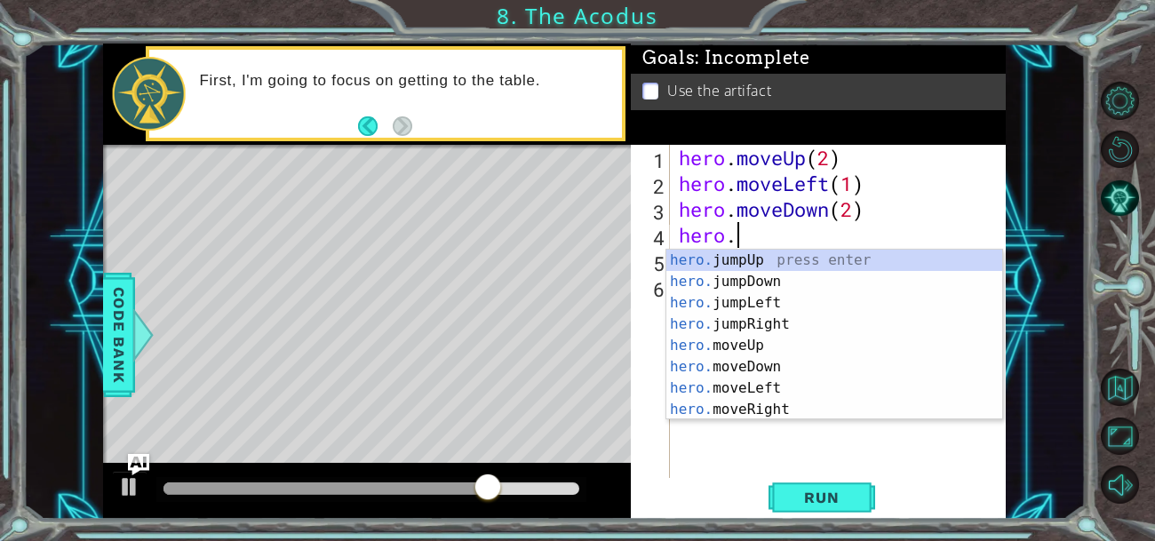
type textarea "h"
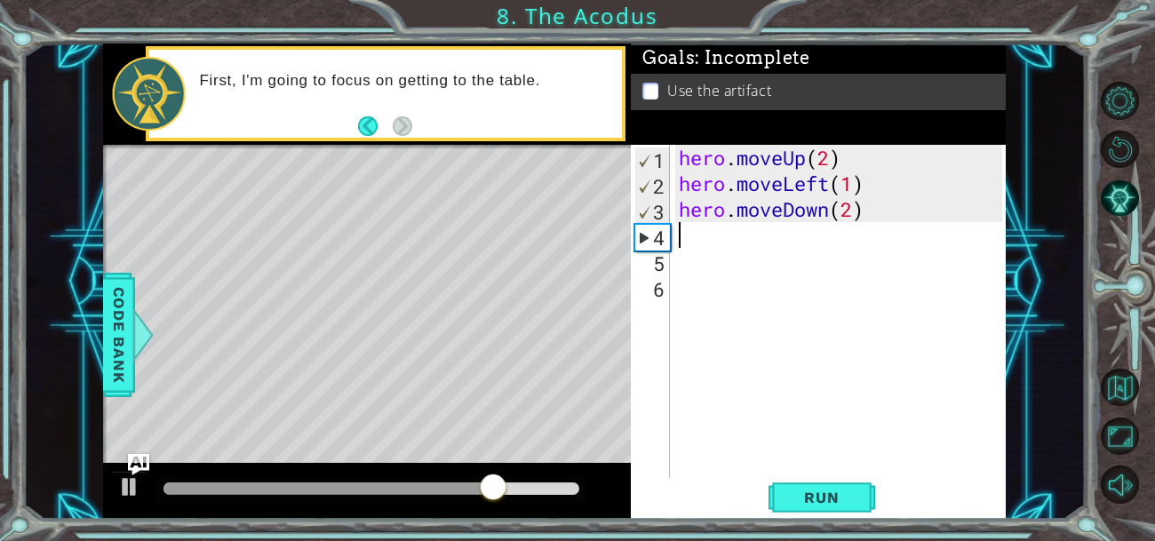
type textarea "hero.moveDown(2)"
click at [697, 242] on div "hero . moveUp ( 2 ) hero . moveLeft ( 1 ) hero . moveDown ( 2 )" at bounding box center [843, 338] width 336 height 386
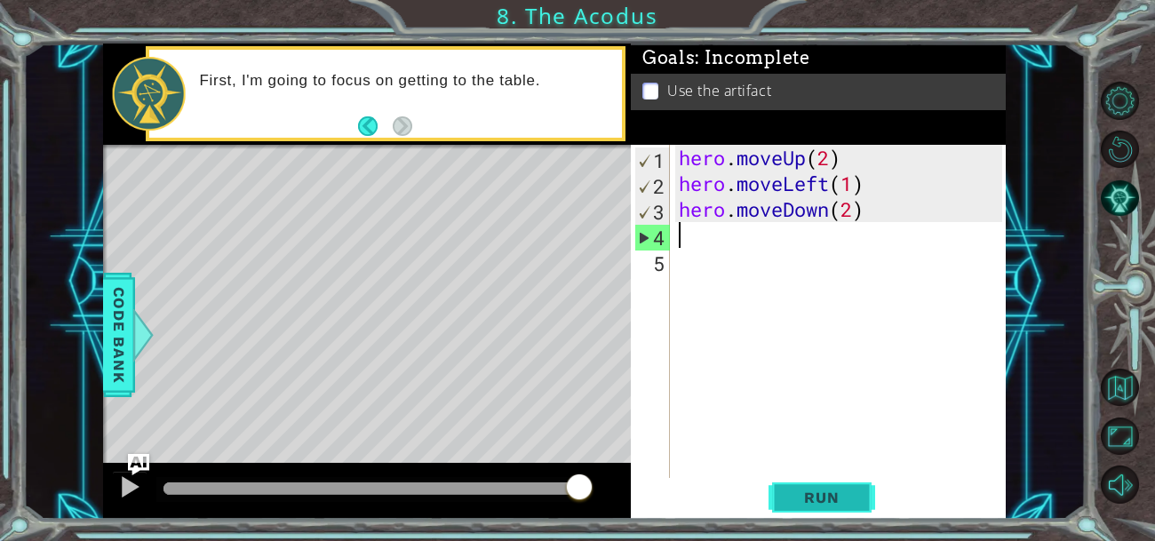
click at [804, 497] on span "Run" at bounding box center [821, 497] width 70 height 18
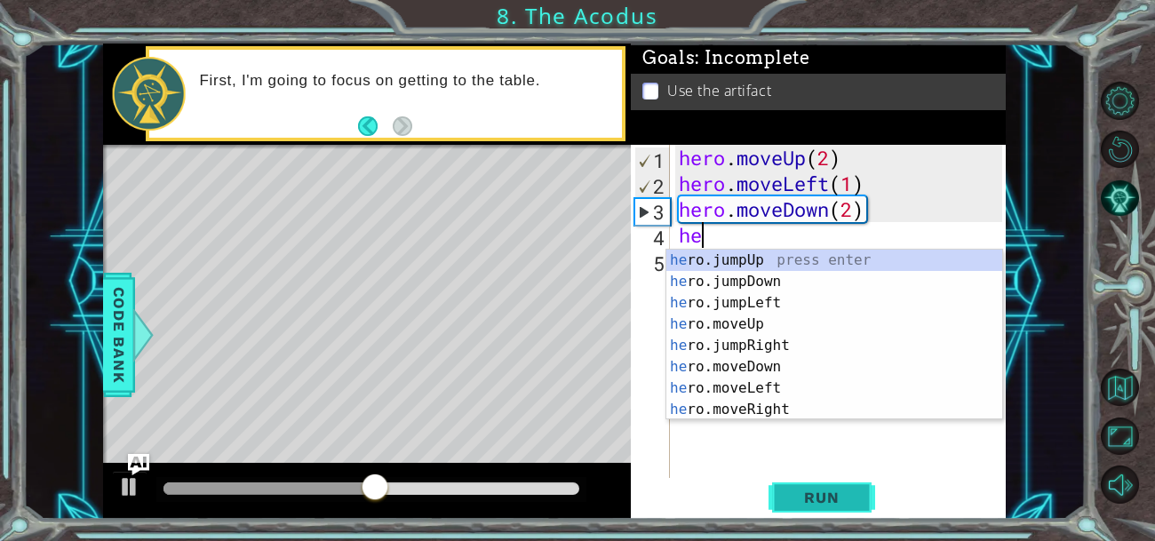
type textarea "her"
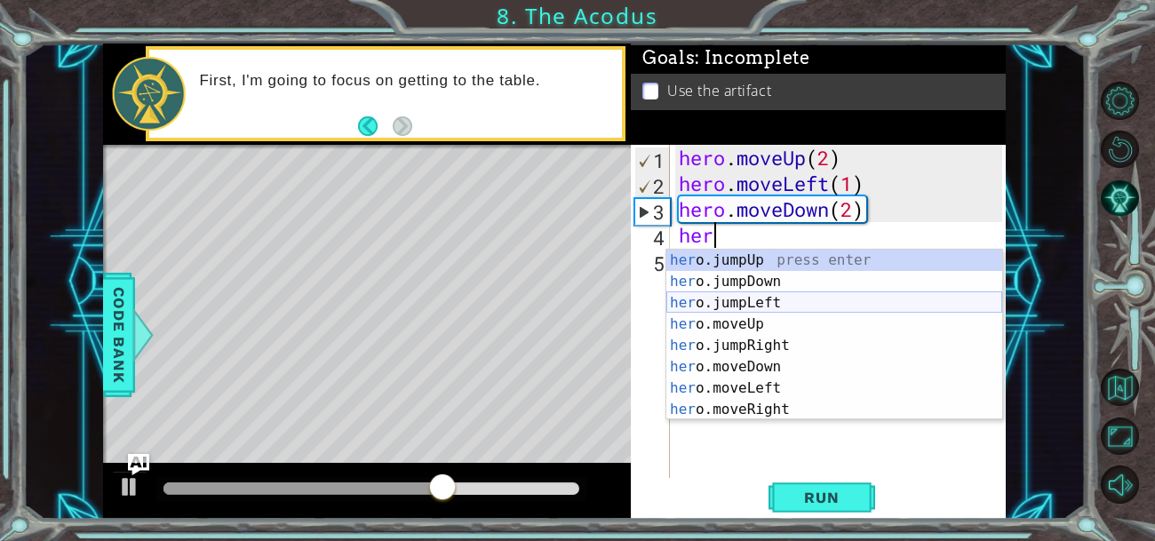
click at [691, 306] on div "her o.jumpUp press enter her o.jumpDown press enter her o.jumpLeft press enter …" at bounding box center [834, 356] width 336 height 213
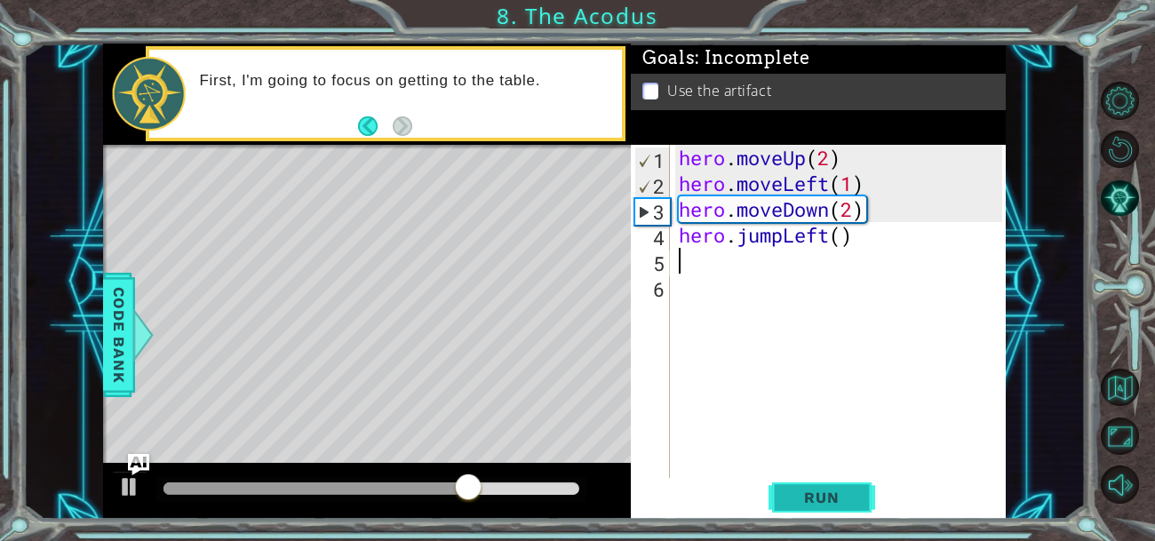
click at [846, 498] on span "Run" at bounding box center [821, 497] width 70 height 18
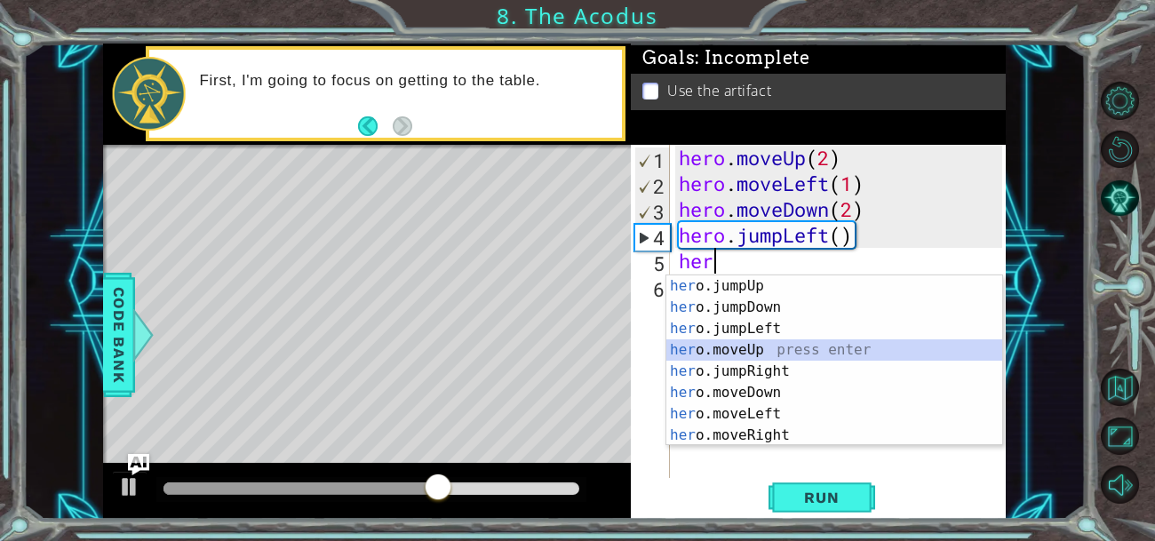
click at [752, 346] on div "her o.jumpUp press enter her o.jumpDown press enter her o.jumpLeft press enter …" at bounding box center [834, 381] width 336 height 213
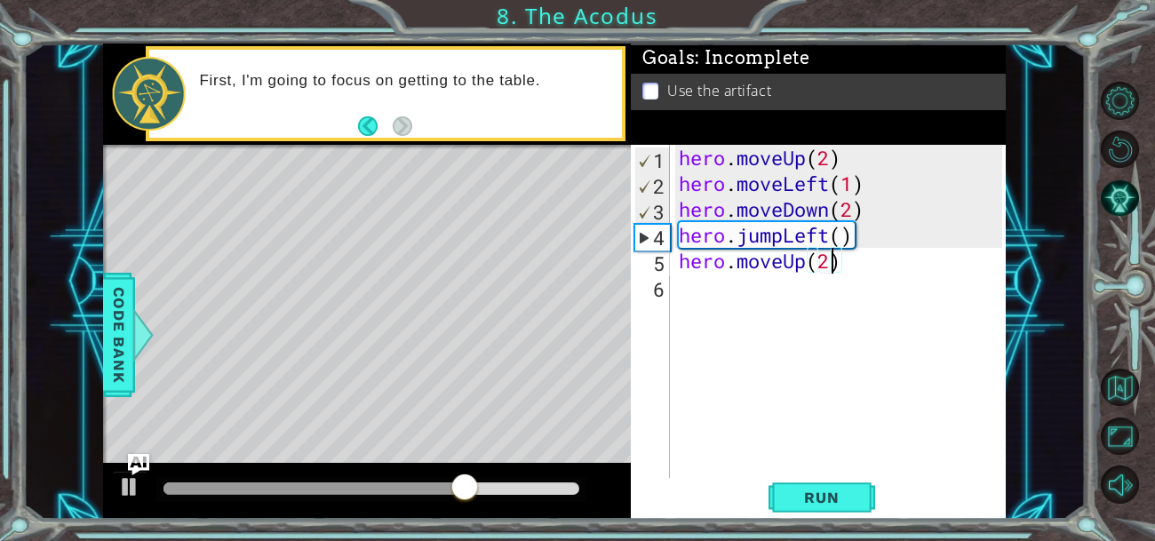
scroll to position [0, 5]
type textarea "hero.moveUp(2)"
click at [848, 481] on button "Run" at bounding box center [821, 496] width 107 height 37
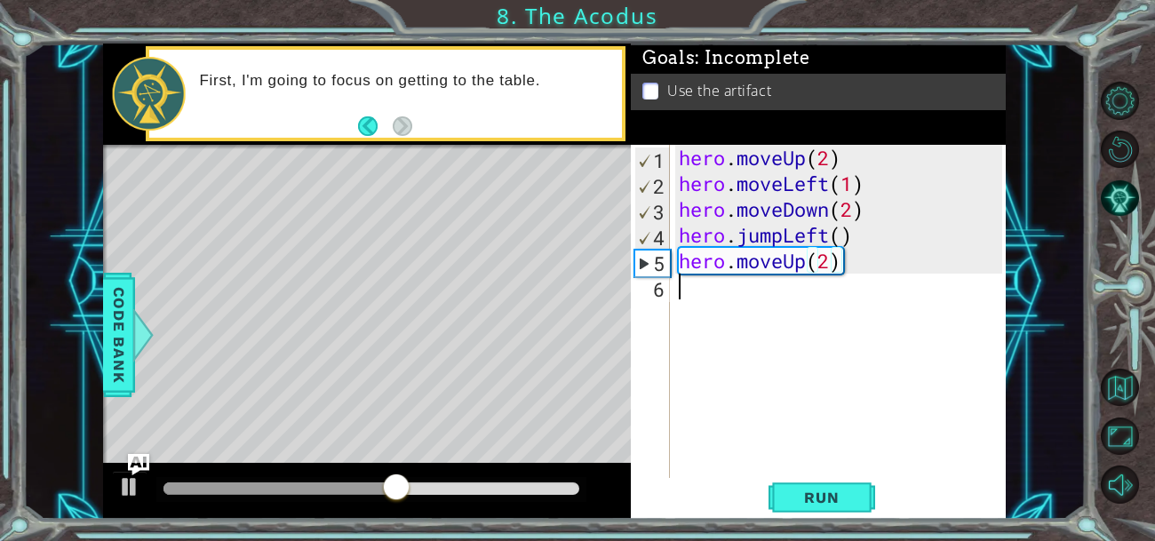
click at [681, 284] on div "hero . moveUp ( 2 ) hero . moveLeft ( 1 ) hero . moveDown ( 2 ) hero . jumpLeft…" at bounding box center [843, 338] width 336 height 386
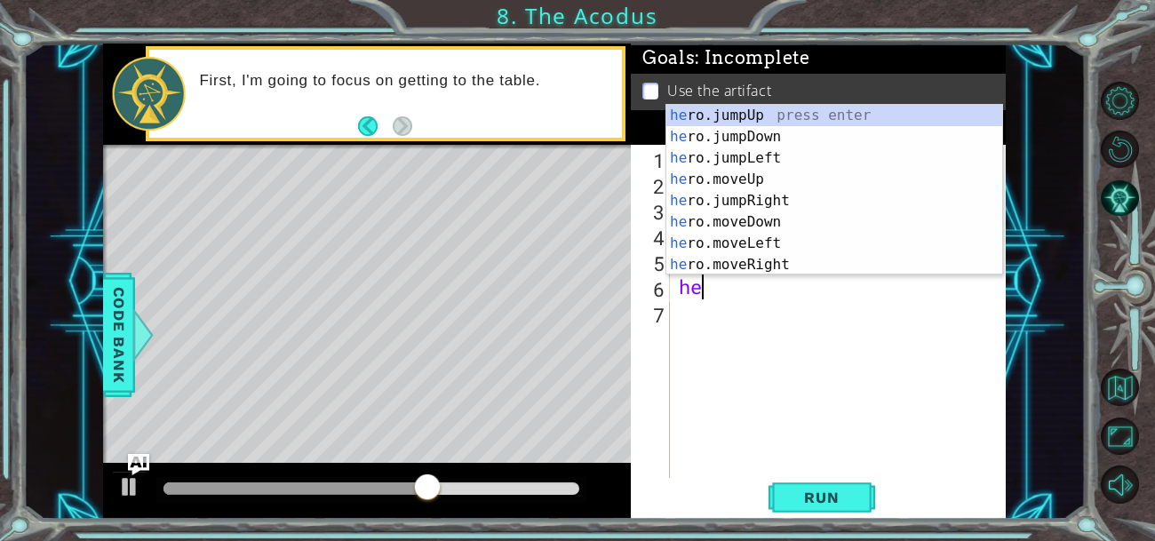
scroll to position [0, 0]
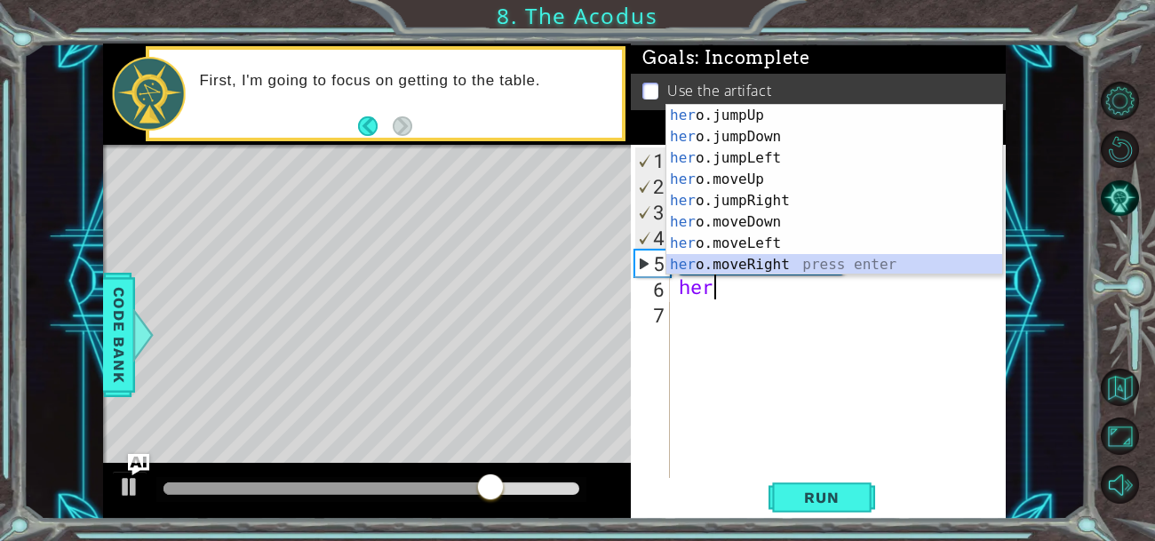
click at [713, 263] on div "her o.jumpUp press enter her o.jumpDown press enter her o.jumpLeft press enter …" at bounding box center [834, 211] width 336 height 213
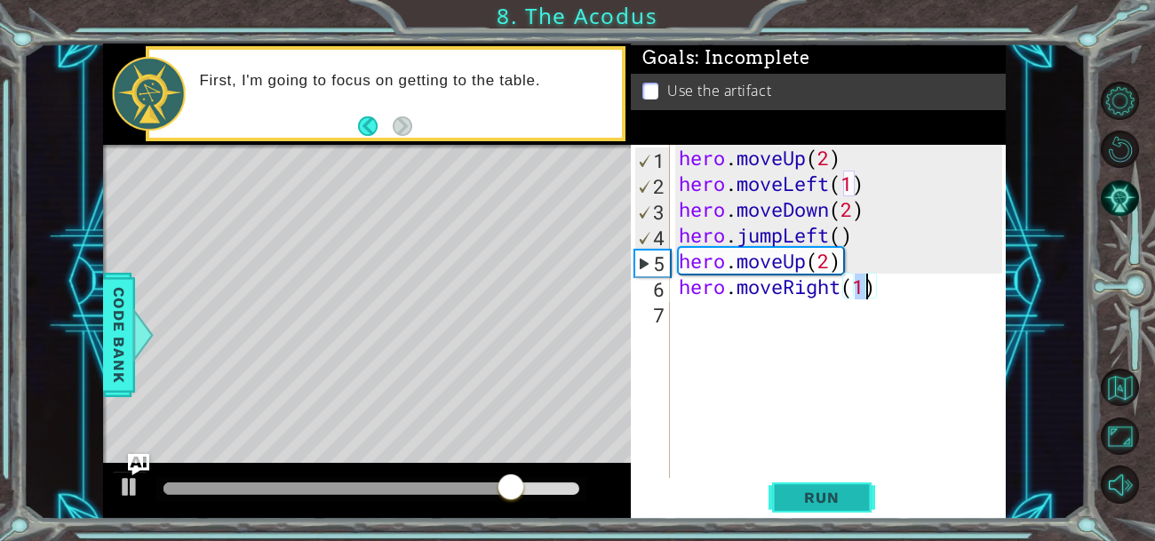
type textarea "hero.moveRight(1)"
click at [786, 485] on button "Run" at bounding box center [821, 496] width 107 height 37
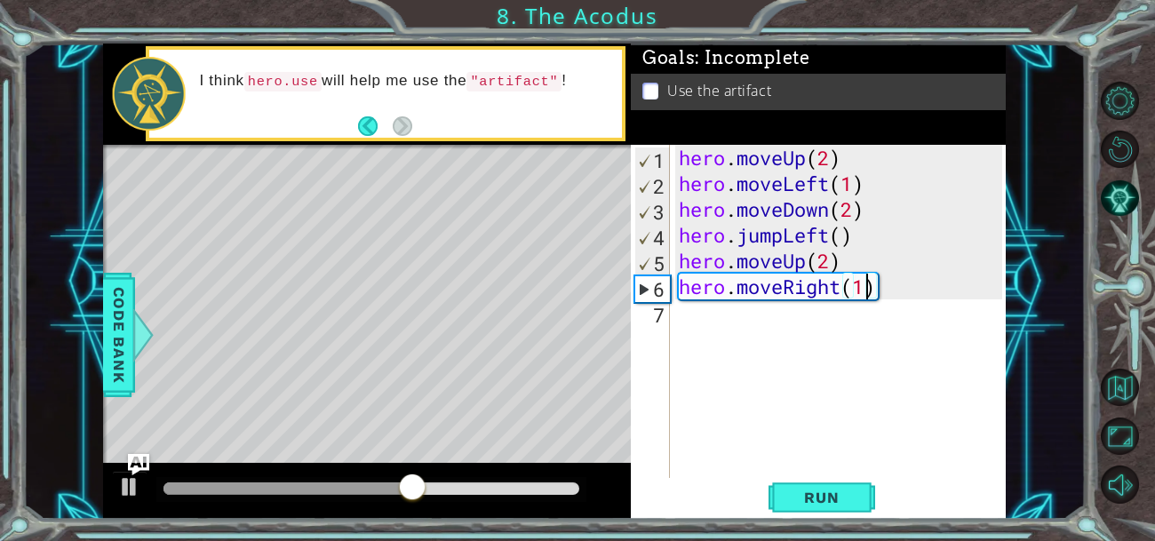
click at [675, 312] on div "hero . moveUp ( 2 ) hero . moveLeft ( 1 ) hero . moveDown ( 2 ) hero . jumpLeft…" at bounding box center [843, 338] width 336 height 386
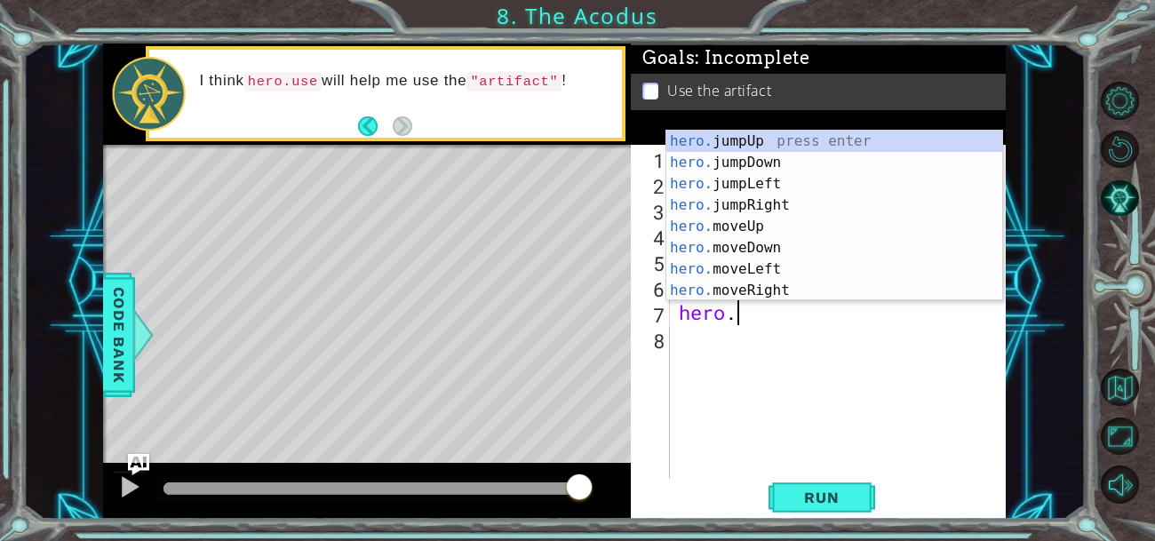
scroll to position [0, 2]
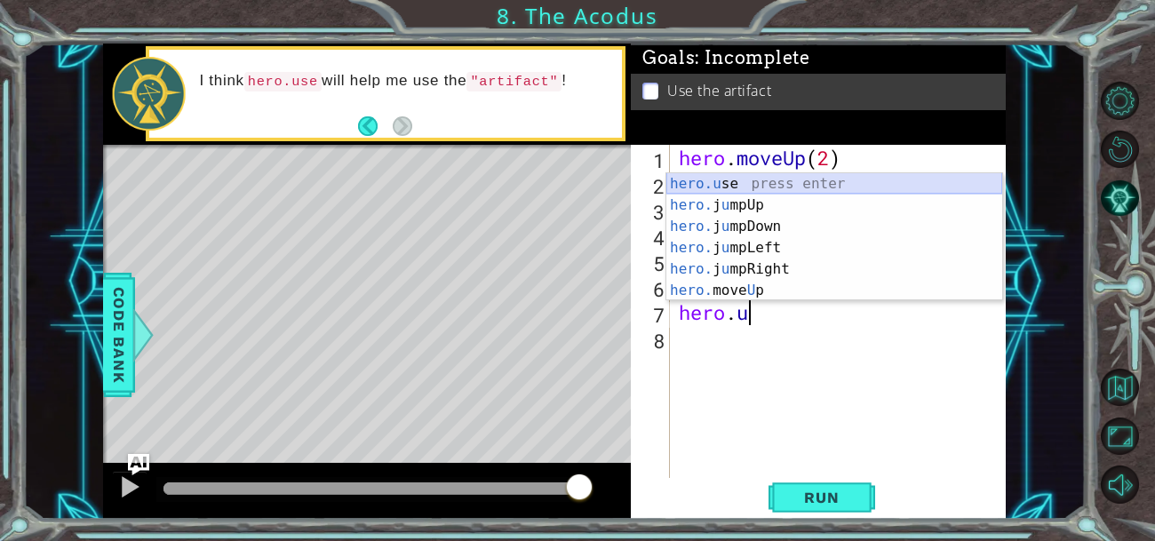
click at [698, 179] on div "hero.u se press enter hero. j u mpUp press enter hero. j u mpDown press enter h…" at bounding box center [834, 258] width 336 height 171
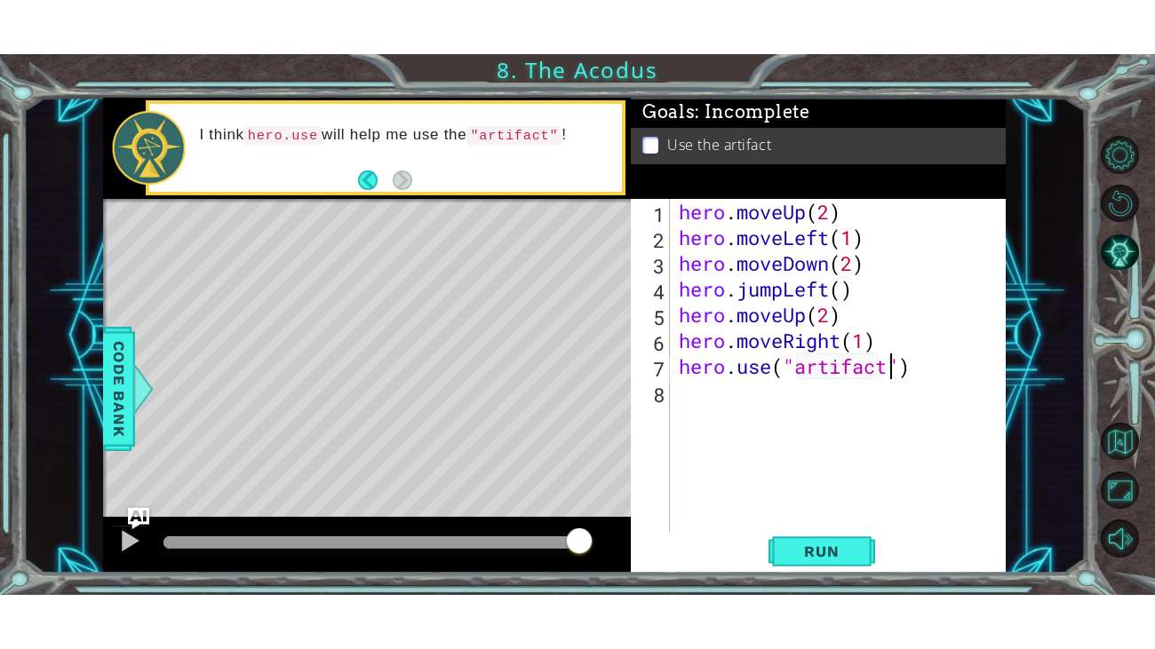
scroll to position [0, 9]
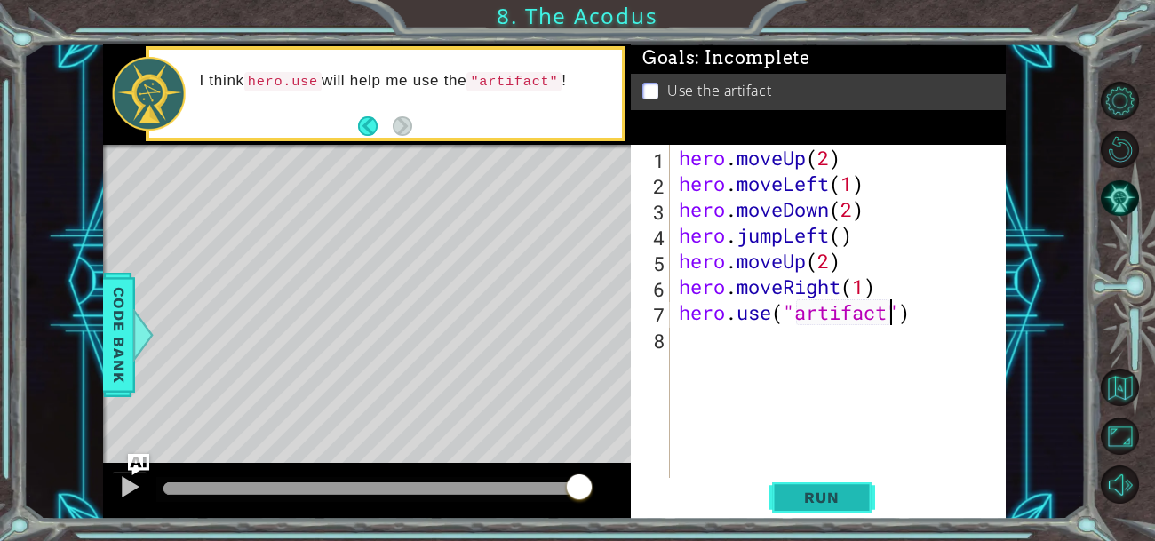
type textarea "hero.use("artifact")"
click at [821, 500] on span "Run" at bounding box center [821, 497] width 70 height 18
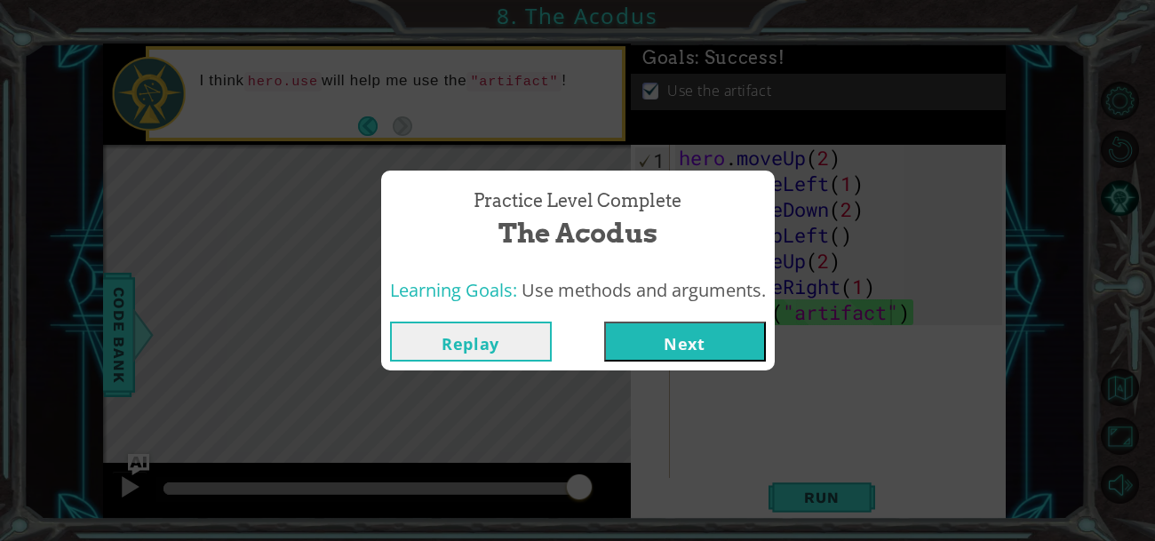
click at [672, 342] on button "Next" at bounding box center [685, 342] width 162 height 40
